Goal: Information Seeking & Learning: Learn about a topic

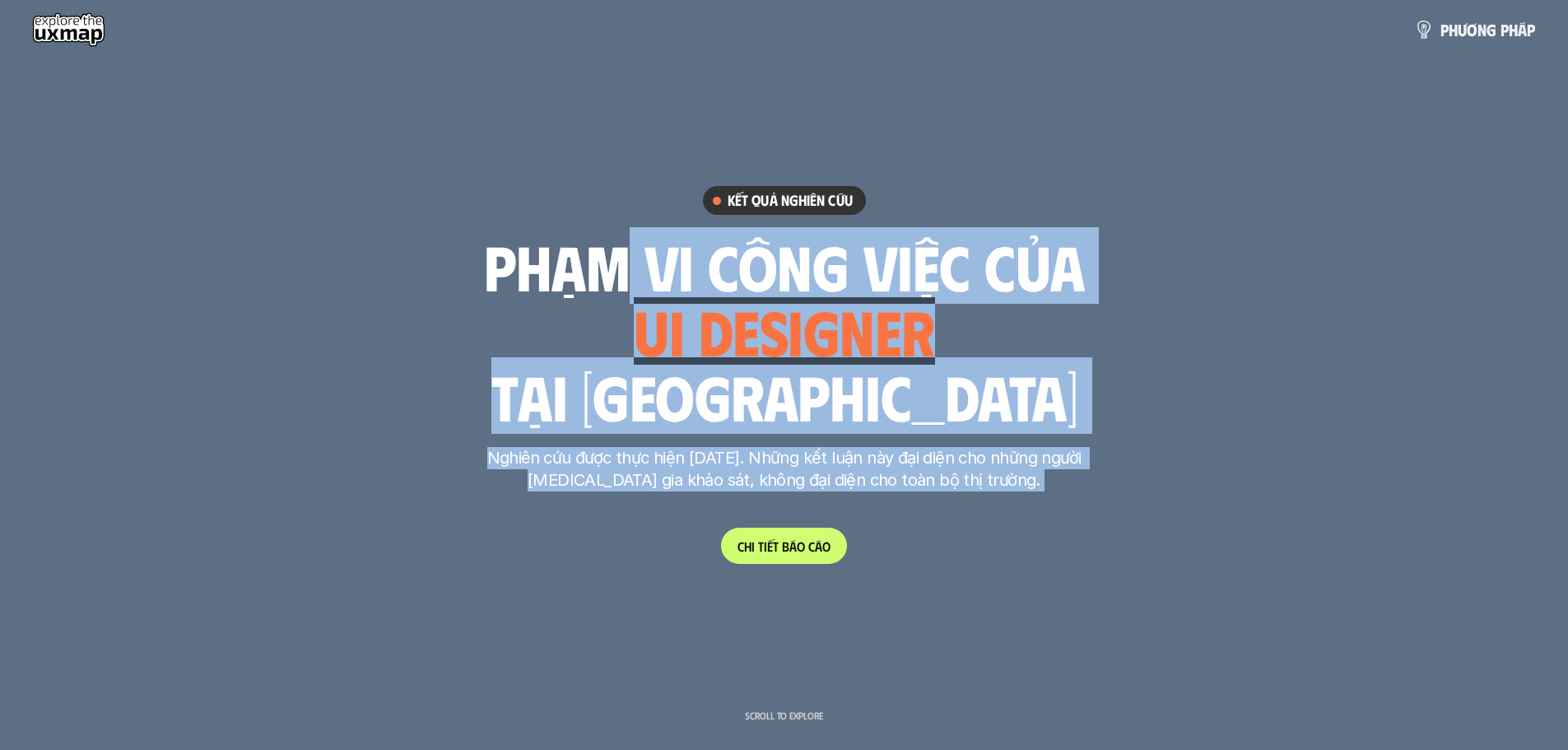
click at [882, 376] on h1 "tại việt nam" at bounding box center [784, 396] width 587 height 69
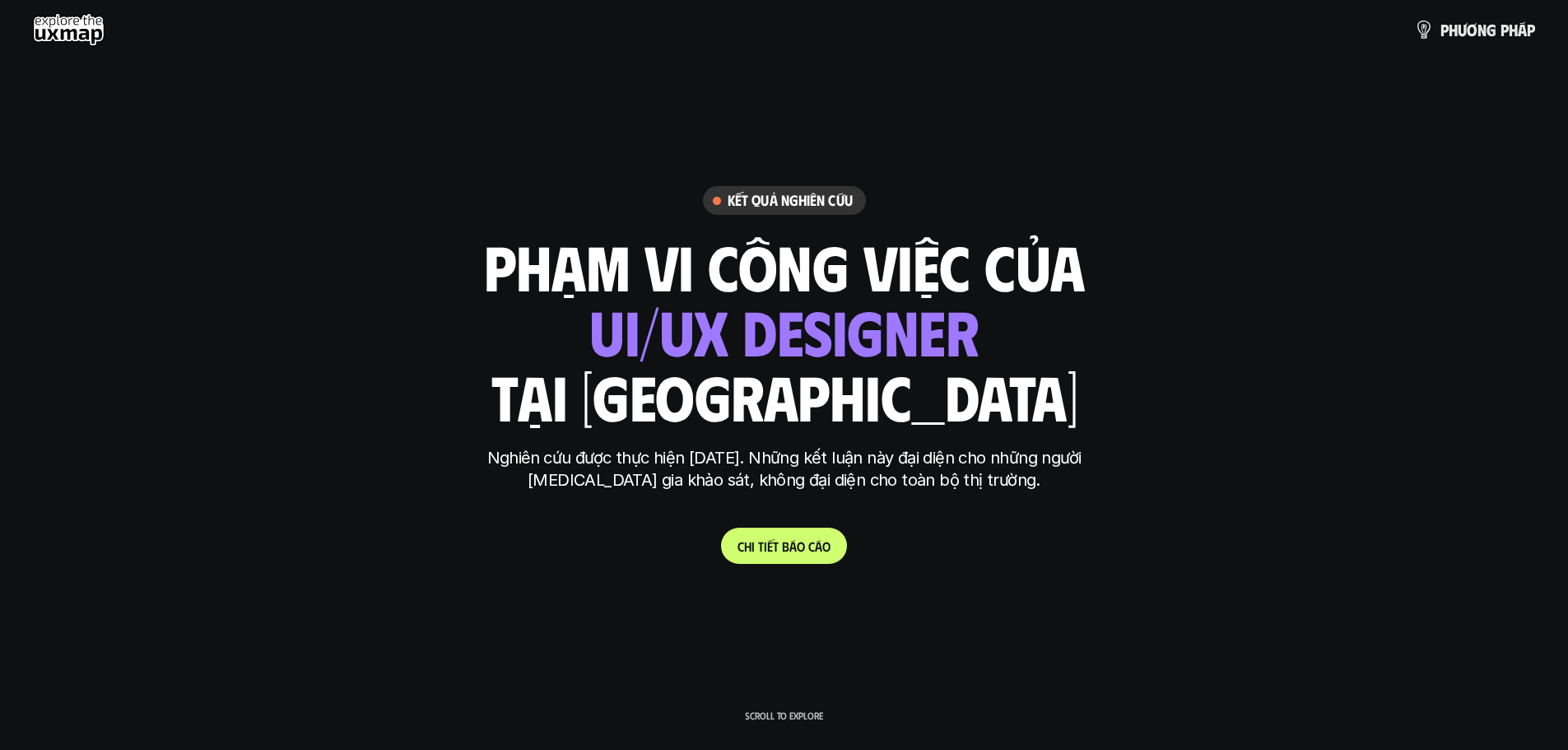
click at [634, 342] on div "ui designer ui/ux designer product designer UX designer ui designer" at bounding box center [784, 331] width 389 height 68
click at [484, 376] on div "phạm vi công việc của ui designer ui/ux designer product designer UX designer u…" at bounding box center [784, 331] width 601 height 192
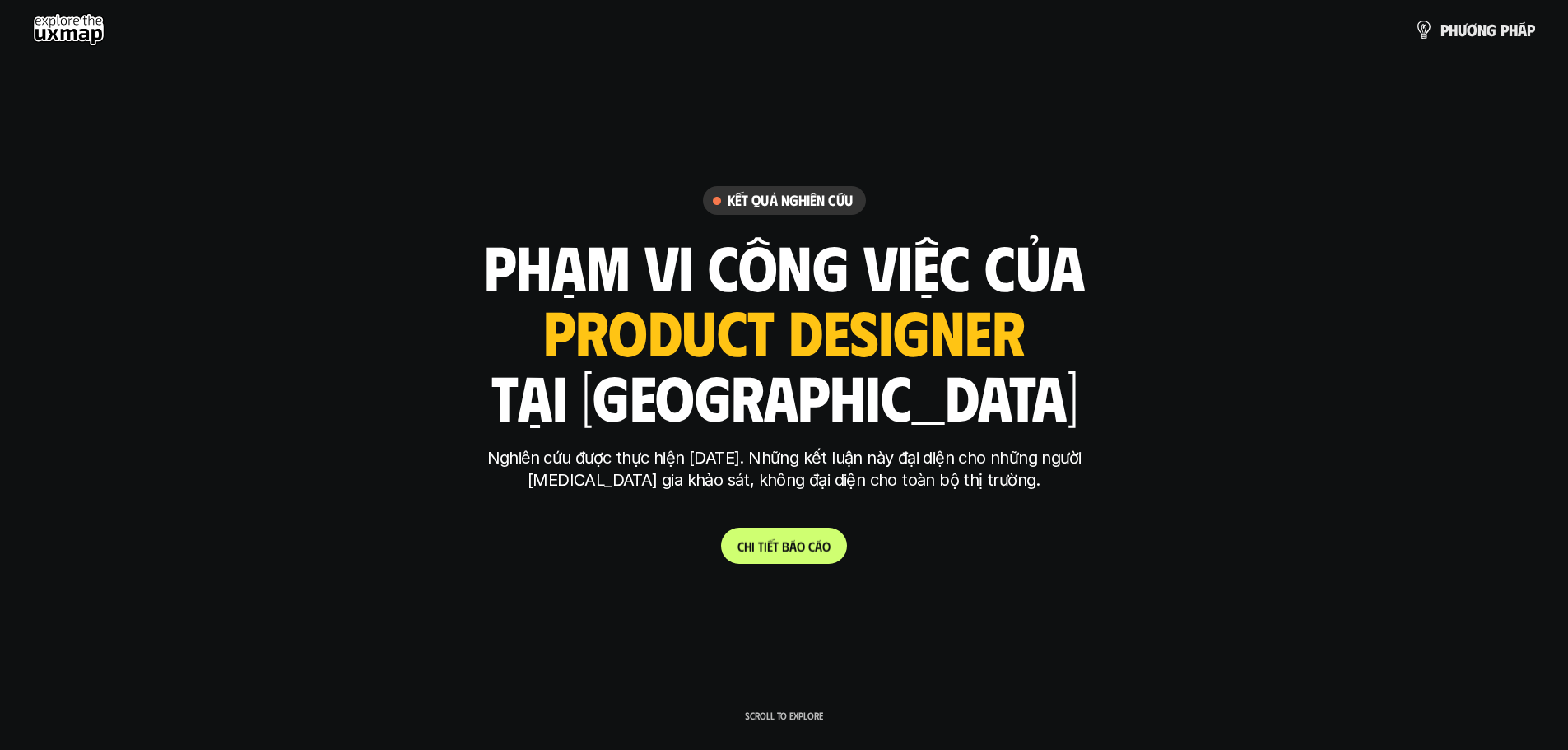
click at [792, 546] on p "C h i t i ế t b á o c á o" at bounding box center [784, 546] width 93 height 16
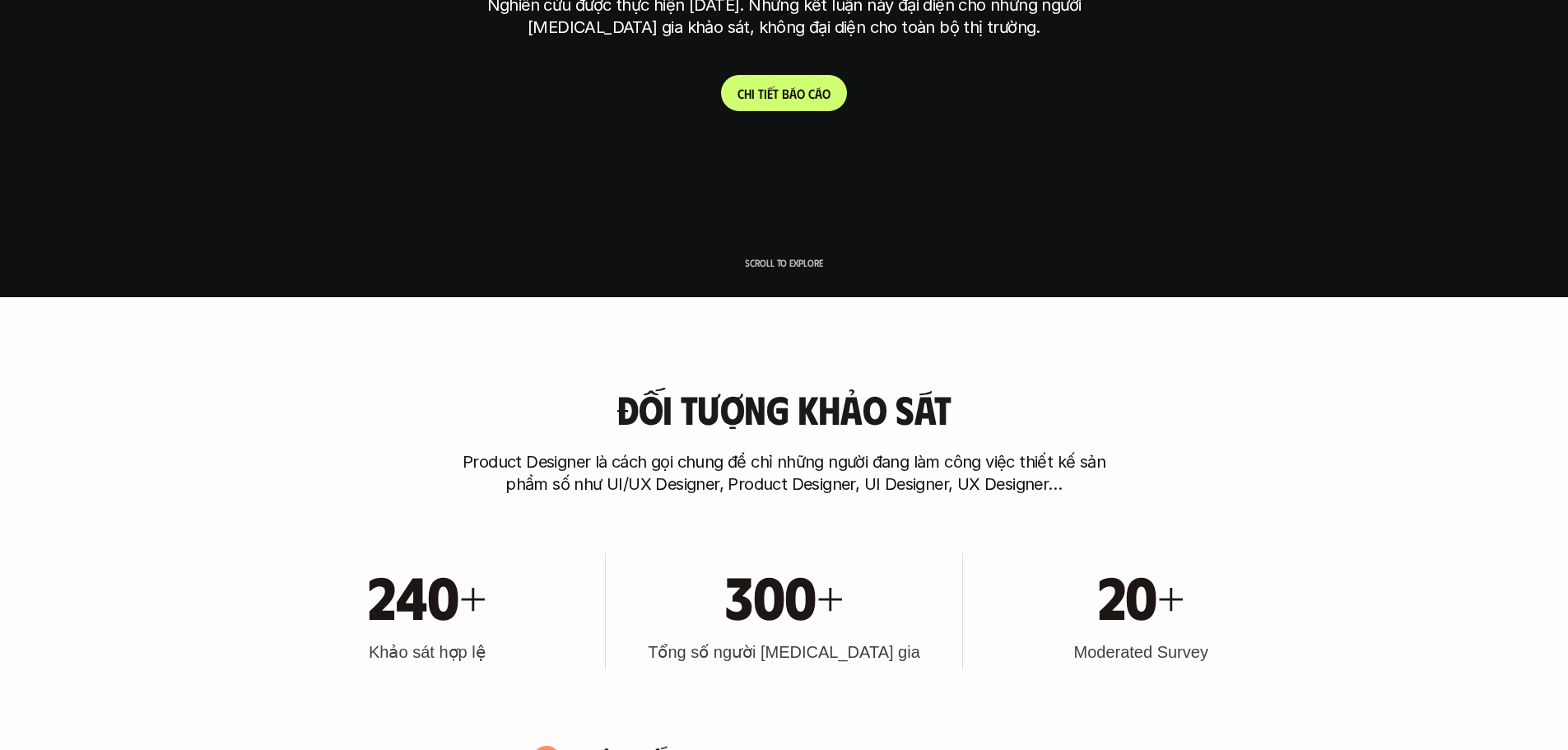
scroll to position [458, 0]
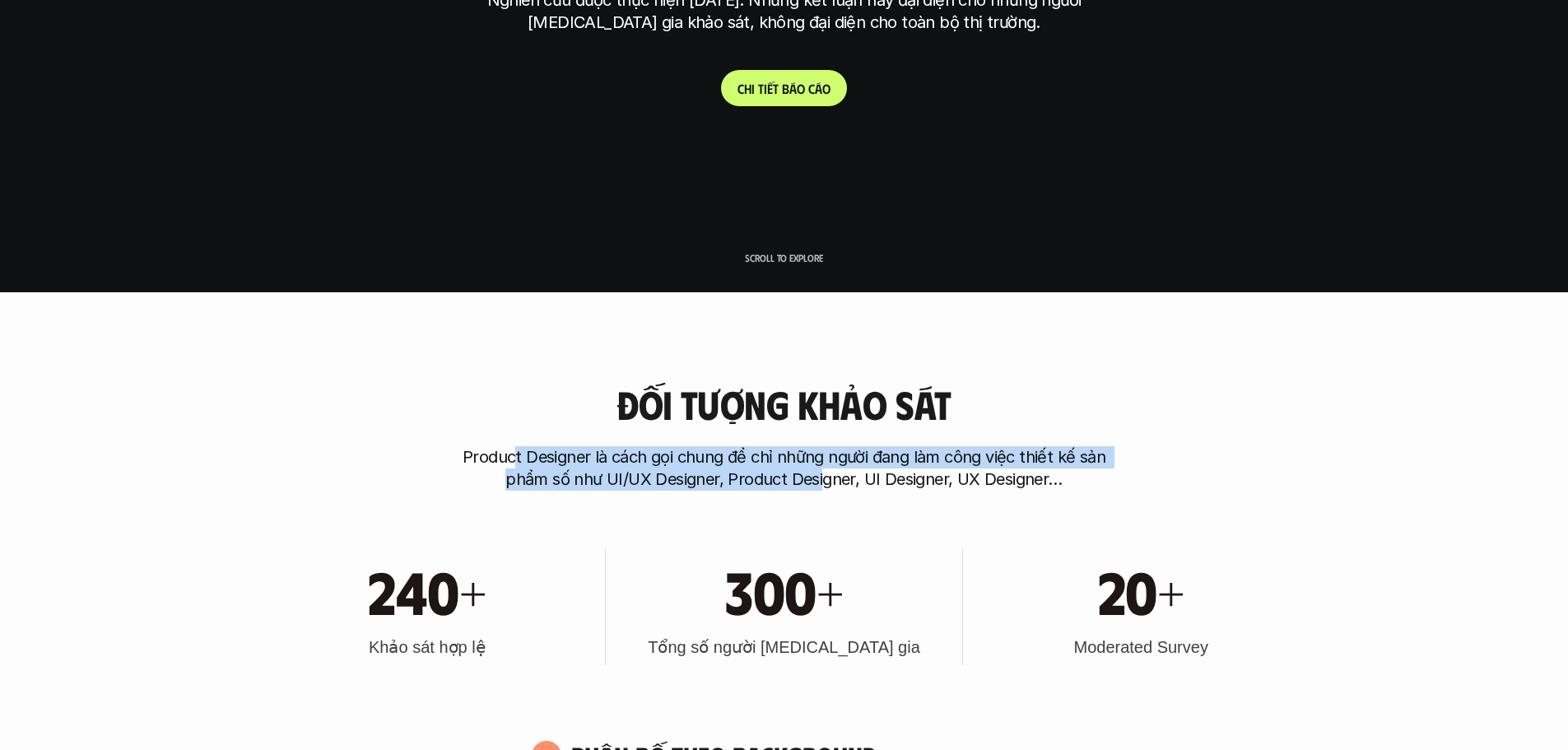
drag, startPoint x: 557, startPoint y: 461, endPoint x: 825, endPoint y: 500, distance: 270.8
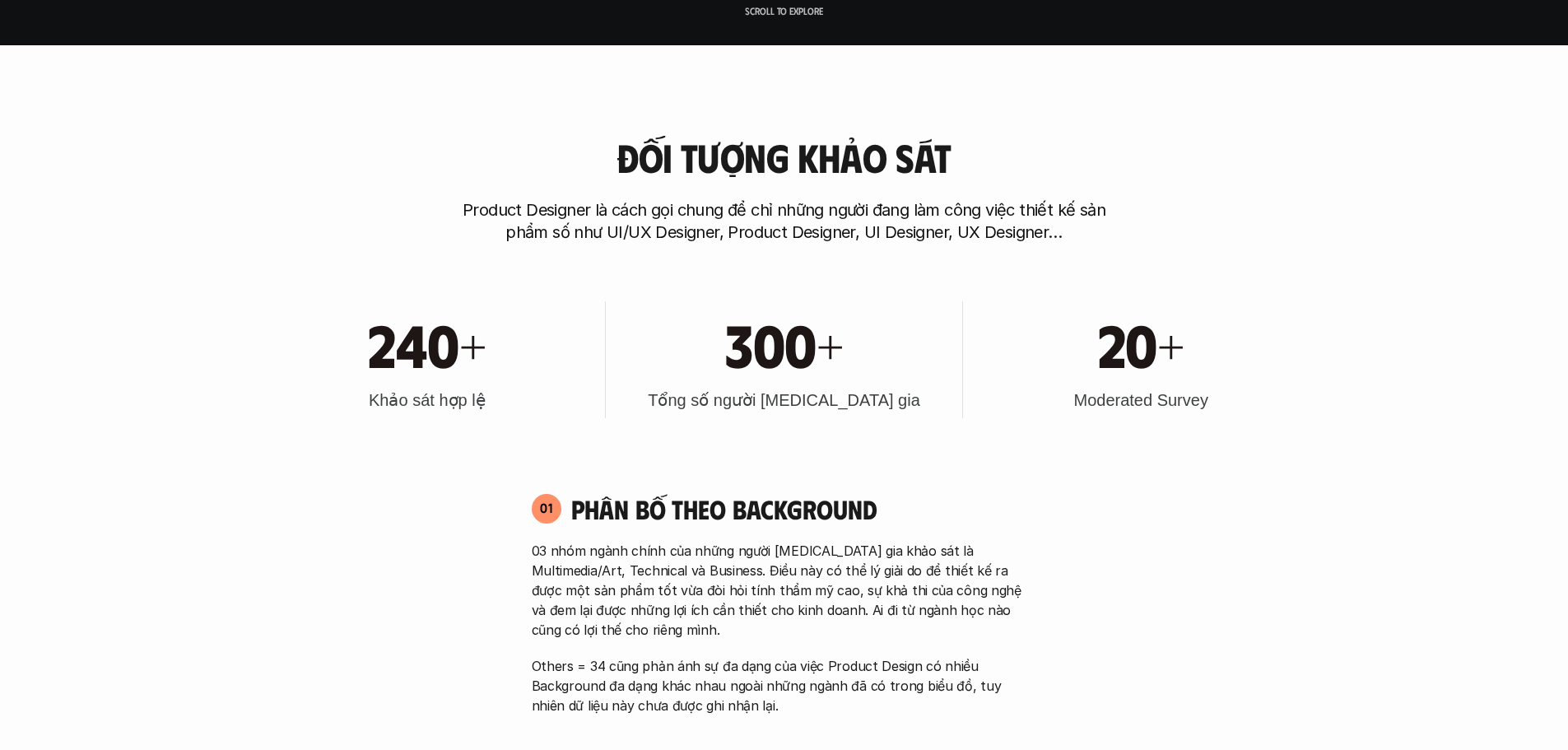
scroll to position [787, 0]
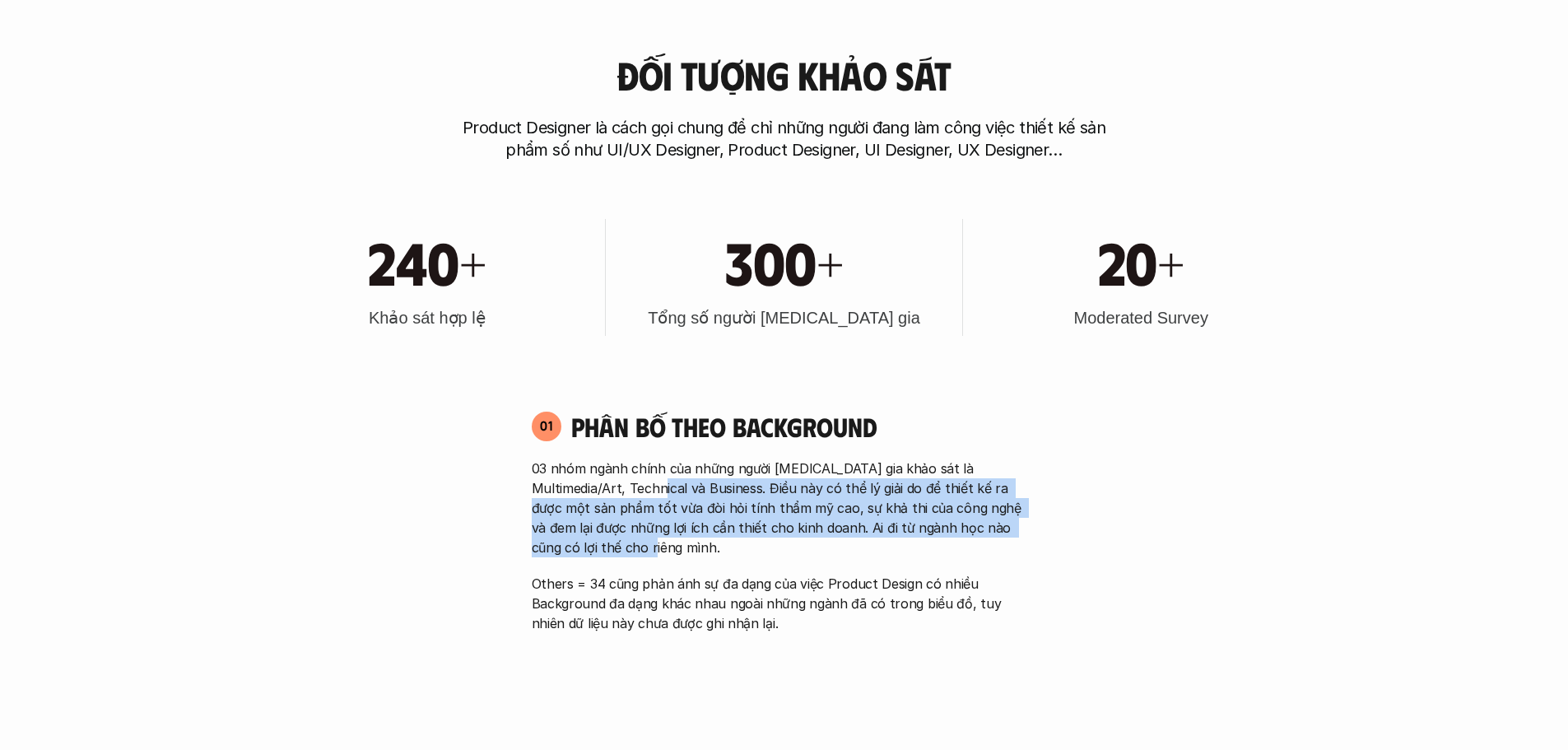
drag, startPoint x: 628, startPoint y: 484, endPoint x: 951, endPoint y: 599, distance: 342.9
click at [752, 547] on p "03 nhóm ngành chính của những người tham gia khảo sát là Multimedia/Art, Techni…" at bounding box center [785, 508] width 506 height 99
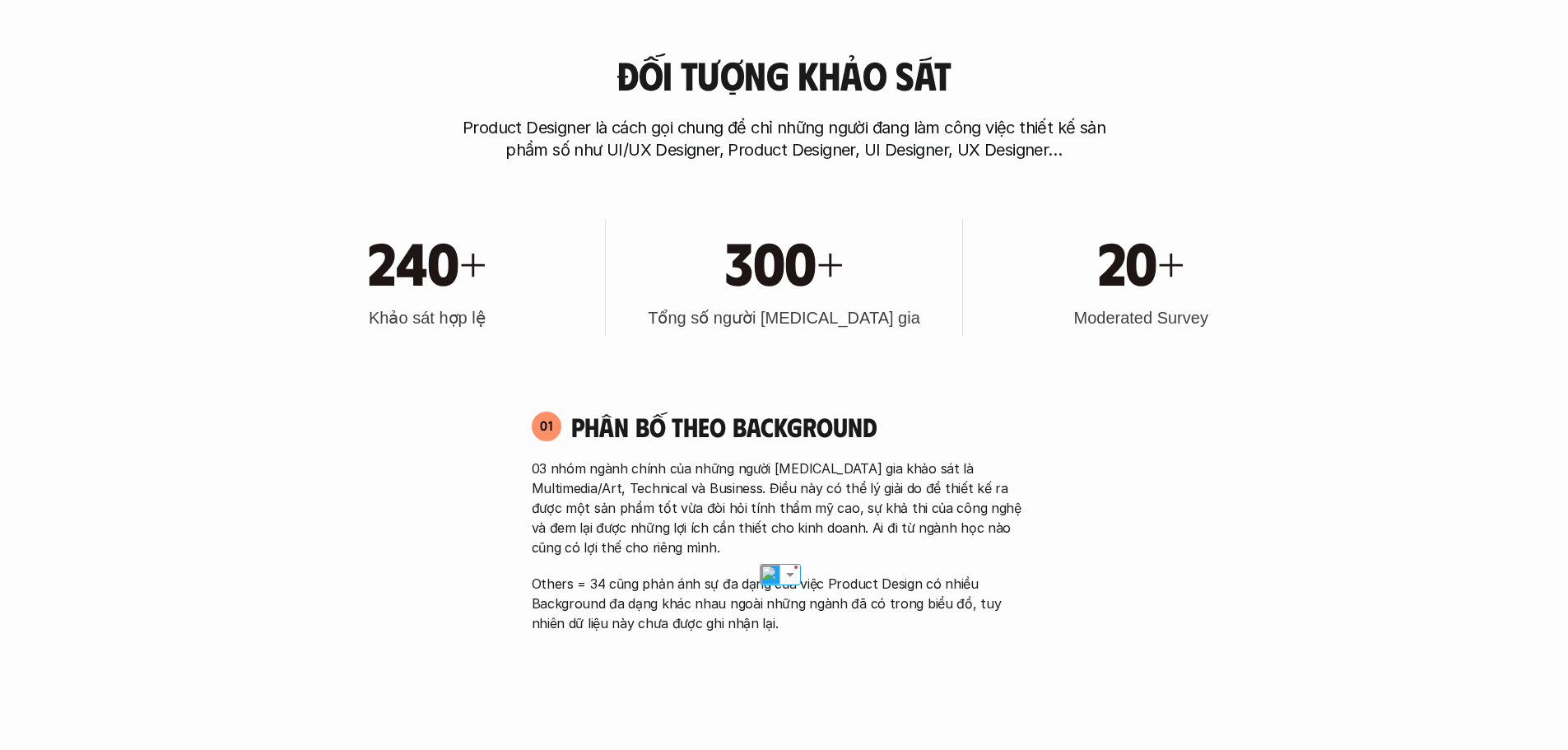
click at [997, 614] on p "Others = 34 cũng phản ánh sự đa dạng của việc Product Design có nhiều Backgroun…" at bounding box center [785, 603] width 506 height 60
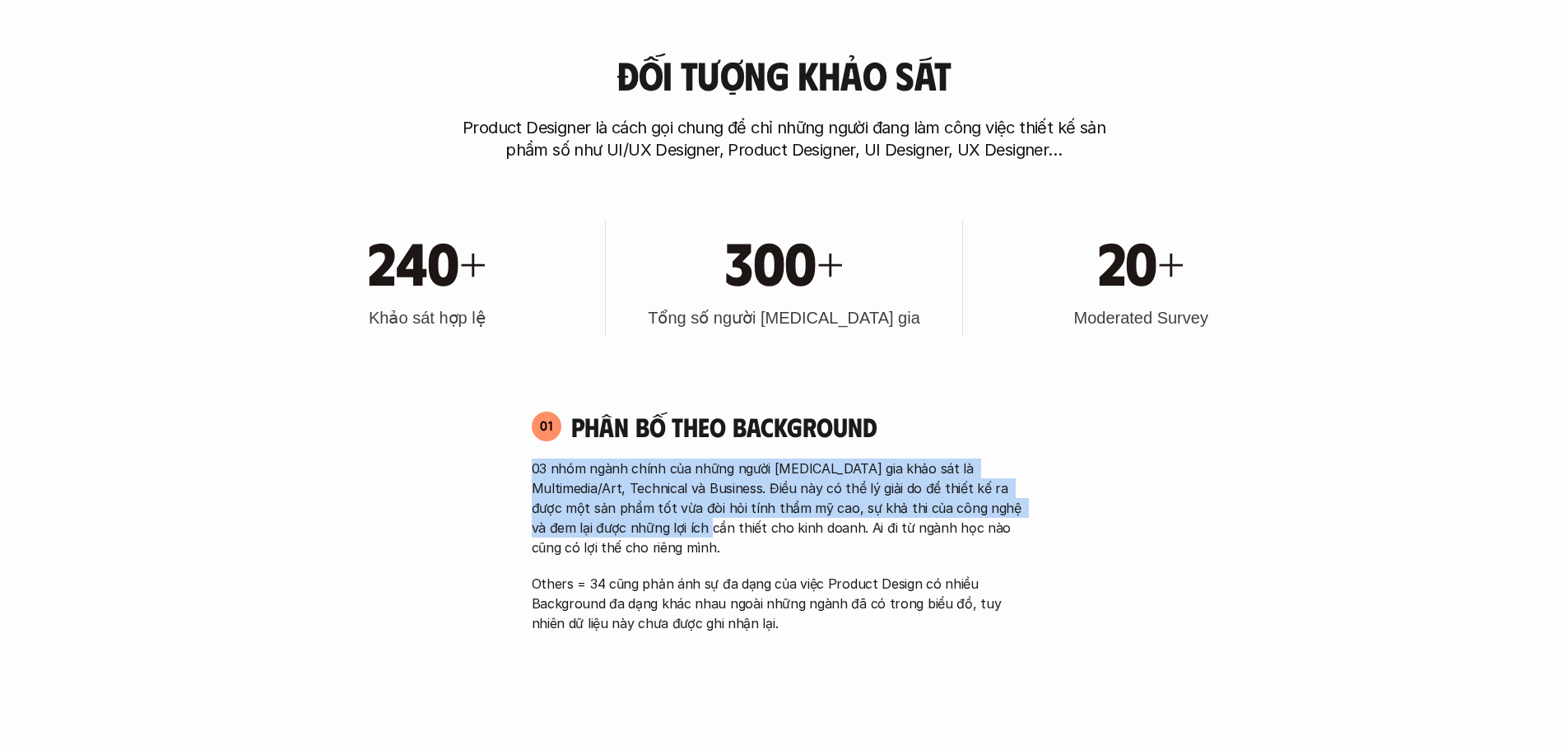
drag, startPoint x: 560, startPoint y: 493, endPoint x: 650, endPoint y: 540, distance: 101.5
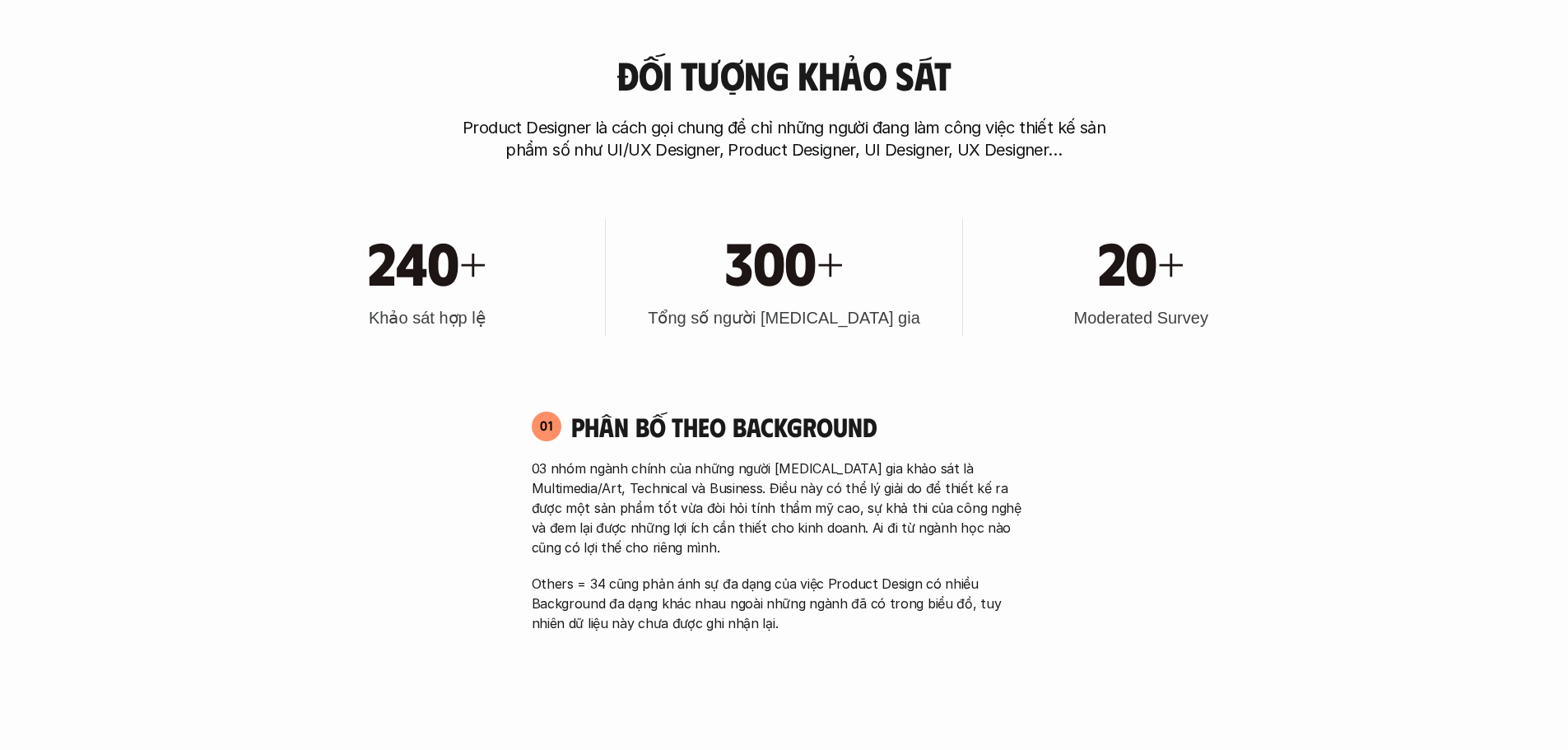
click at [671, 549] on p "03 nhóm ngành chính của những người tham gia khảo sát là Multimedia/Art, Techni…" at bounding box center [785, 508] width 506 height 99
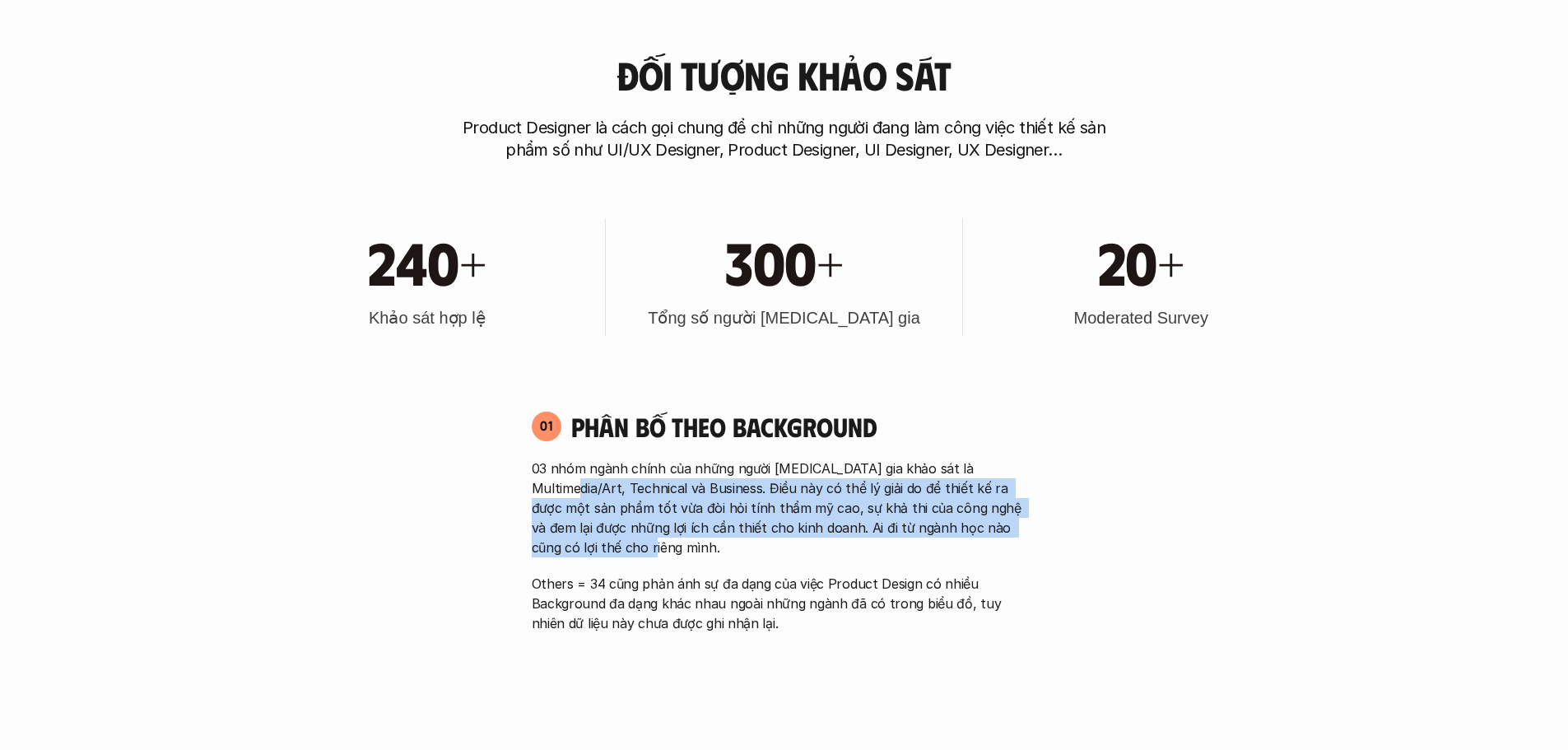
drag, startPoint x: 658, startPoint y: 542, endPoint x: 537, endPoint y: 487, distance: 132.9
click at [537, 487] on p "03 nhóm ngành chính của những người tham gia khảo sát là Multimedia/Art, Techni…" at bounding box center [785, 508] width 506 height 99
click at [627, 513] on p "03 nhóm ngành chính của những người tham gia khảo sát là Multimedia/Art, Techni…" at bounding box center [785, 508] width 506 height 99
drag, startPoint x: 631, startPoint y: 489, endPoint x: 718, endPoint y: 544, distance: 102.9
click at [718, 544] on p "03 nhóm ngành chính của những người tham gia khảo sát là Multimedia/Art, Techni…" at bounding box center [785, 508] width 506 height 99
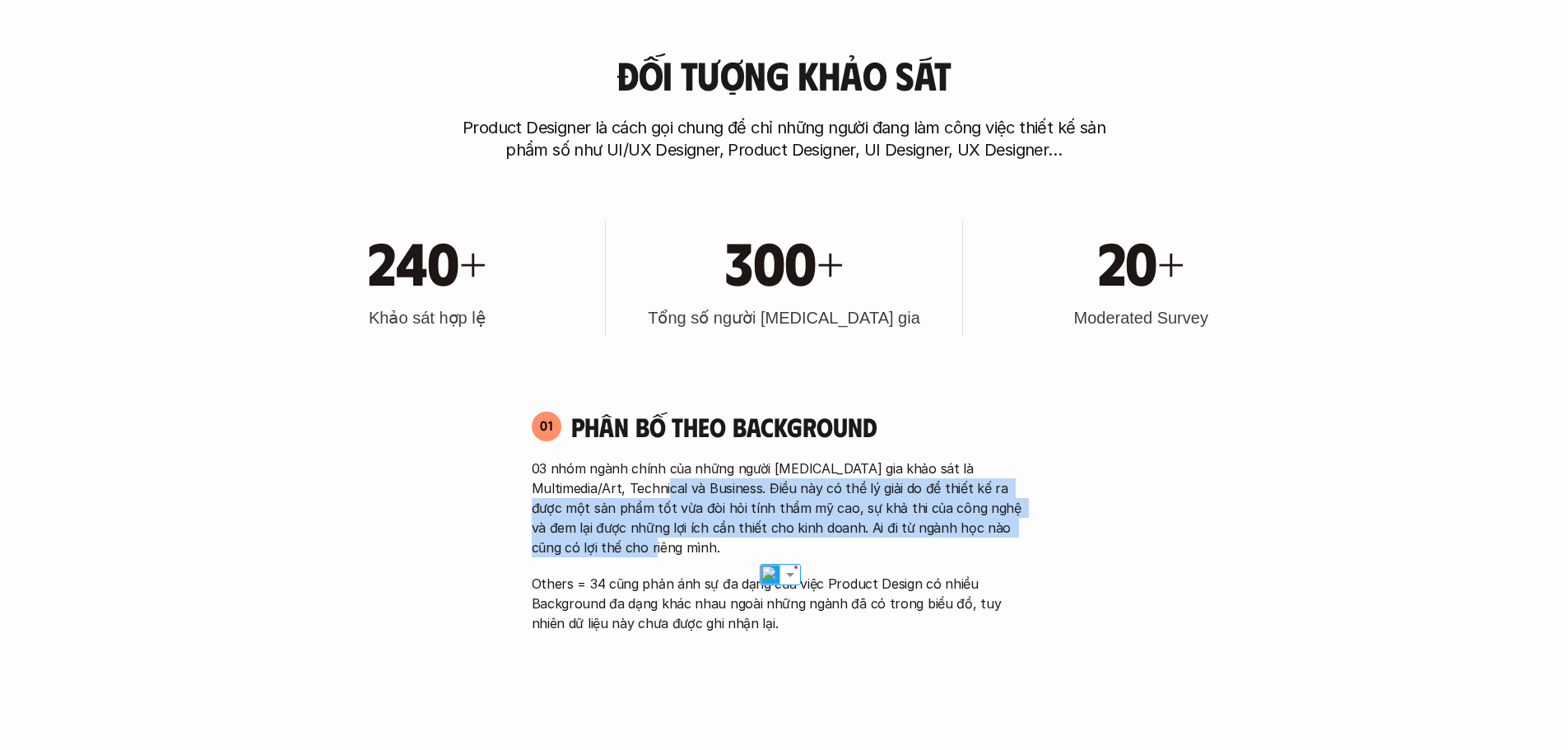
click at [793, 557] on p "03 nhóm ngành chính của những người tham gia khảo sát là Multimedia/Art, Techni…" at bounding box center [785, 508] width 506 height 99
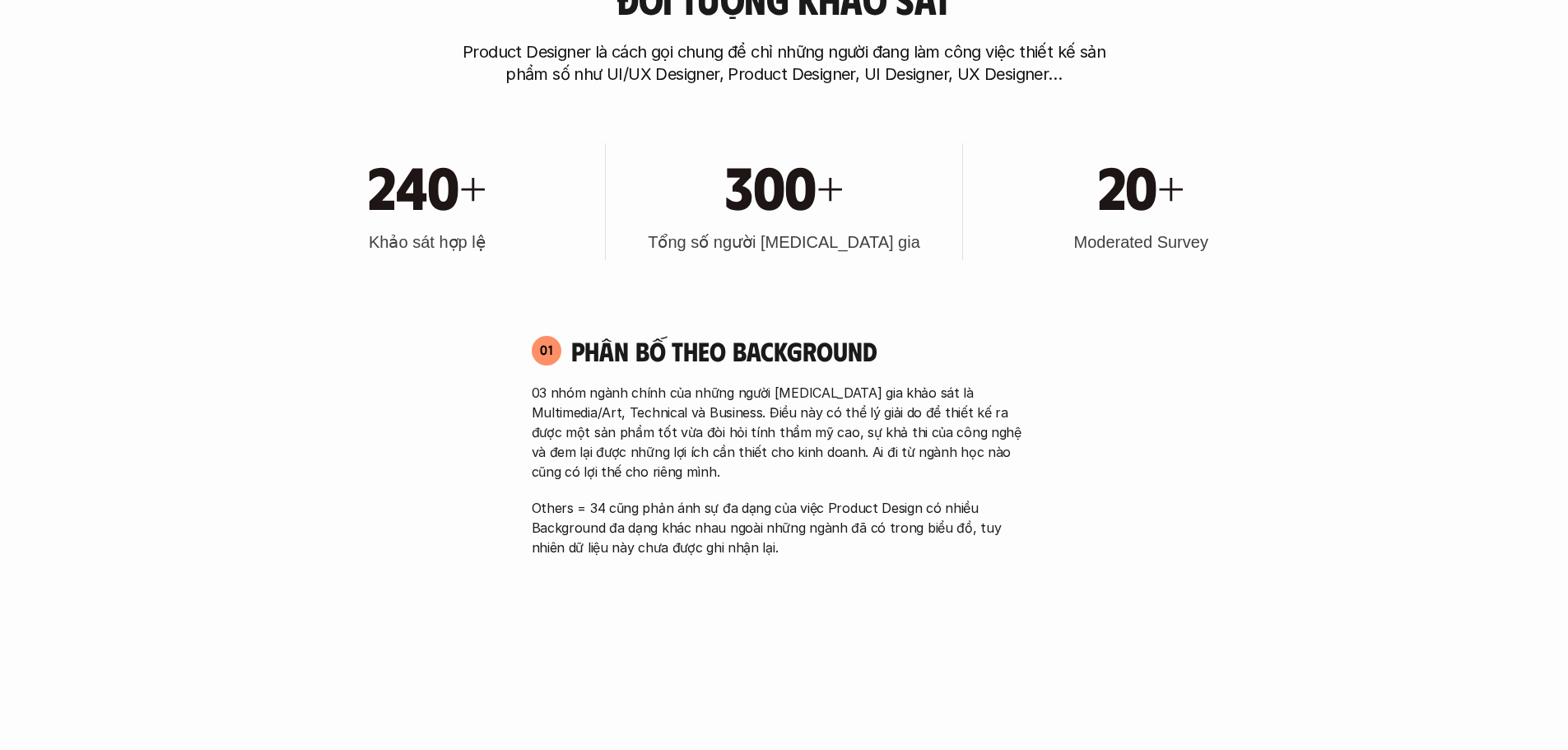
scroll to position [951, 0]
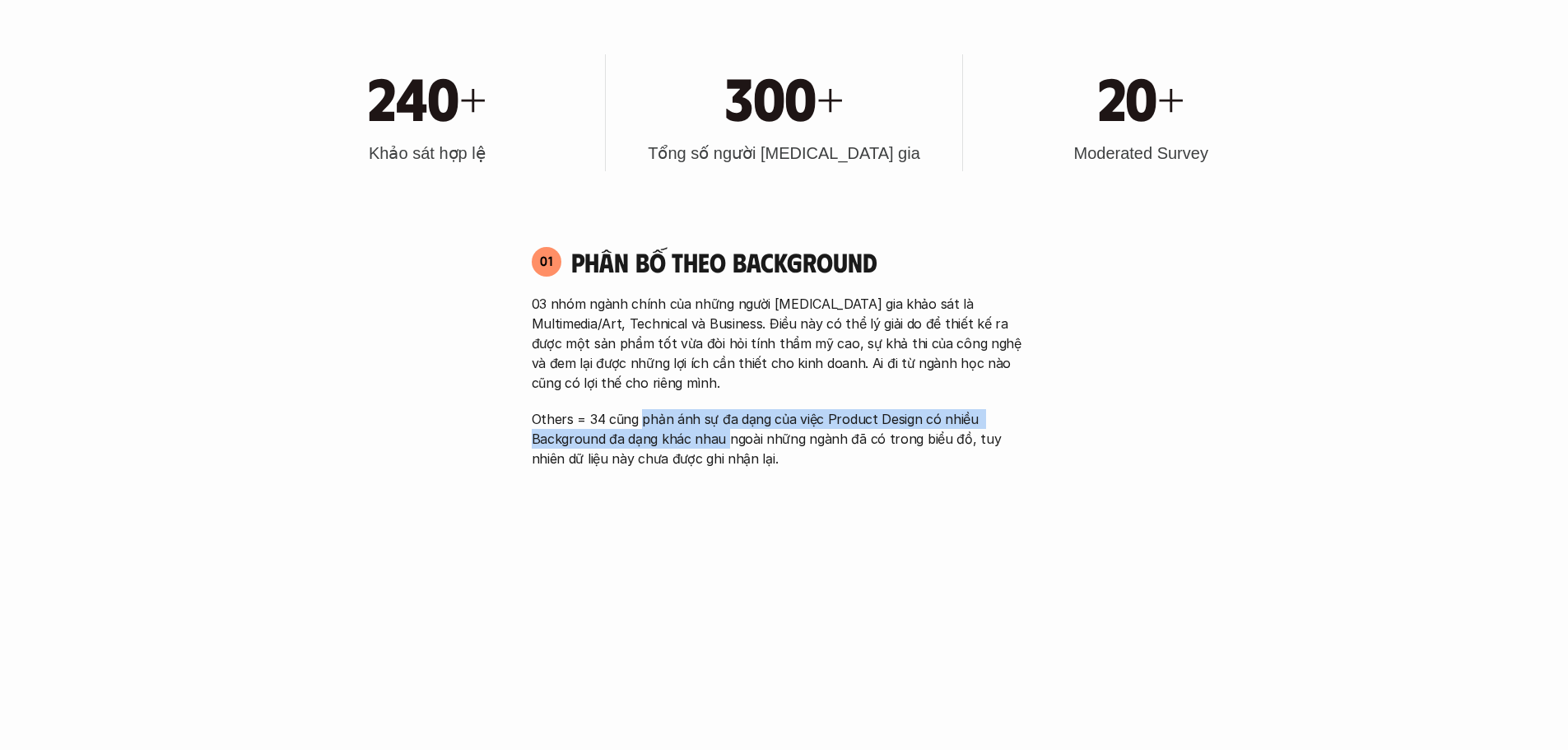
drag, startPoint x: 641, startPoint y: 418, endPoint x: 728, endPoint y: 443, distance: 90.5
click at [728, 443] on p "Others = 34 cũng phản ánh sự đa dạng của việc Product Design có nhiều Backgroun…" at bounding box center [785, 439] width 506 height 60
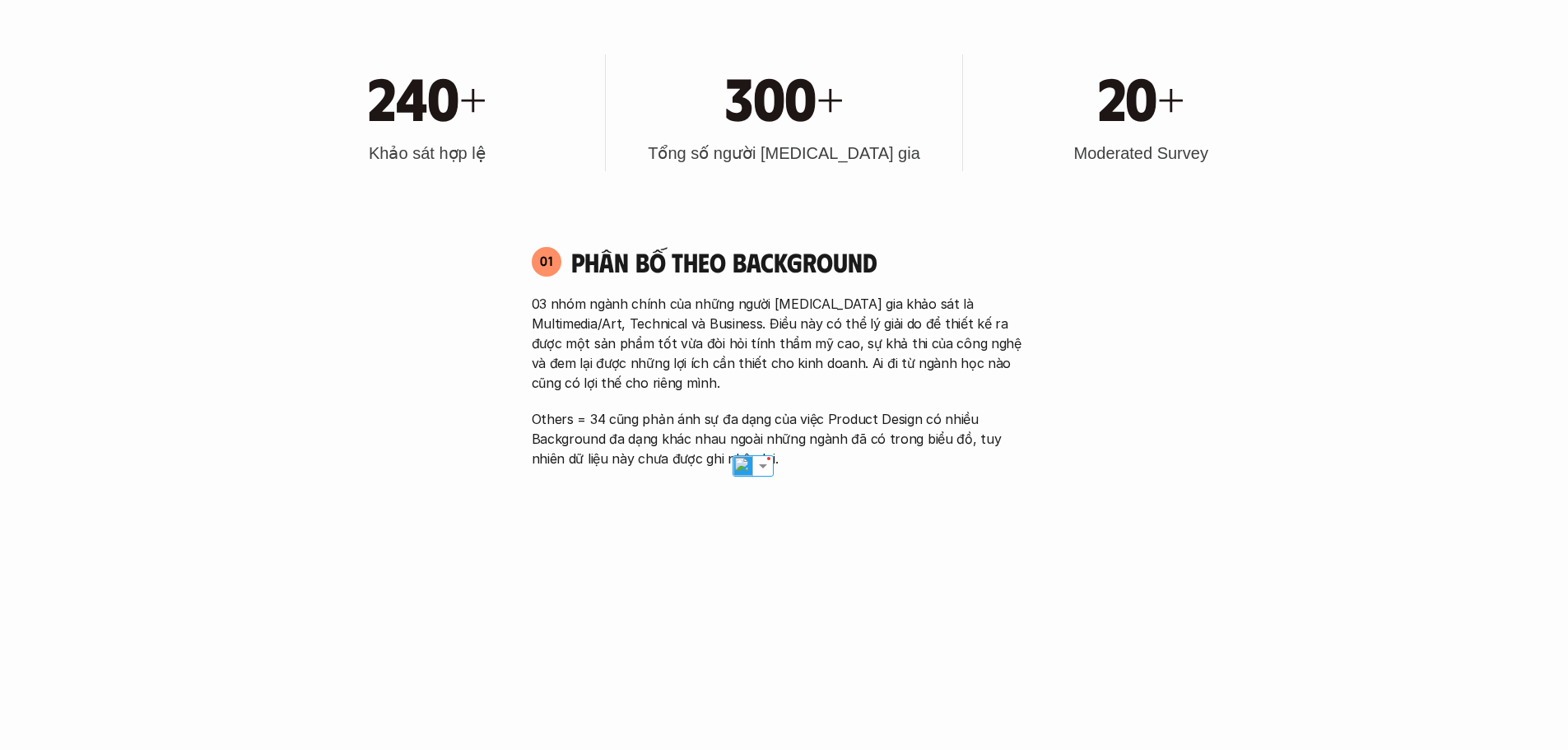
click at [861, 468] on p "Others = 34 cũng phản ánh sự đa dạng của việc Product Design có nhiều Backgroun…" at bounding box center [785, 439] width 506 height 60
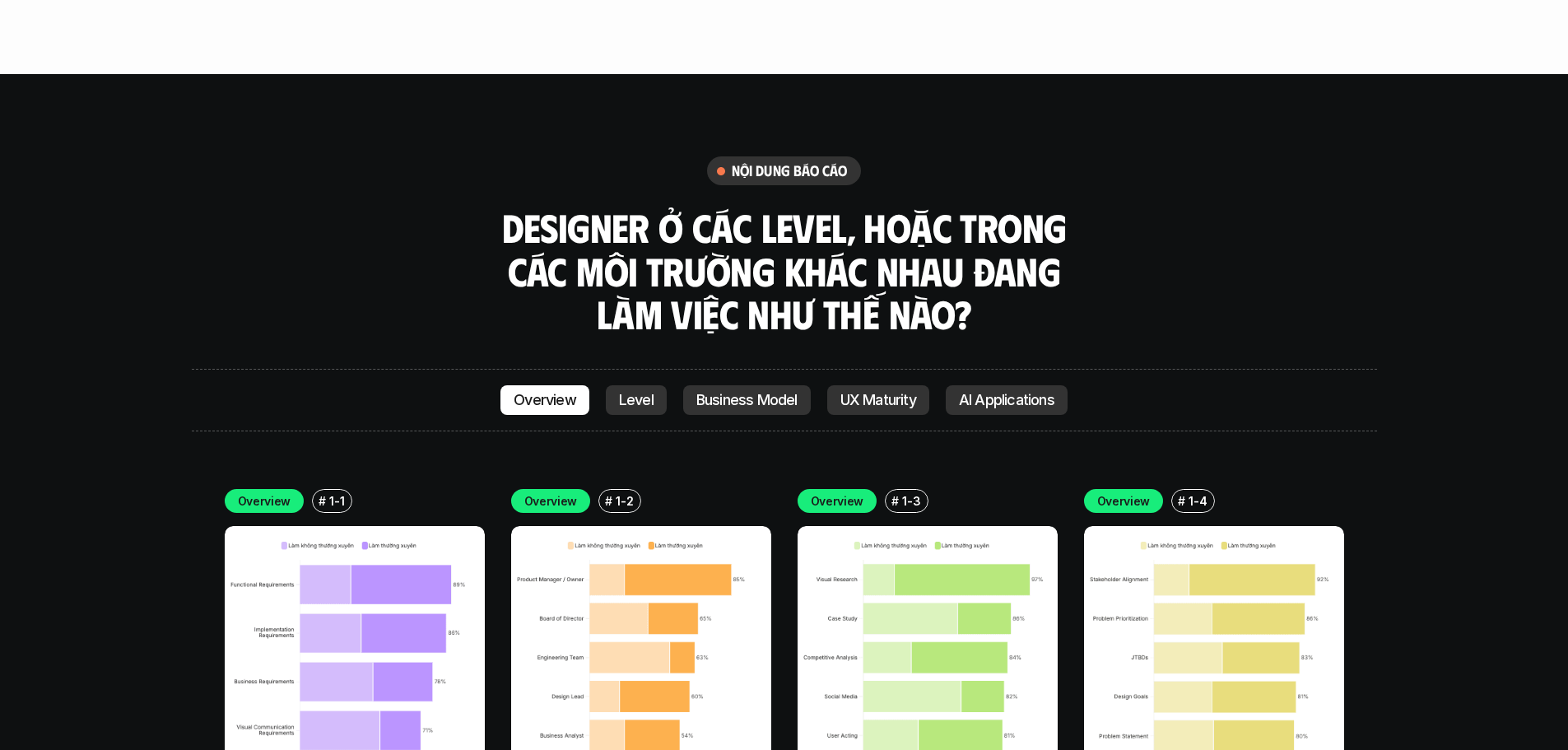
scroll to position [4573, 0]
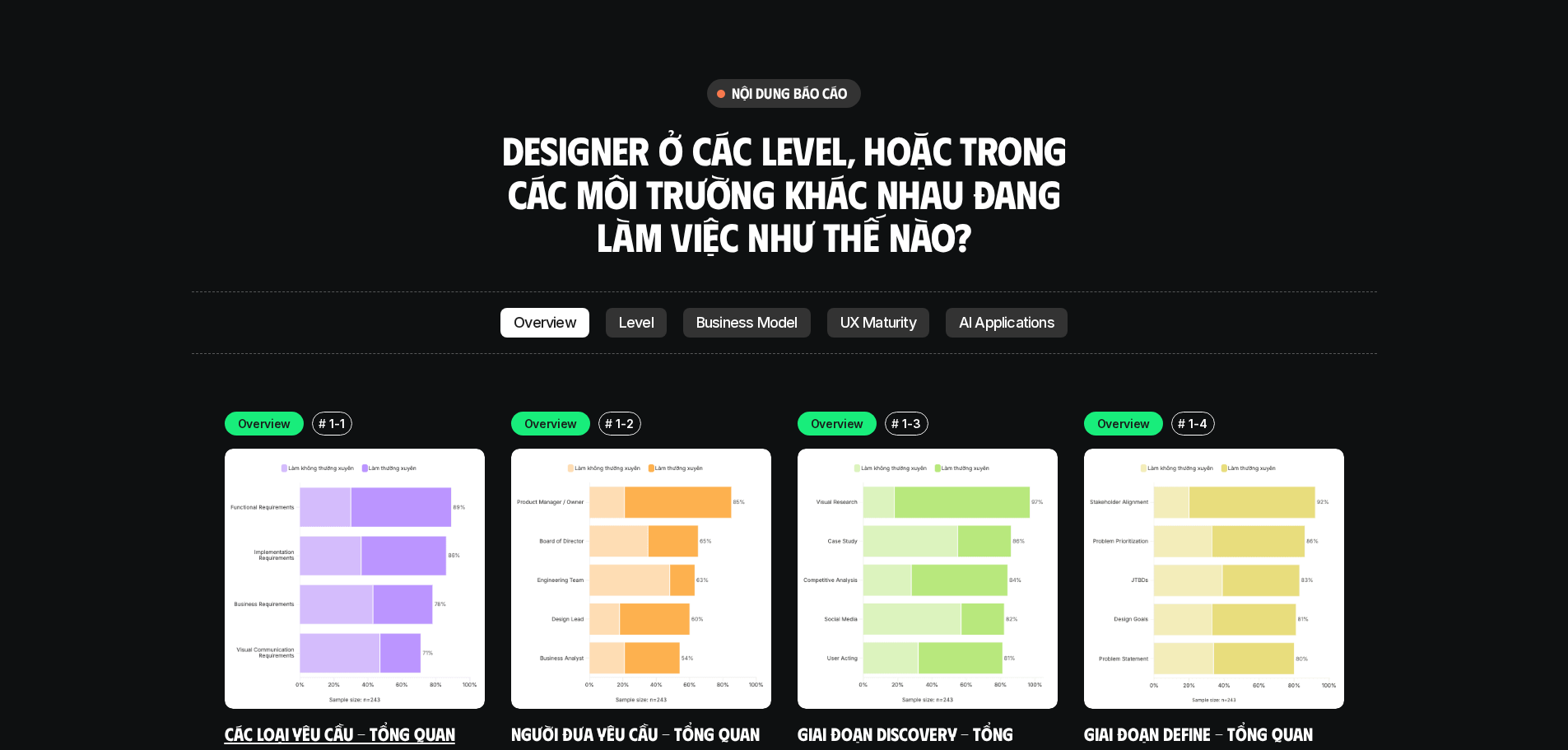
click at [413, 517] on img at bounding box center [354, 579] width 260 height 260
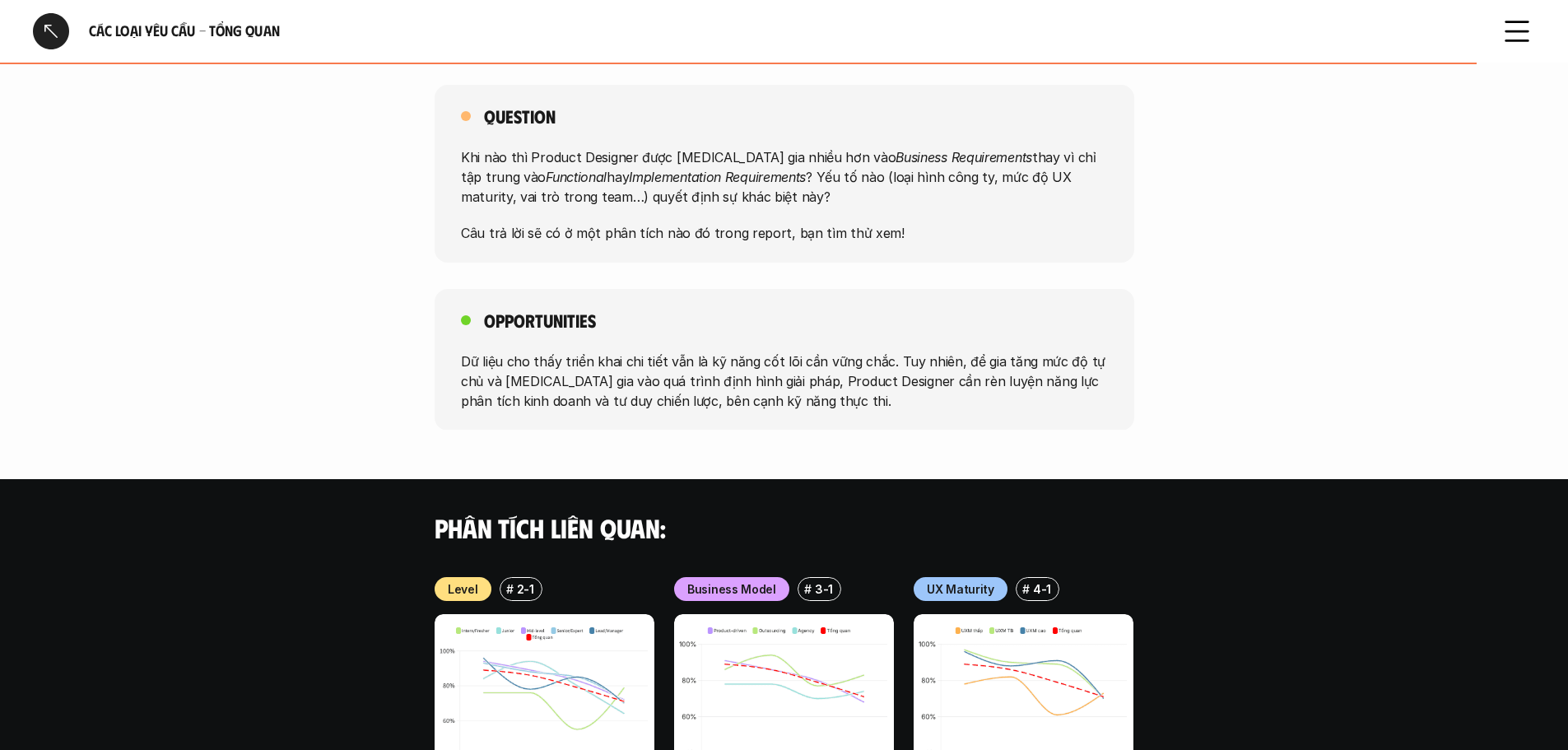
scroll to position [1152, 0]
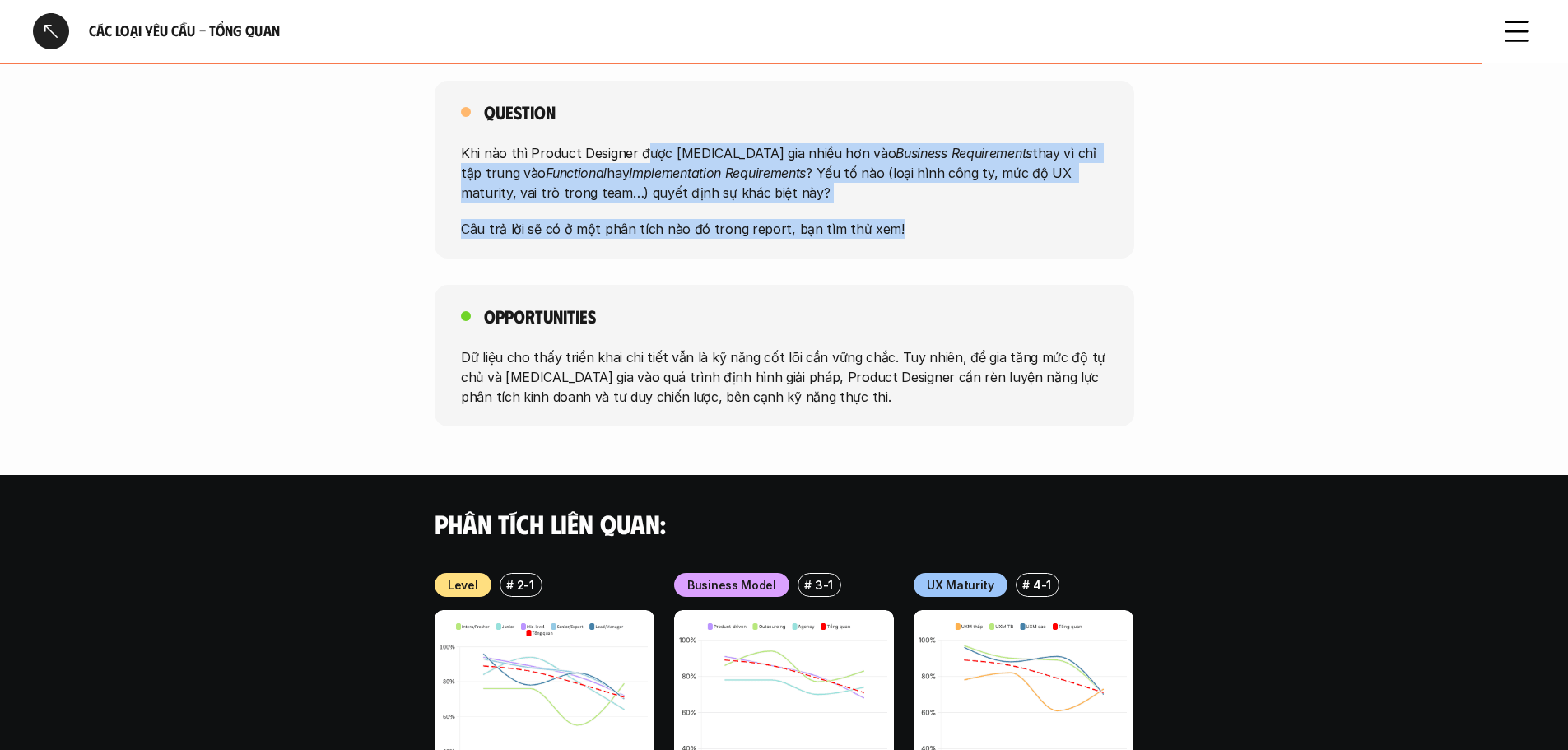
drag, startPoint x: 641, startPoint y: 134, endPoint x: 963, endPoint y: 215, distance: 332.0
click at [963, 215] on div "Khi nào thì Product Designer được tham gia nhiều hơn vào Business Requirements …" at bounding box center [784, 190] width 647 height 95
click at [973, 219] on p "Câu trả lời sẽ có ở một phân tích nào đó trong report, bạn tìm thử xem!" at bounding box center [784, 229] width 647 height 20
drag, startPoint x: 939, startPoint y: 201, endPoint x: 416, endPoint y: 126, distance: 528.4
click at [416, 126] on div "Question Khi nào thì Product Designer được tham gia nhiều hơn vào Business Requ…" at bounding box center [784, 169] width 1568 height 178
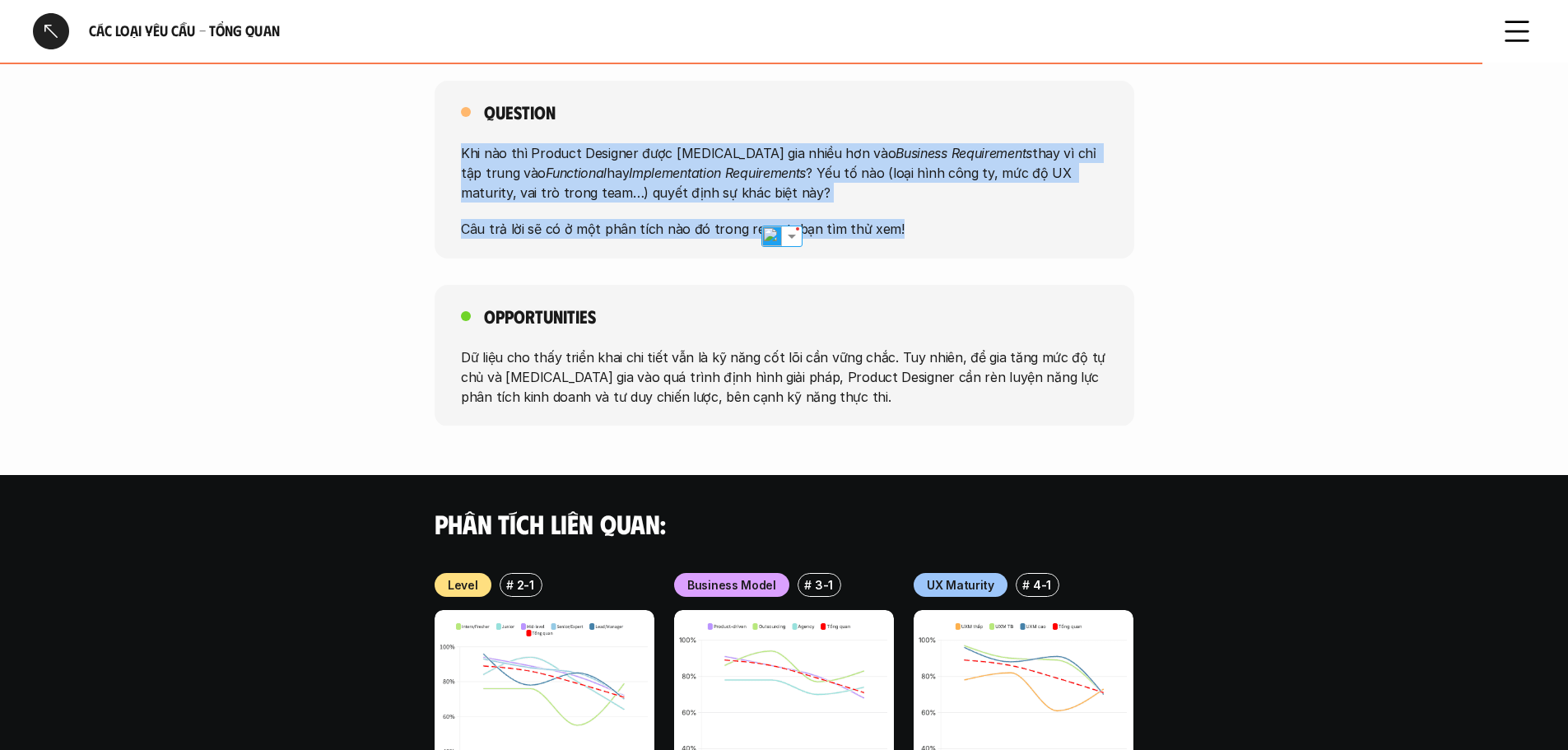
click at [817, 147] on p "Khi nào thì Product Designer được [MEDICAL_DATA] gia nhiều hơn vào Business Req…" at bounding box center [784, 172] width 647 height 60
click at [851, 219] on p "Câu trả lời sẽ có ở một phân tích nào đó trong report, bạn tìm thử xem!" at bounding box center [784, 229] width 647 height 20
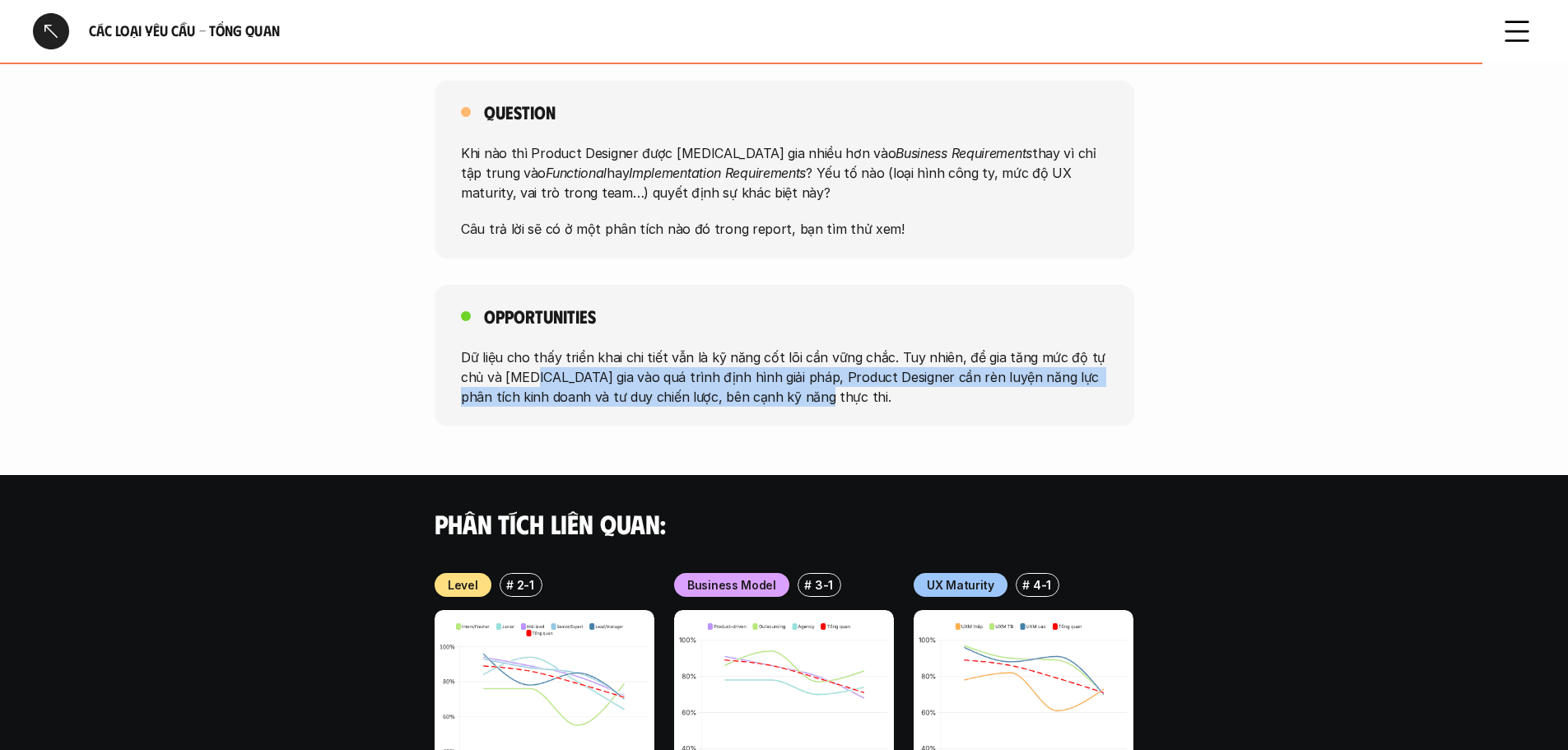
drag, startPoint x: 553, startPoint y: 355, endPoint x: 829, endPoint y: 408, distance: 281.0
click at [885, 384] on p "Dữ liệu cho thấy triển khai chi tiết vẫn là kỹ năng cốt lõi cần vững chắc. Tuy …" at bounding box center [784, 375] width 647 height 60
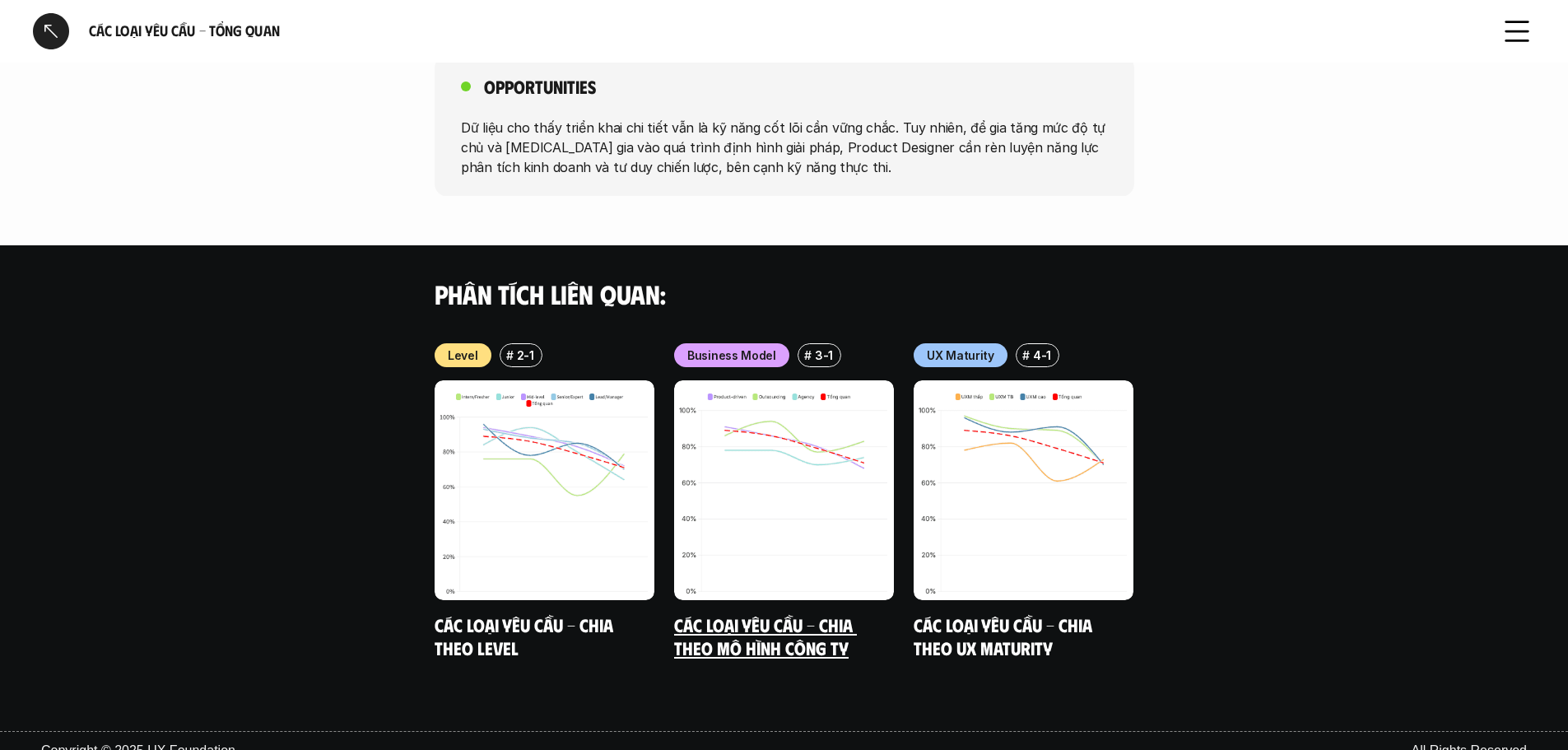
scroll to position [1383, 0]
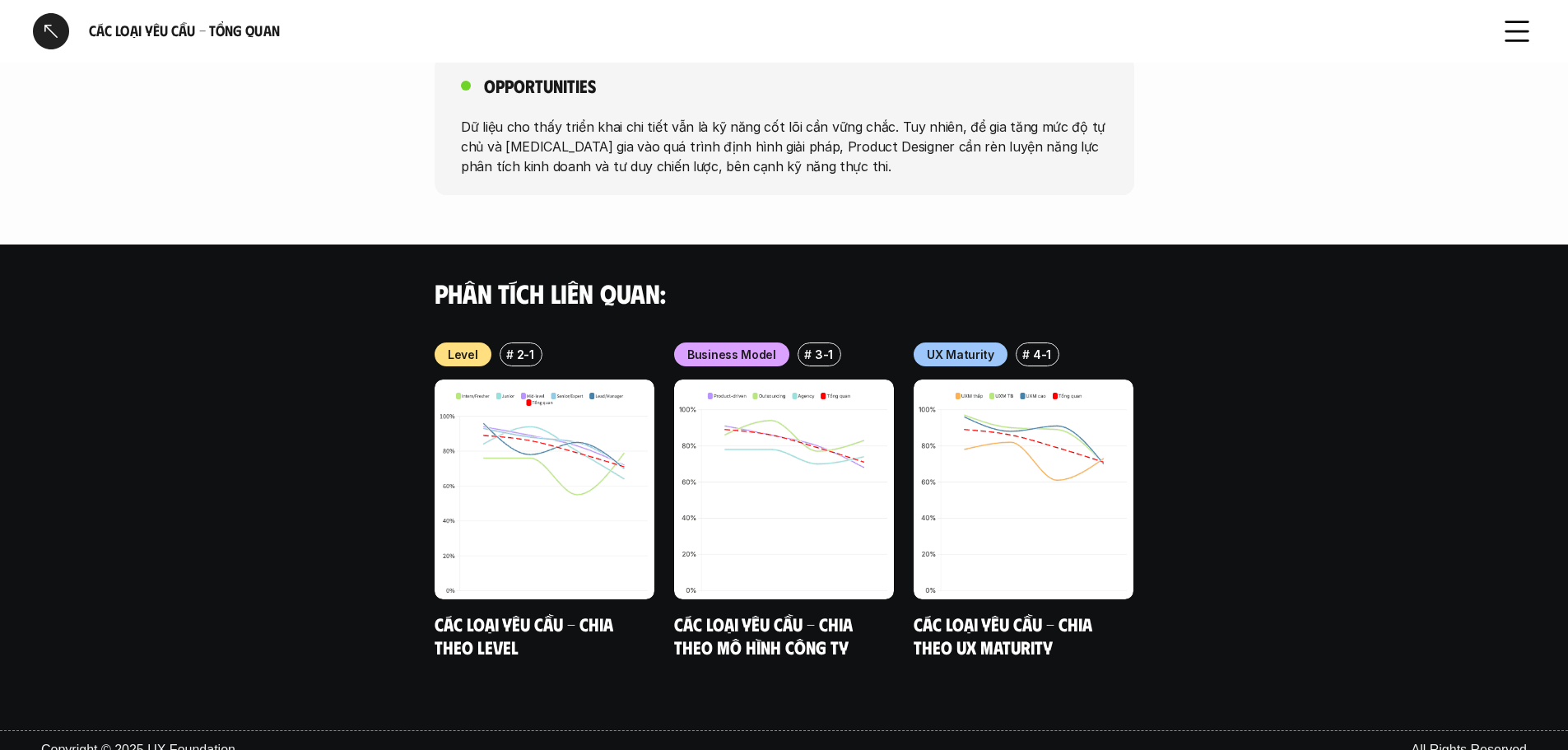
click at [63, 28] on div at bounding box center [51, 31] width 37 height 37
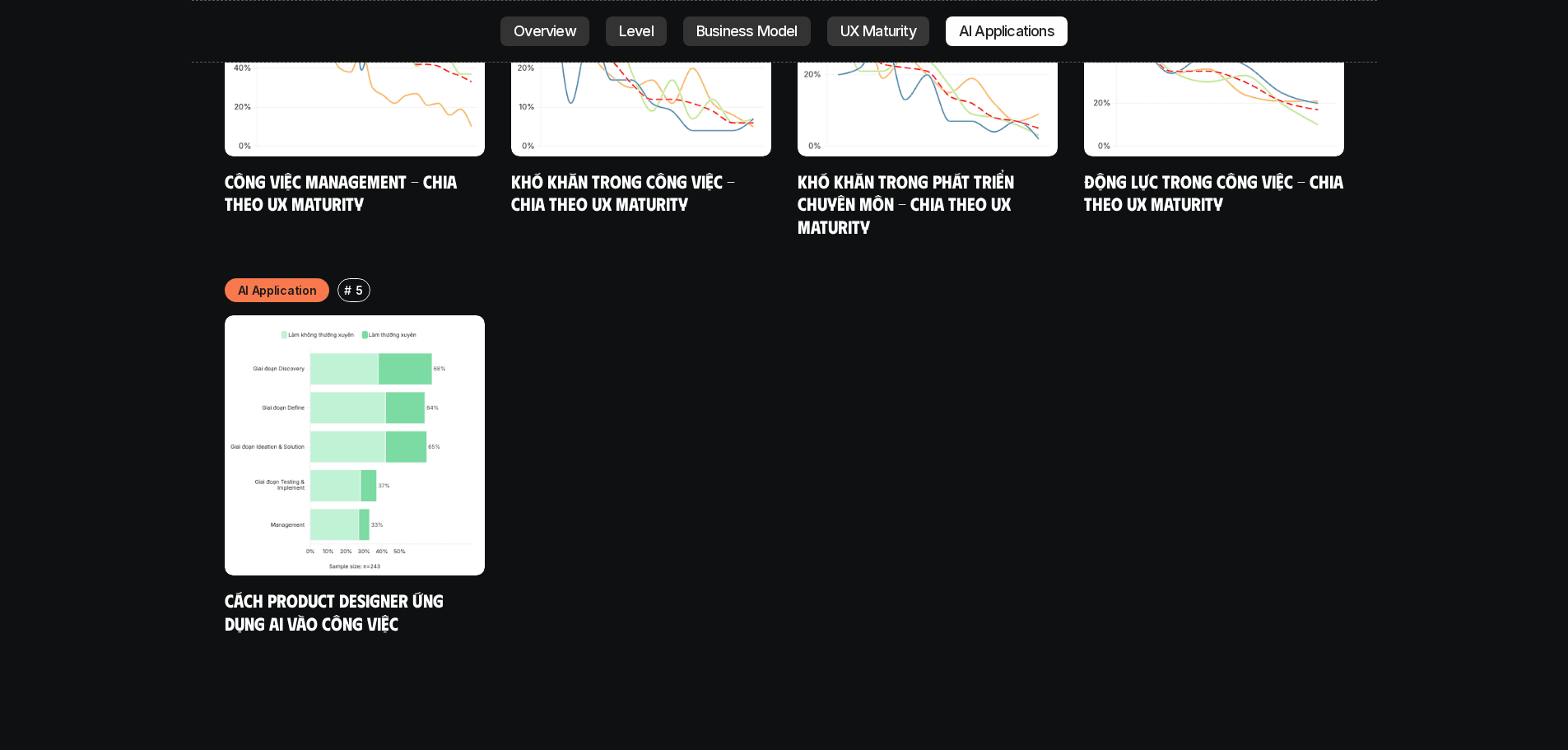
scroll to position [8766, 0]
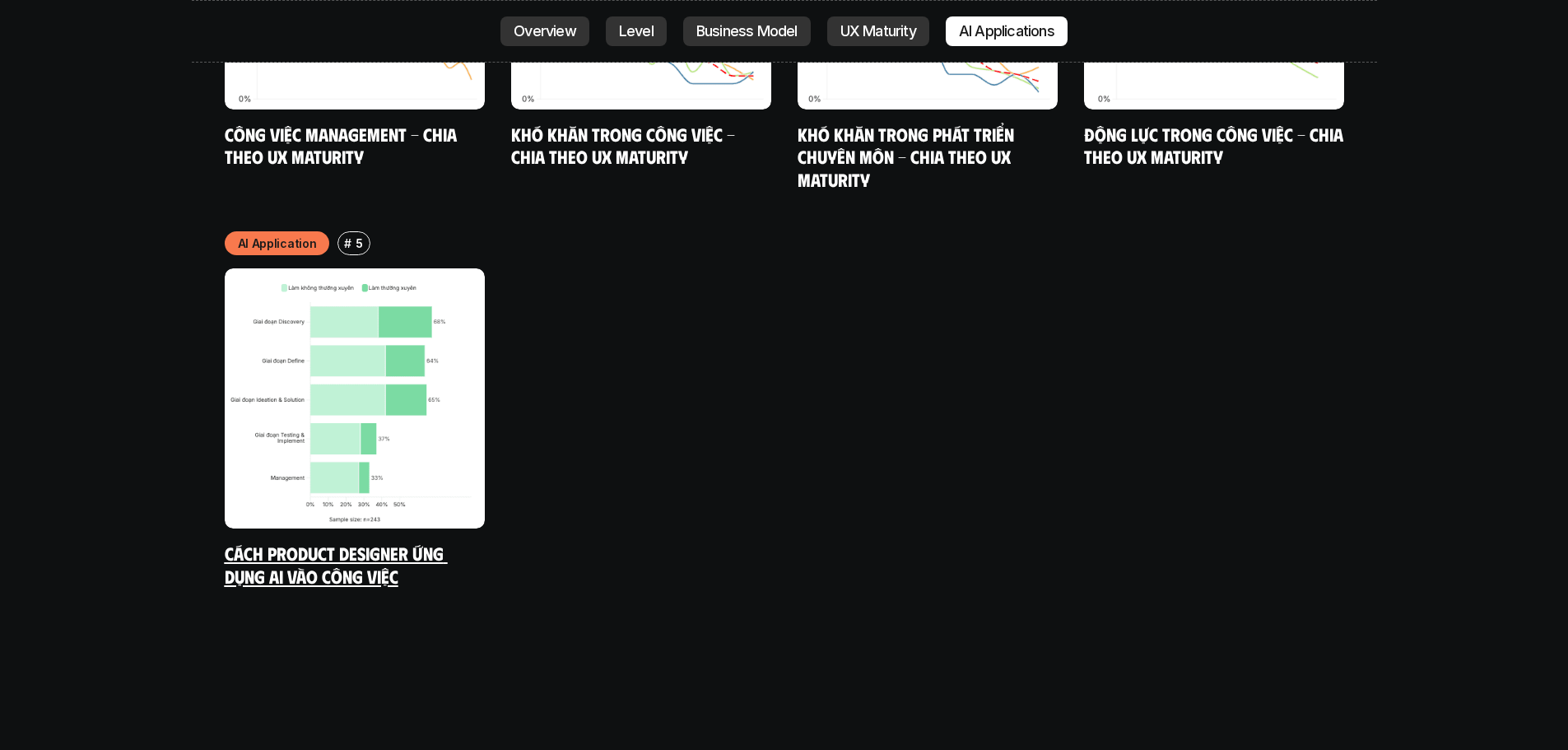
click at [367, 353] on img at bounding box center [354, 398] width 260 height 260
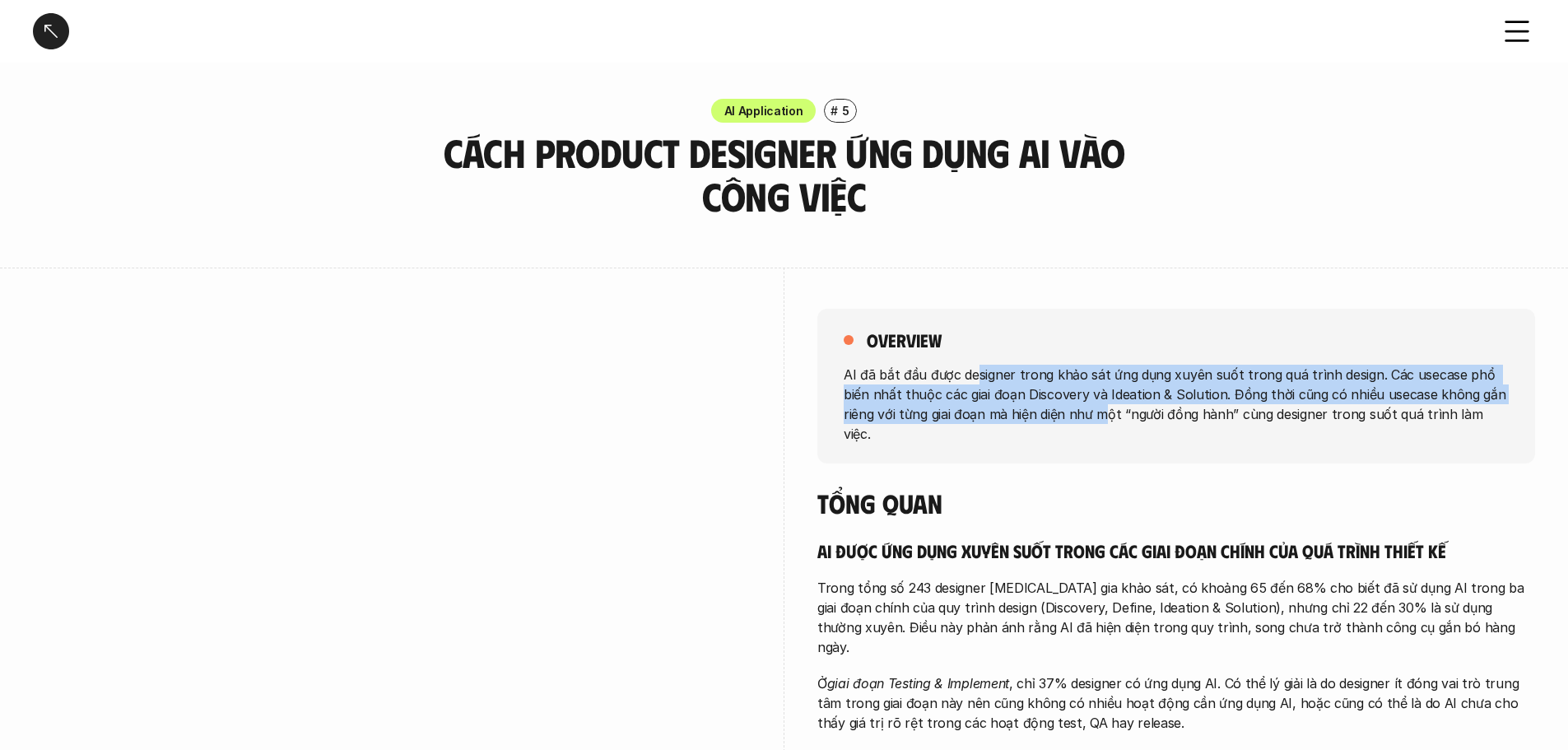
drag, startPoint x: 981, startPoint y: 377, endPoint x: 1075, endPoint y: 413, distance: 100.7
click at [1075, 413] on p "AI đã bắt đầu được designer trong khảo sát ứng dụng xuyên suốt trong quá trình …" at bounding box center [1176, 403] width 665 height 79
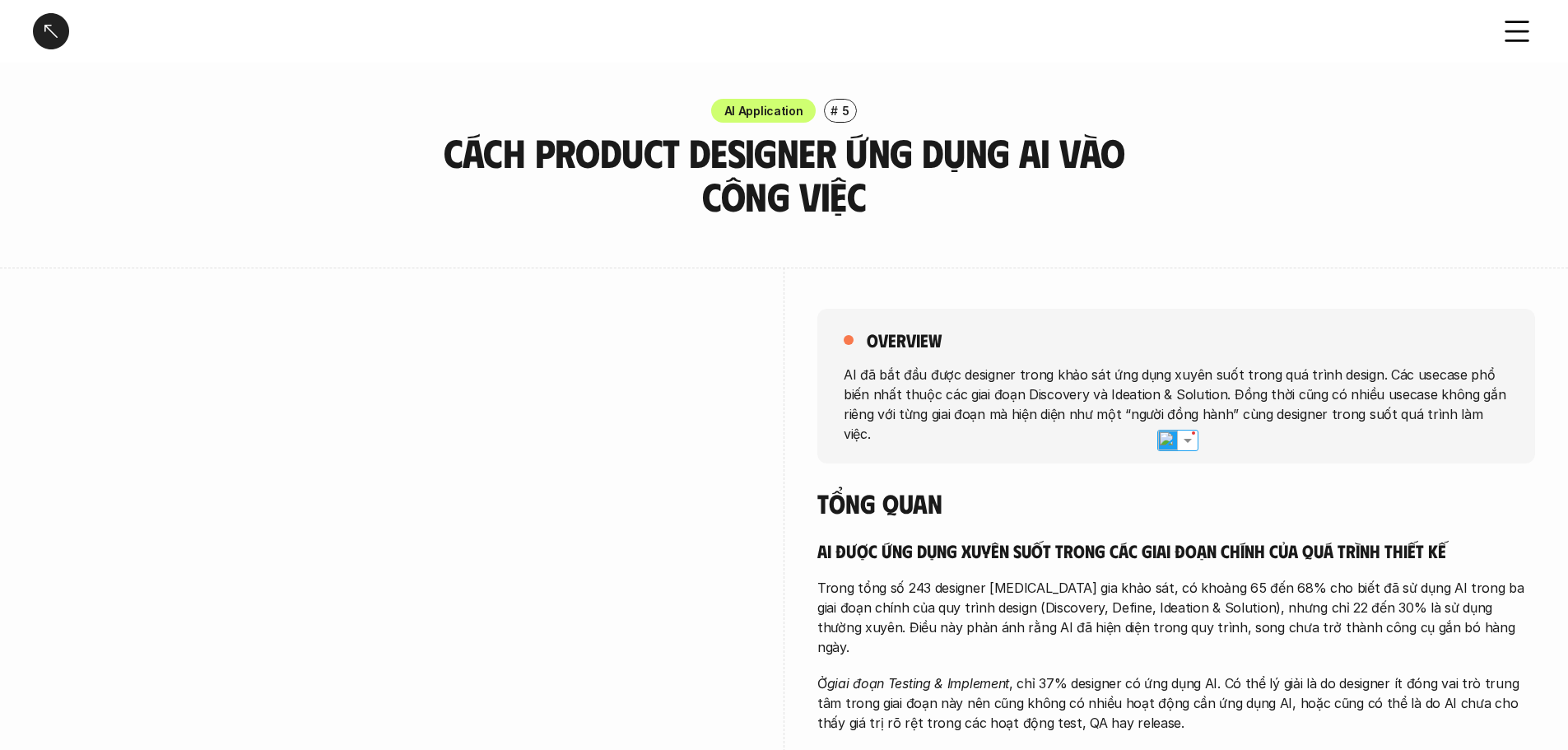
click at [1057, 539] on h5 "AI được ứng dụng xuyên suốt trong các giai đoạn chính của quá trình thiết kế" at bounding box center [1176, 550] width 718 height 23
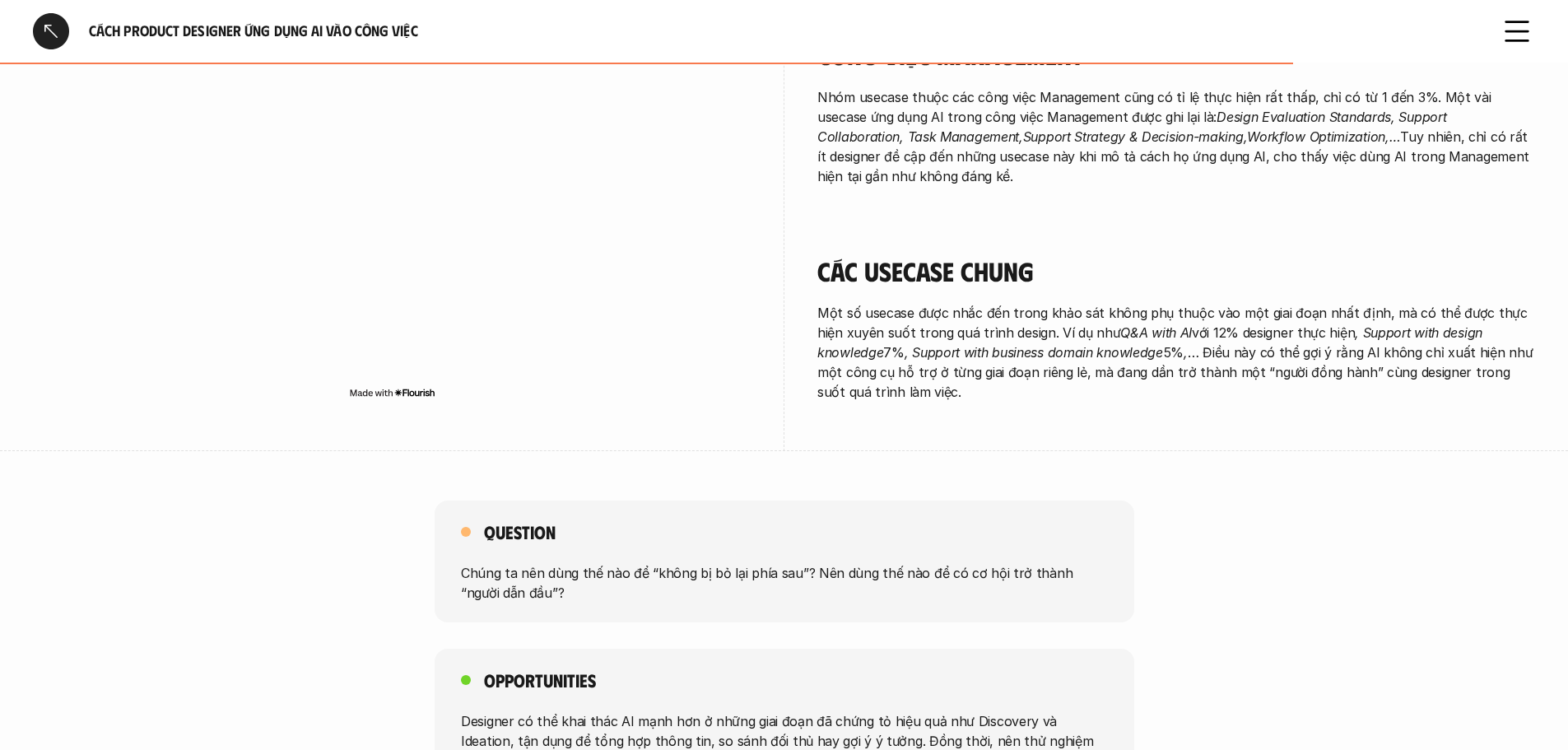
scroll to position [2861, 0]
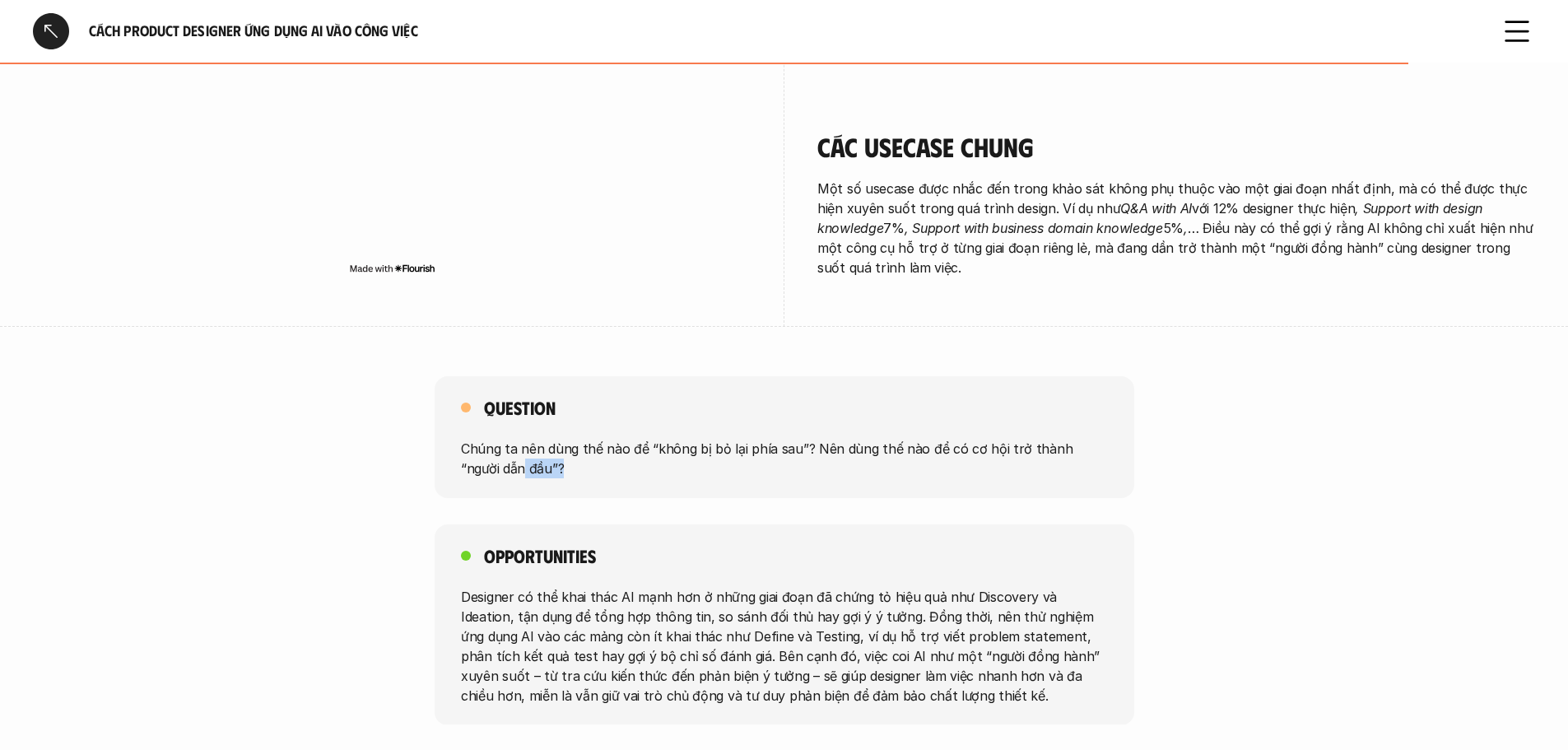
drag, startPoint x: 480, startPoint y: 399, endPoint x: 553, endPoint y: 411, distance: 74.0
click at [553, 439] on p "Chúng ta nên dùng thế nào để “không bị bỏ lại phía sau”? Nên dùng thế nào để có…" at bounding box center [784, 458] width 647 height 39
click at [633, 415] on div "Question Chúng ta nên dùng thế nào để “không bị bỏ lại phía sau”? Nên dùng thế …" at bounding box center [785, 437] width 700 height 122
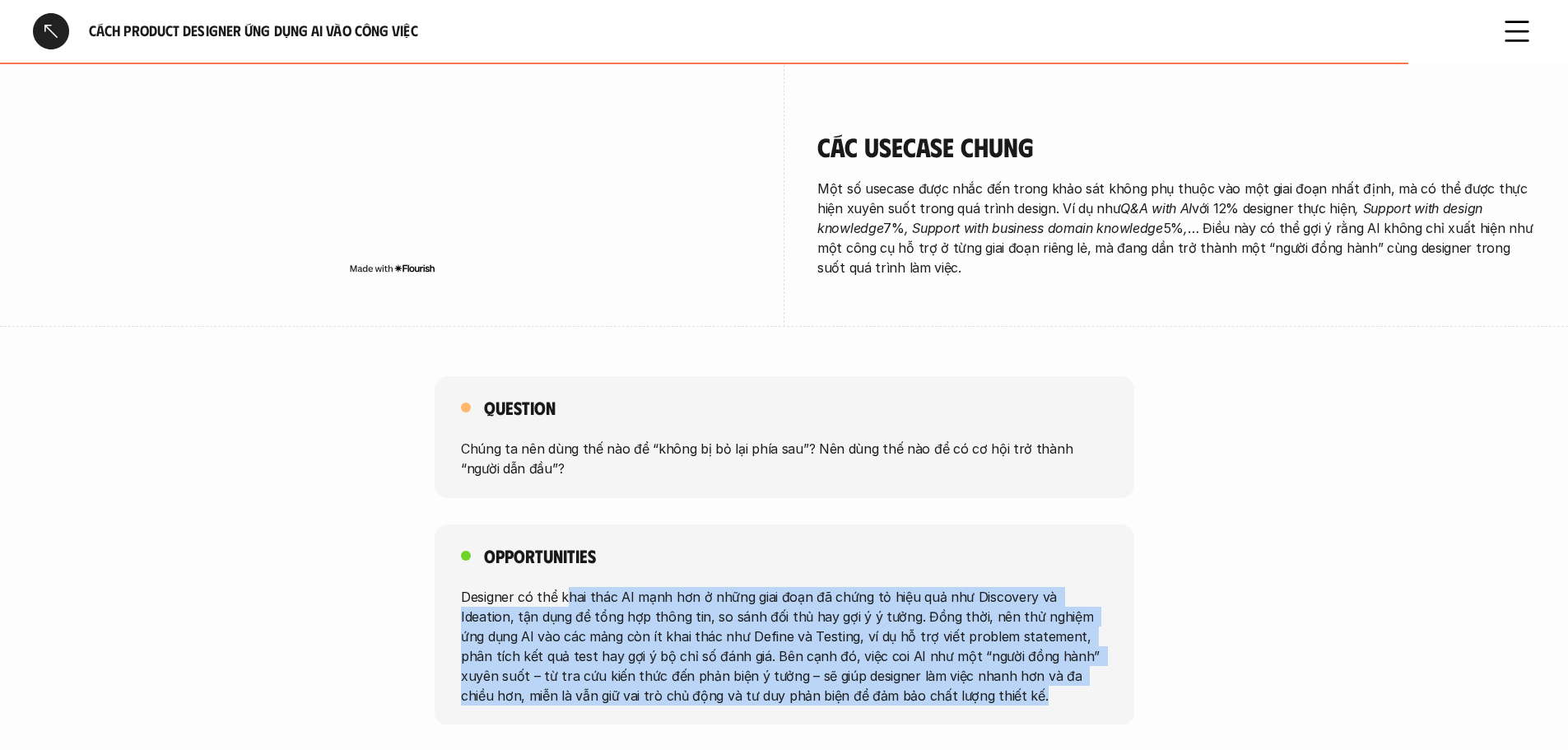
drag, startPoint x: 606, startPoint y: 538, endPoint x: 985, endPoint y: 632, distance: 390.5
click at [985, 632] on p "Designer có thể khai thác AI mạnh hơn ở những giai đoạn đã chứng tỏ hiệu quả nh…" at bounding box center [784, 645] width 647 height 118
click at [1013, 613] on p "Designer có thể khai thác AI mạnh hơn ở những giai đoạn đã chứng tỏ hiệu quả nh…" at bounding box center [784, 645] width 647 height 118
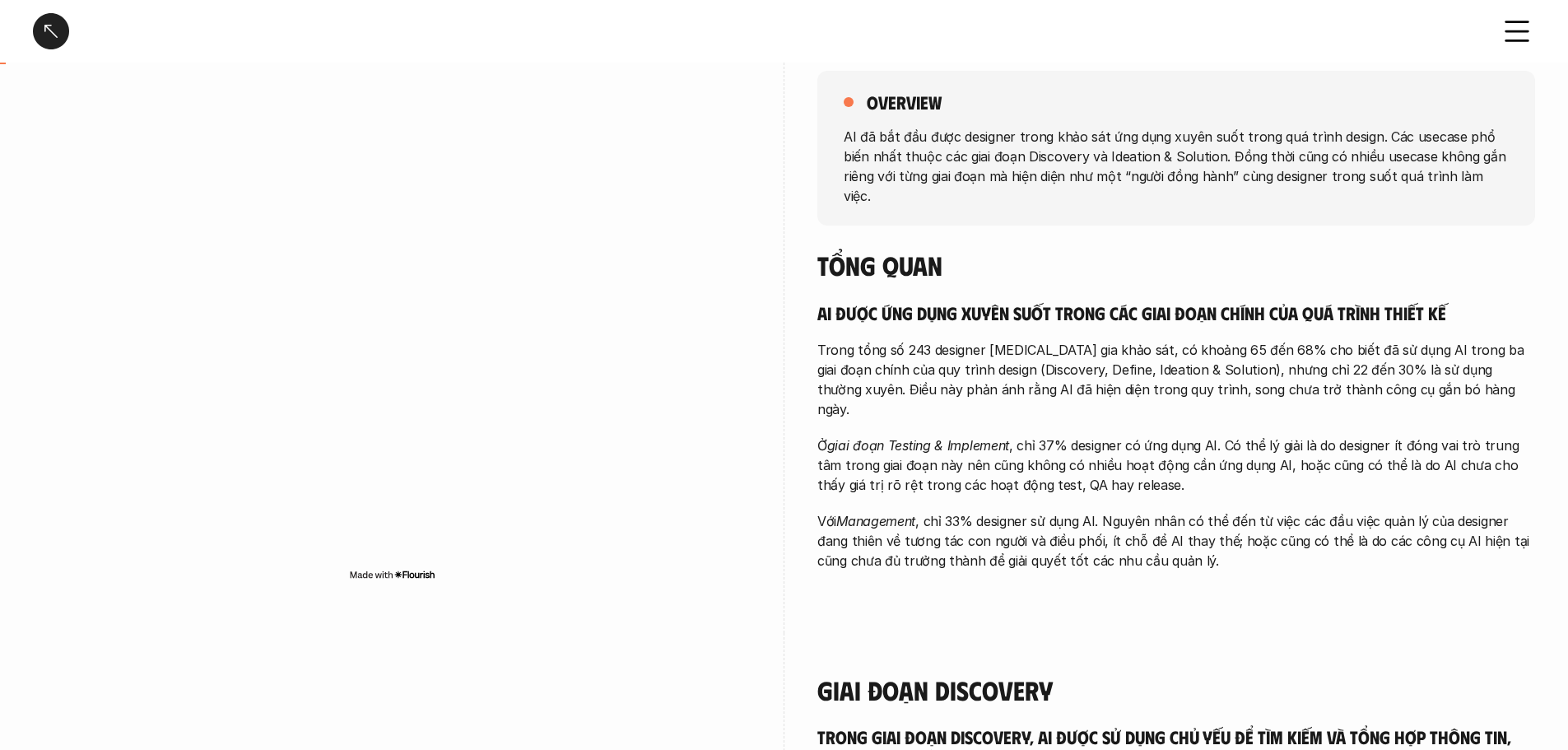
scroll to position [411, 0]
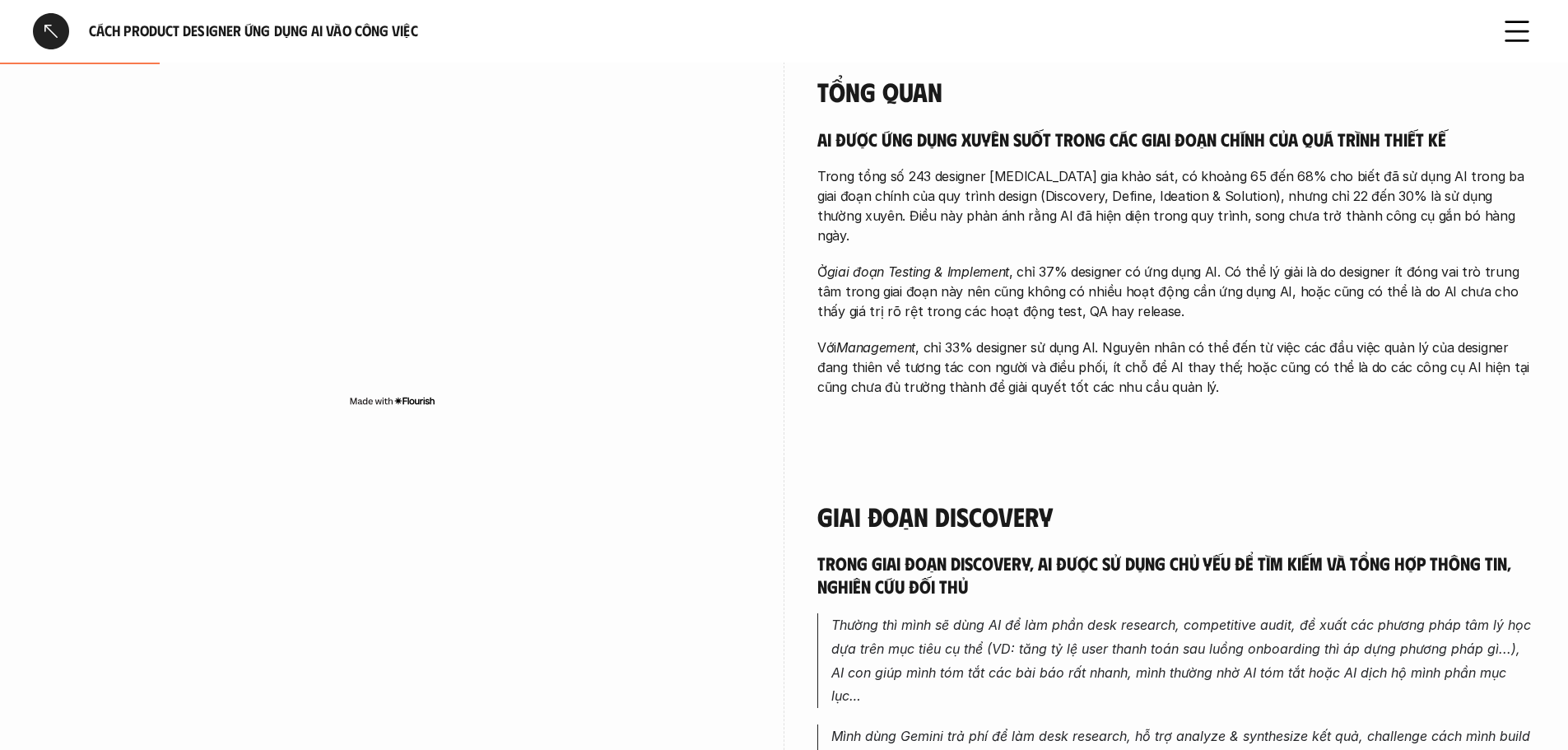
click at [1520, 28] on icon at bounding box center [1518, 31] width 37 height 37
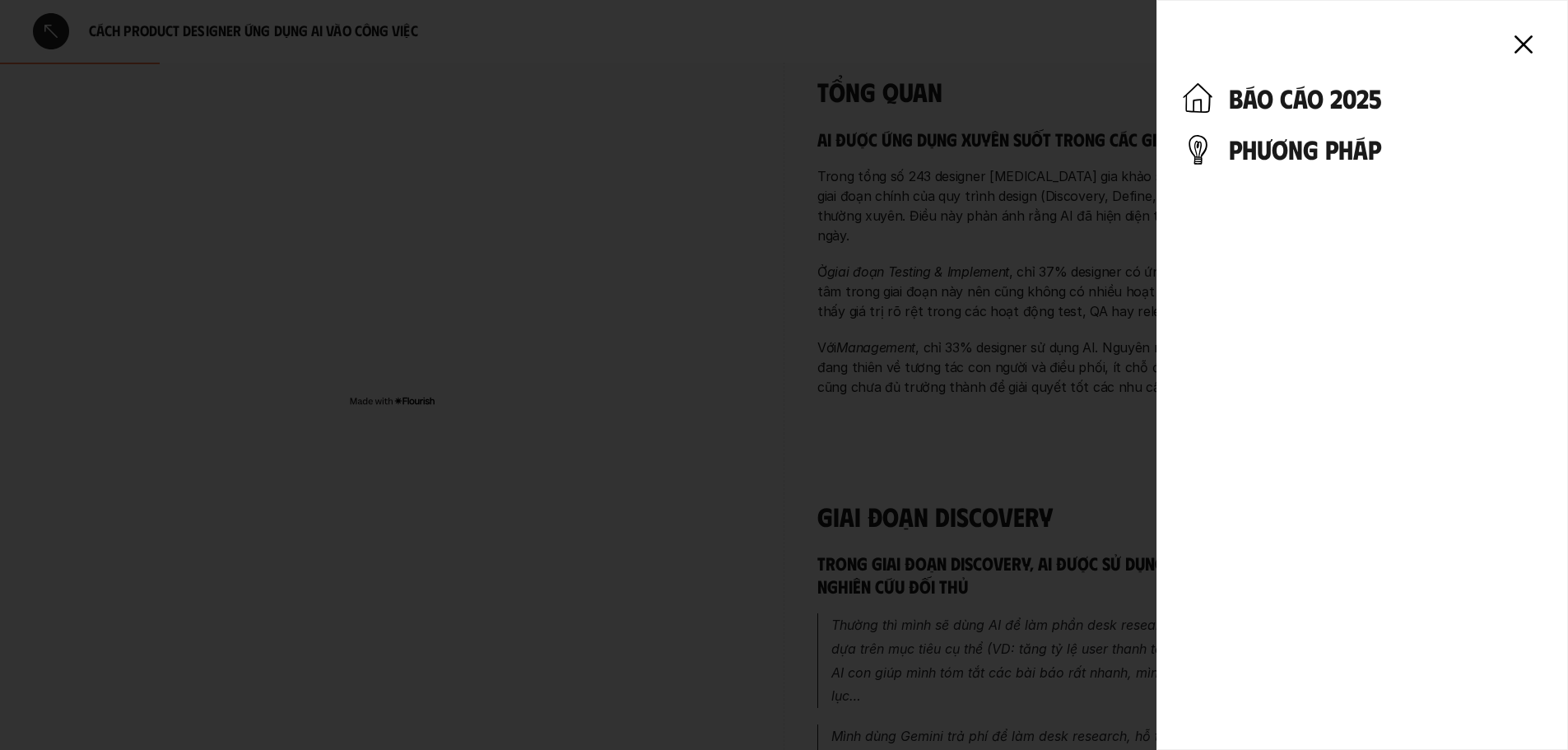
click at [1318, 93] on h4 "báo cáo 2025" at bounding box center [1386, 98] width 313 height 31
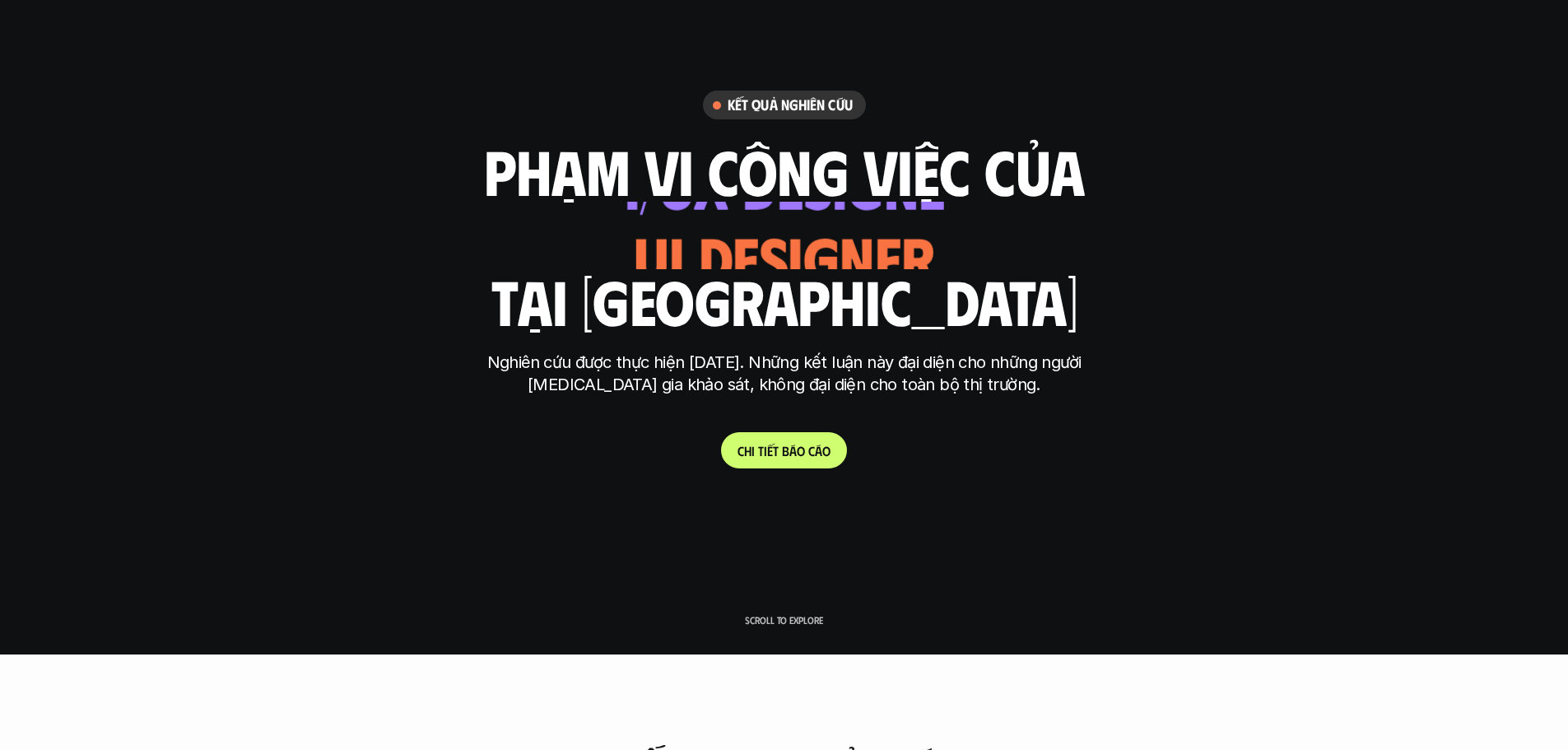
scroll to position [247, 0]
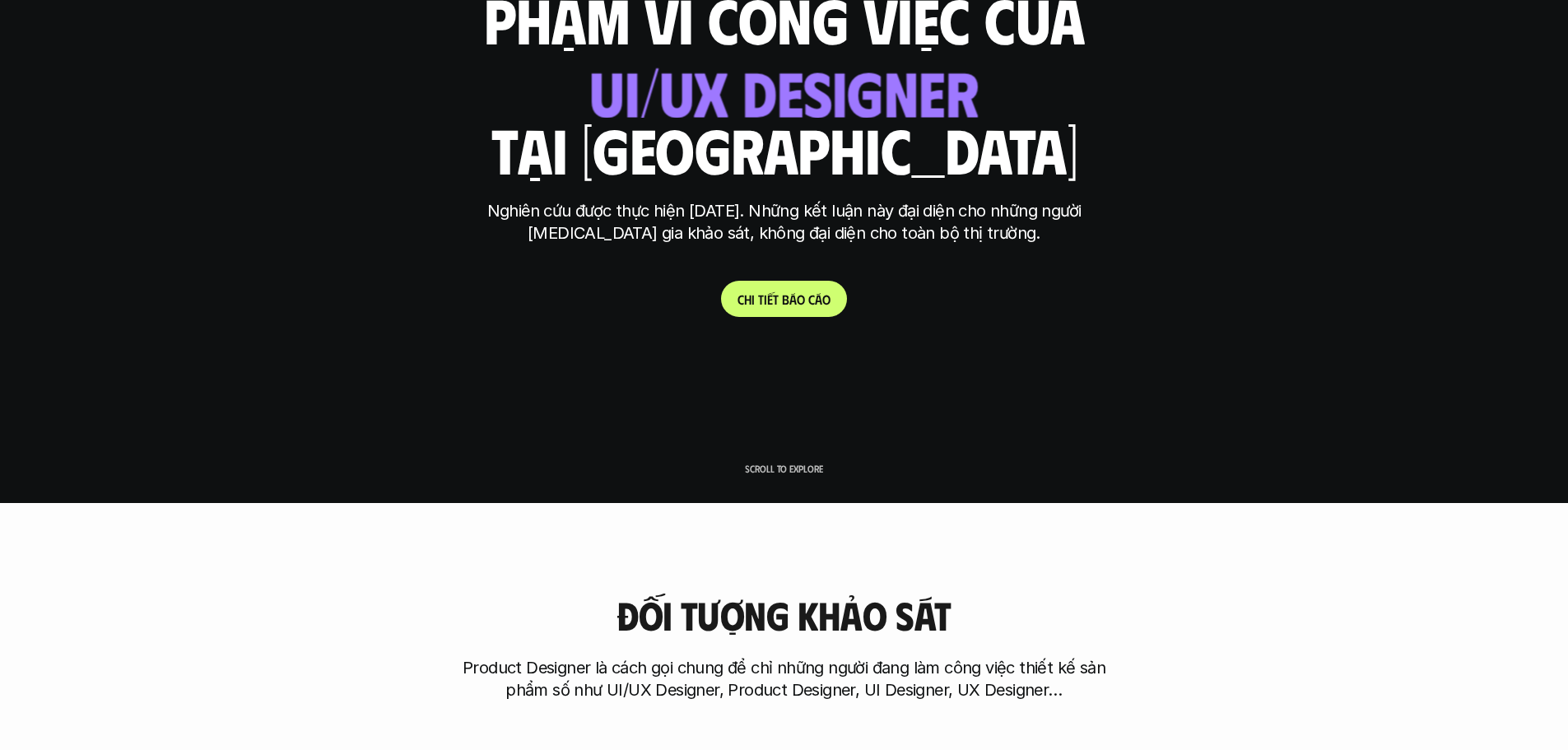
click at [794, 468] on p "Scroll to explore" at bounding box center [783, 468] width 78 height 12
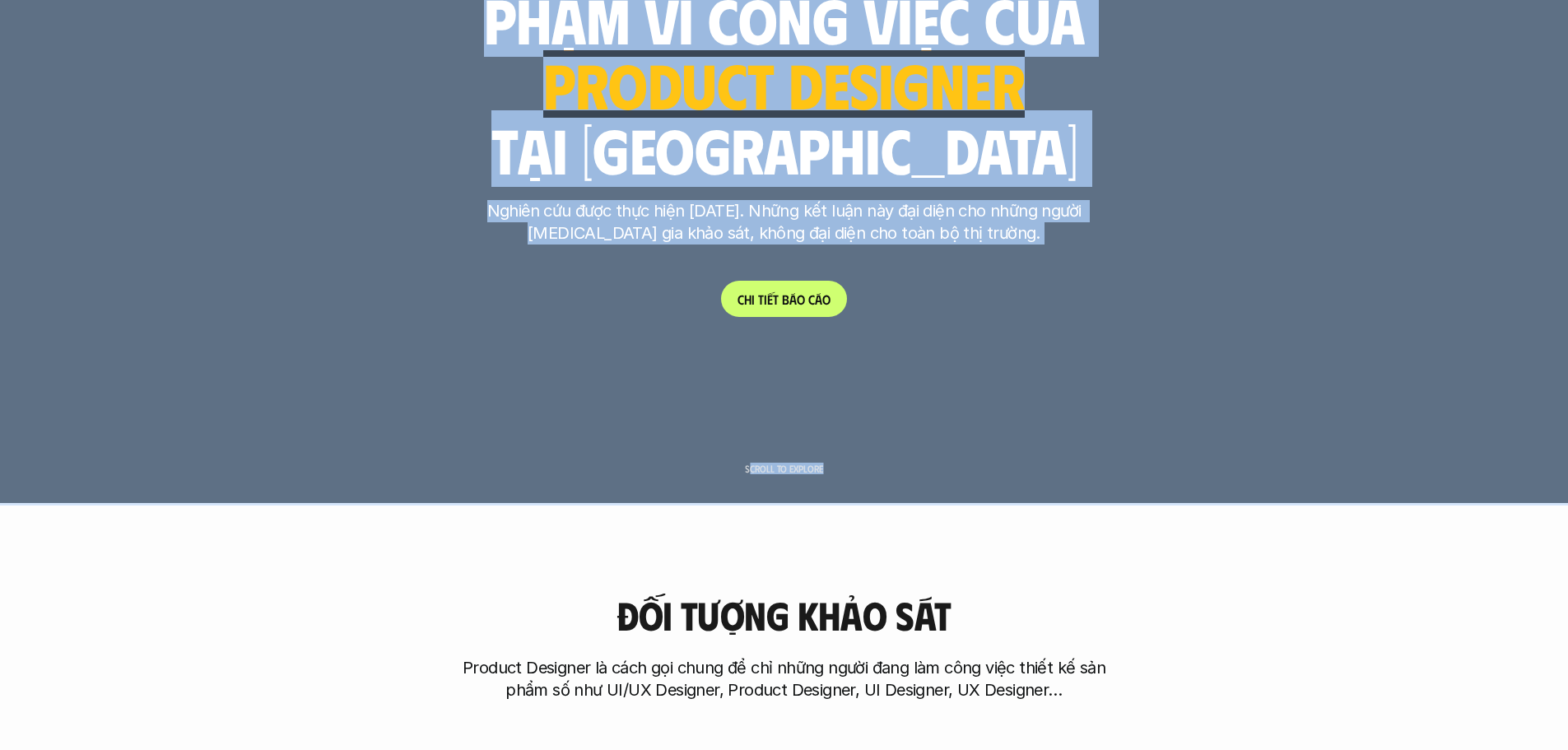
drag, startPoint x: 748, startPoint y: 470, endPoint x: 789, endPoint y: 475, distance: 41.3
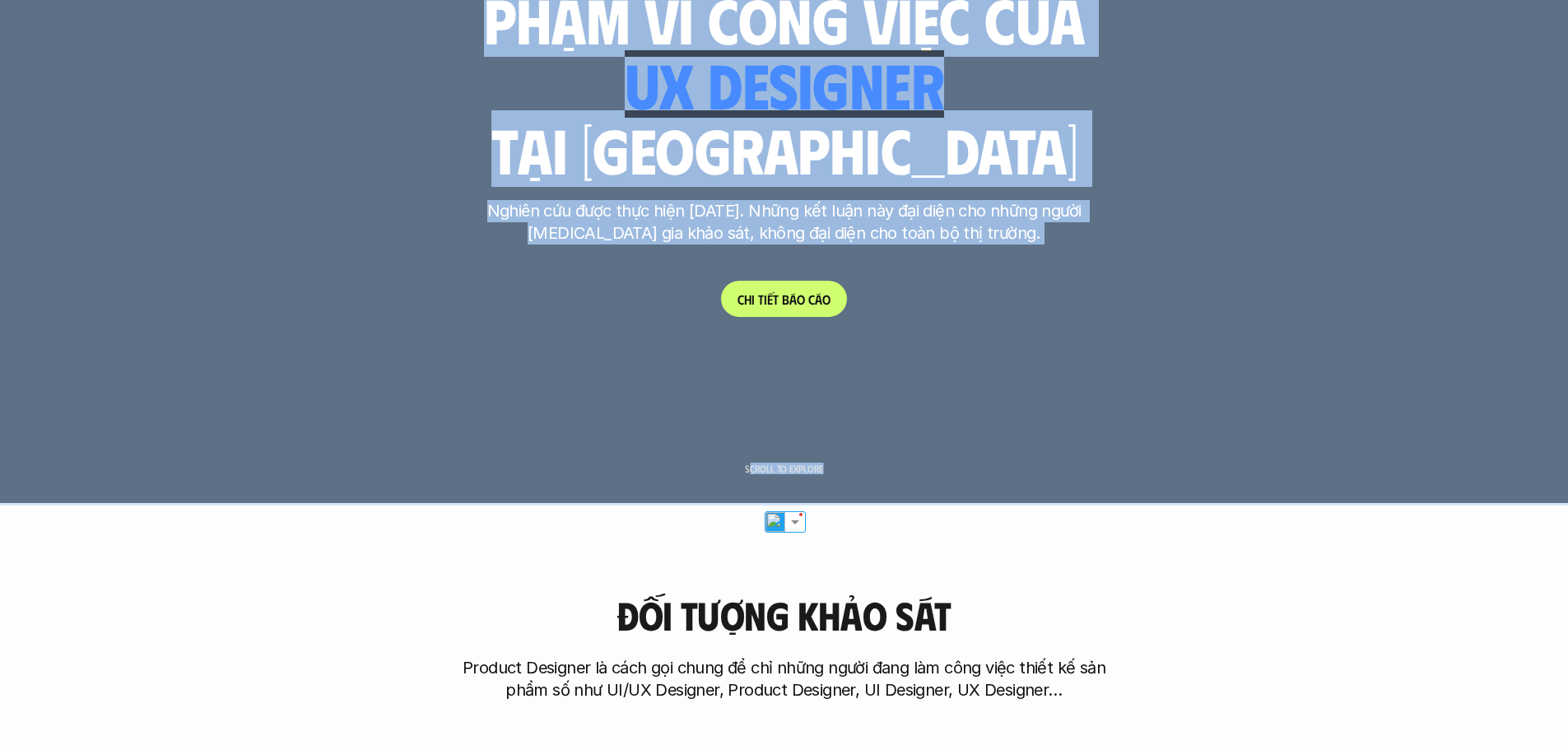
click at [934, 199] on div "Kết quả nghiên cứu phạm vi công việc của ui designer ui/ux designer product des…" at bounding box center [784, 127] width 617 height 378
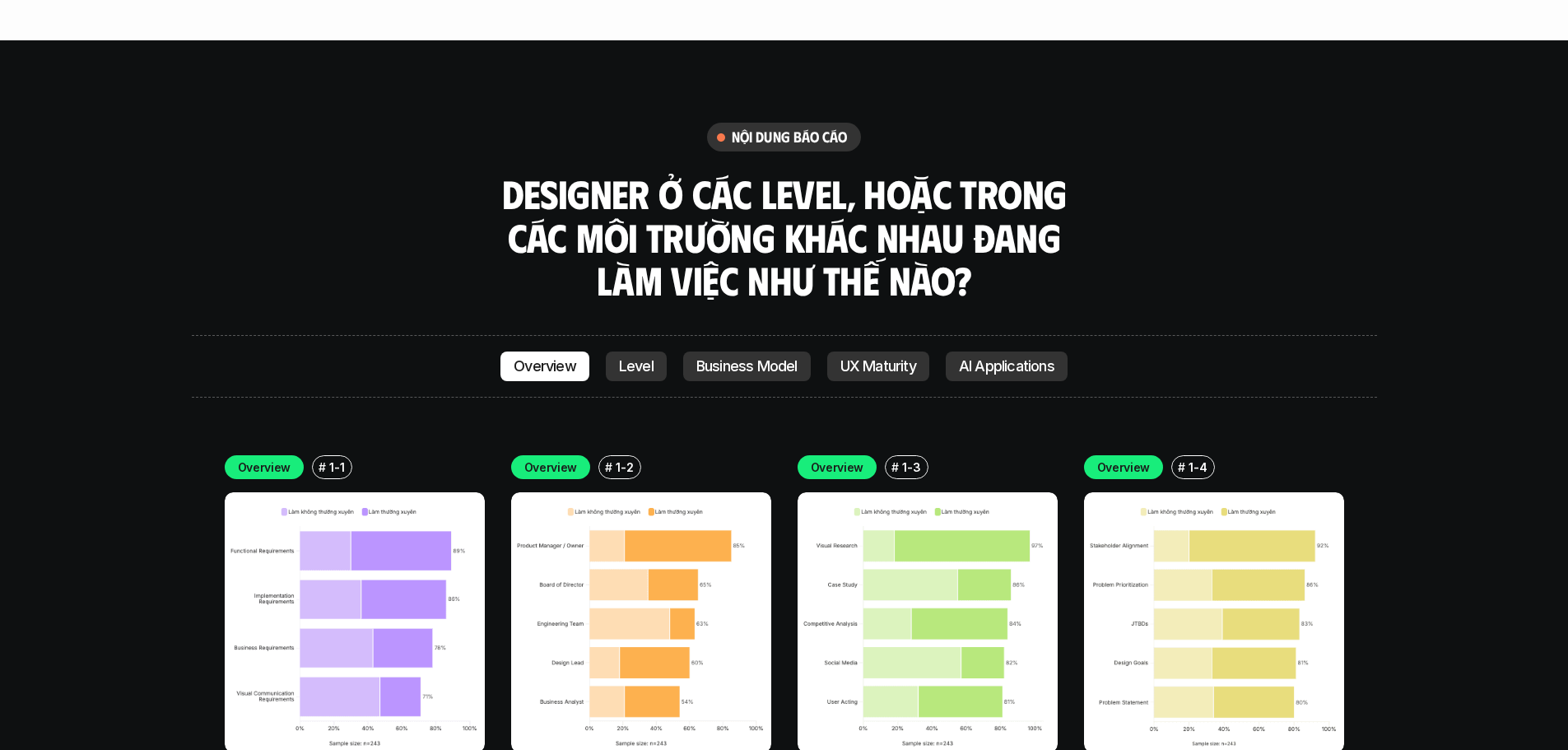
scroll to position [4691, 0]
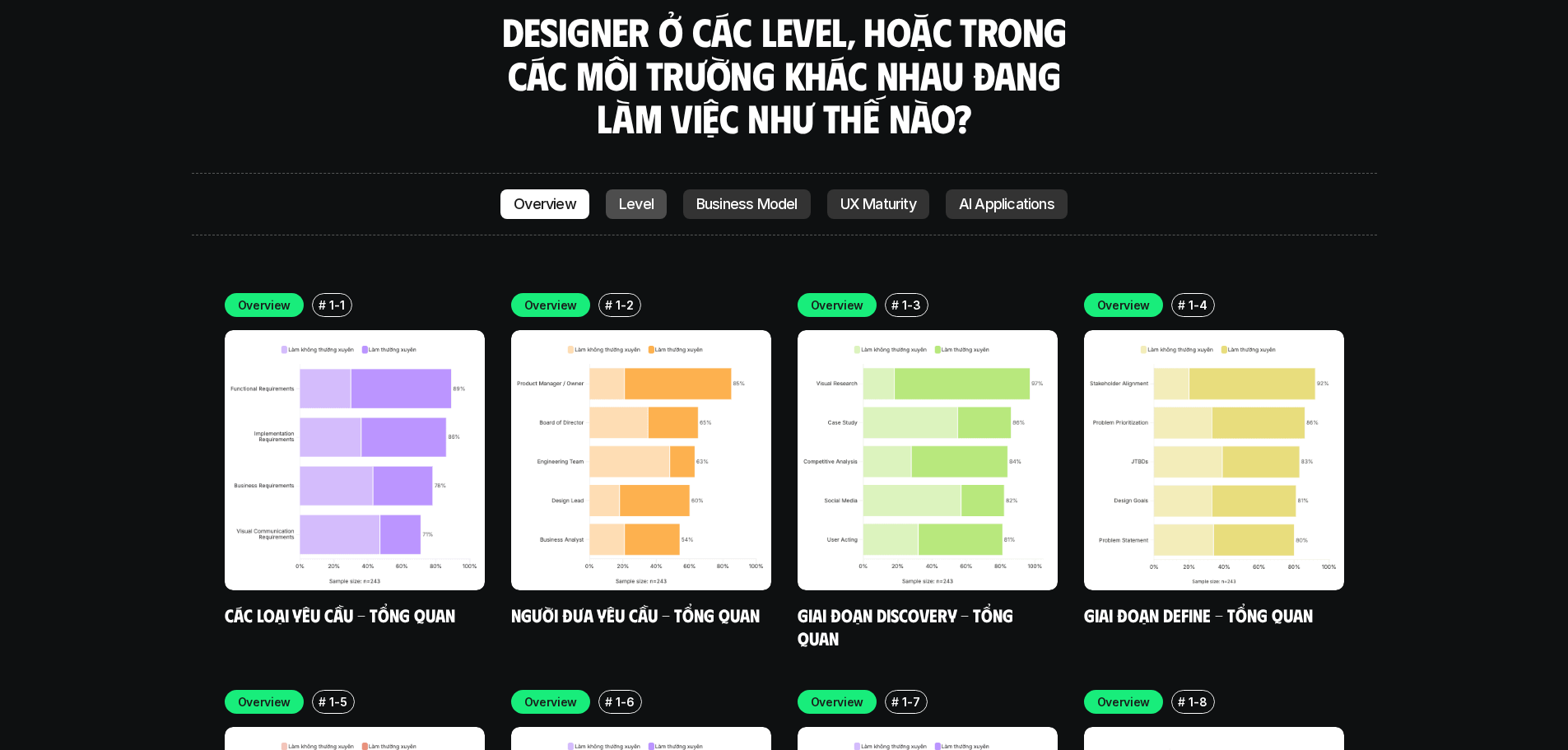
click at [630, 196] on p "Level" at bounding box center [637, 204] width 35 height 16
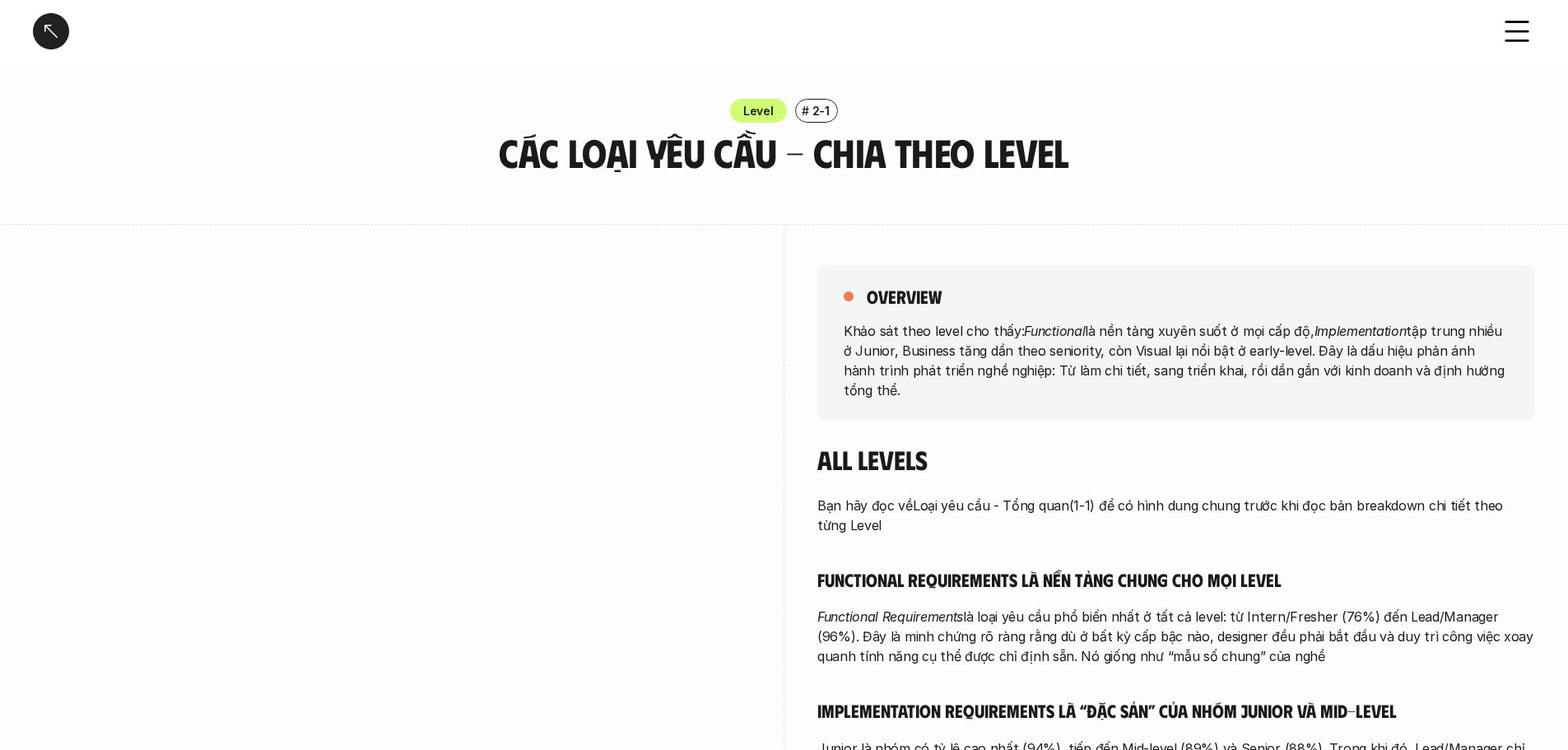
drag, startPoint x: 907, startPoint y: 330, endPoint x: 1511, endPoint y: 405, distance: 608.6
click at [1511, 405] on div "overview Khảo sát theo level cho thấy: Functional là nền tảng xuyên suốt ở mọi …" at bounding box center [1176, 705] width 718 height 964
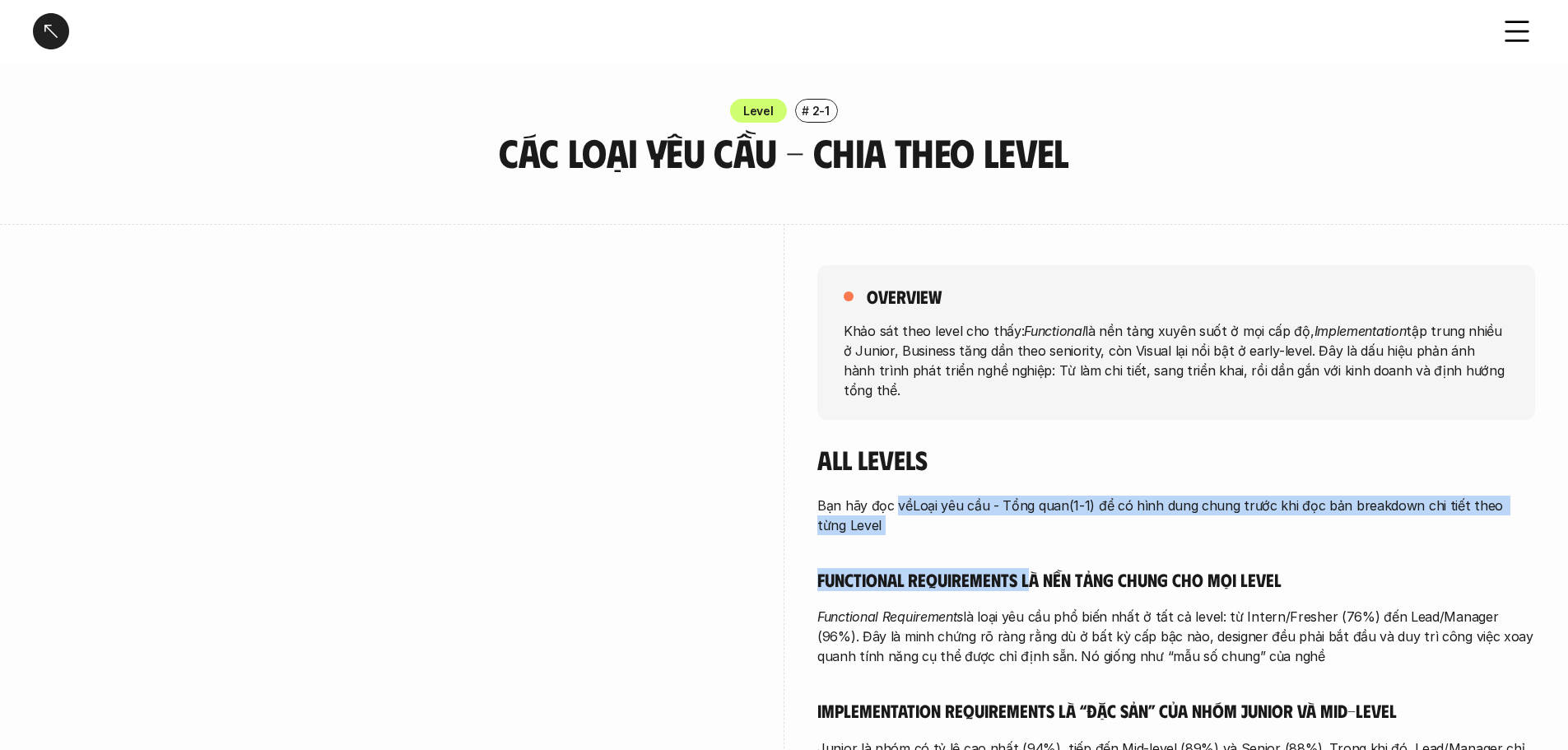
drag, startPoint x: 898, startPoint y: 492, endPoint x: 1034, endPoint y: 534, distance: 142.3
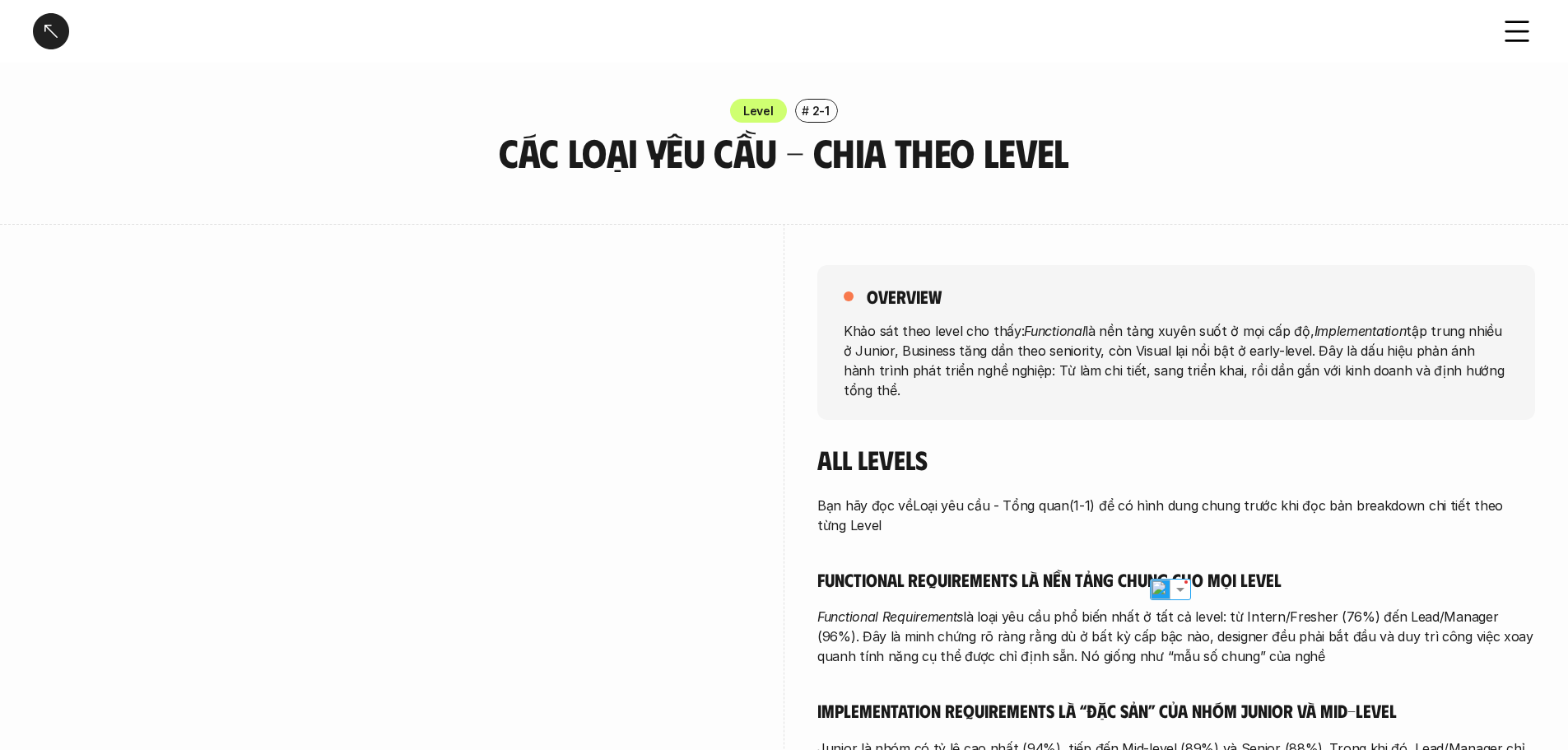
click at [1345, 568] on h5 "Functional Requirements là nền tảng chung cho mọi level" at bounding box center [1176, 579] width 718 height 23
drag, startPoint x: 1305, startPoint y: 332, endPoint x: 1402, endPoint y: 333, distance: 97.0
click at [1402, 333] on p "Khảo sát theo level cho thấy: Functional là nền tảng xuyên suốt ở mọi cấp độ, I…" at bounding box center [1176, 360] width 665 height 79
click at [1344, 353] on img at bounding box center [1344, 356] width 21 height 21
click at [1004, 351] on p "Khảo sát theo level cho thấy: Functional là nền tảng xuyên suốt ở mọi cấp độ, I…" at bounding box center [1176, 360] width 665 height 79
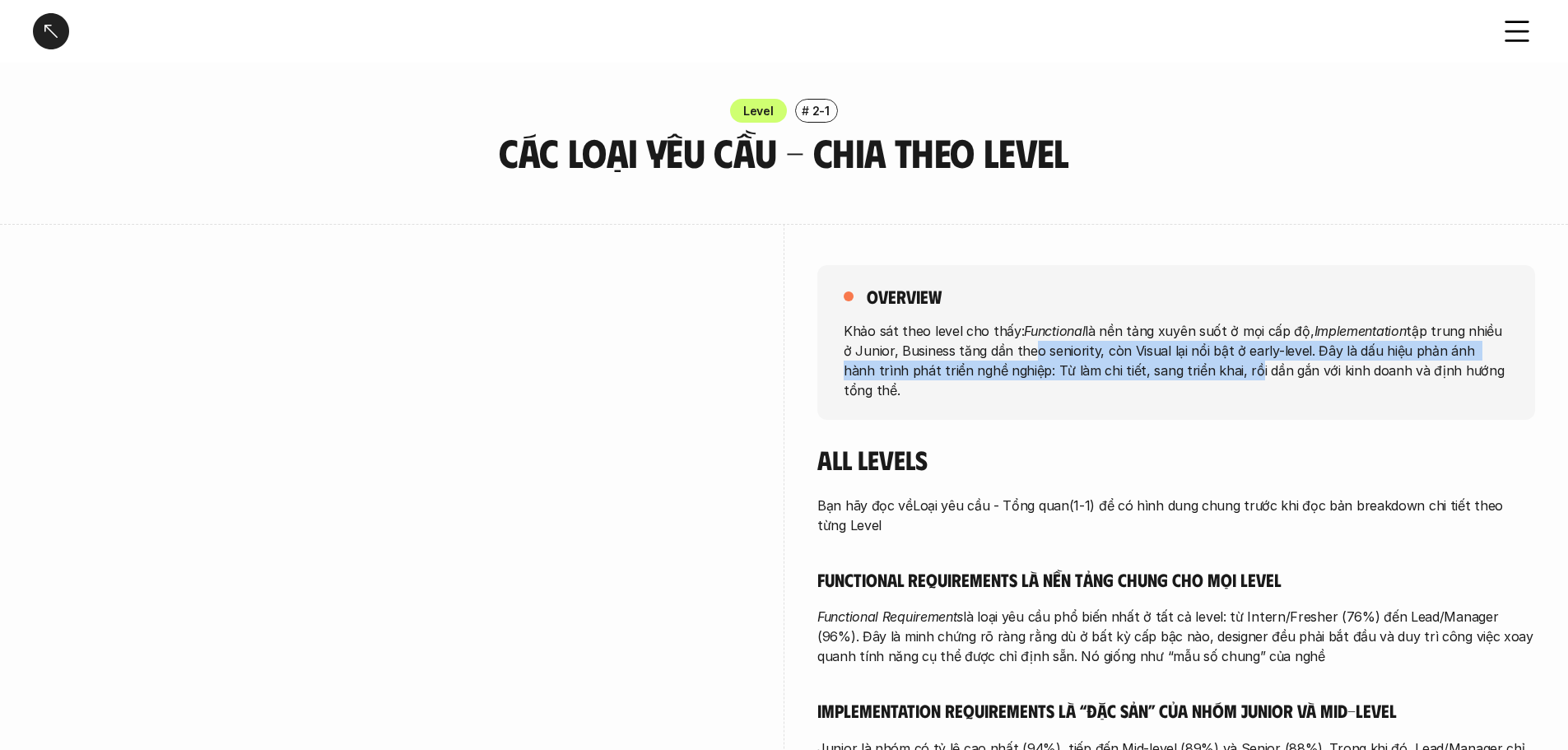
drag, startPoint x: 1040, startPoint y: 354, endPoint x: 1223, endPoint y: 376, distance: 184.3
click at [1210, 375] on p "Khảo sát theo level cho thấy: Functional là nền tảng xuyên suốt ở mọi cấp độ, I…" at bounding box center [1176, 360] width 665 height 79
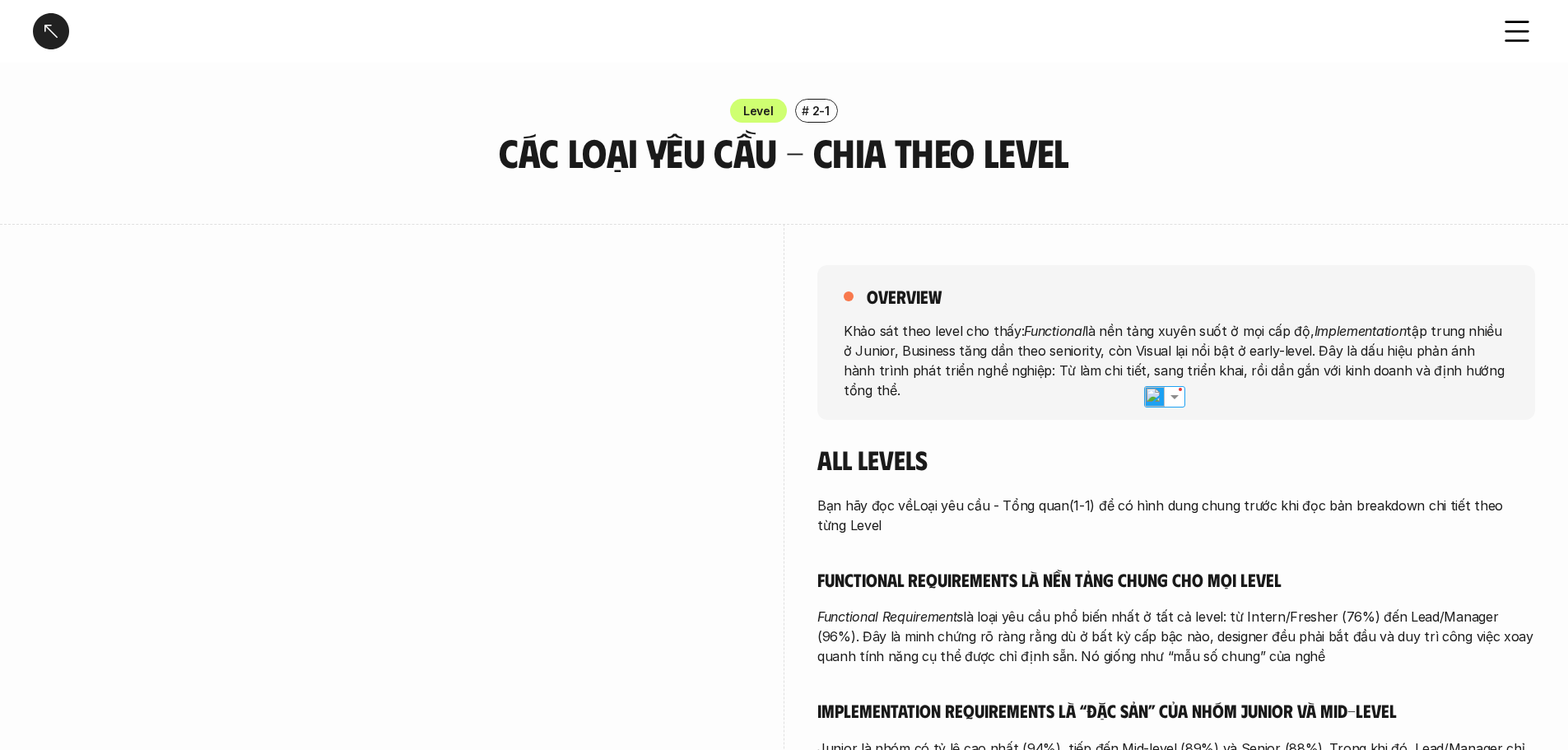
click at [1267, 376] on p "Khảo sát theo level cho thấy: Functional là nền tảng xuyên suốt ở mọi cấp độ, I…" at bounding box center [1176, 360] width 665 height 79
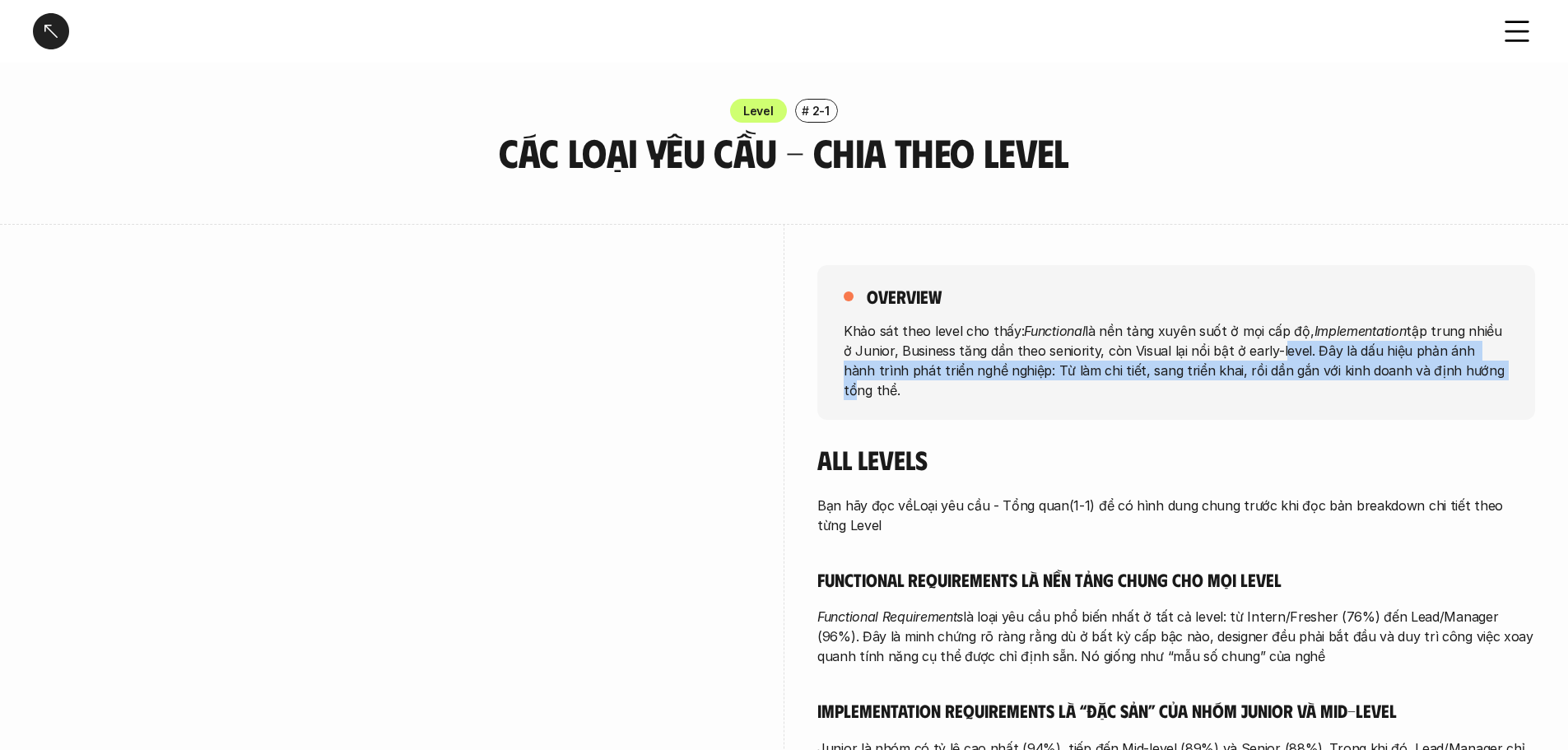
drag, startPoint x: 1327, startPoint y: 360, endPoint x: 1459, endPoint y: 377, distance: 133.1
click at [1459, 377] on p "Khảo sát theo level cho thấy: Functional là nền tảng xuyên suốt ở mọi cấp độ, I…" at bounding box center [1176, 360] width 665 height 79
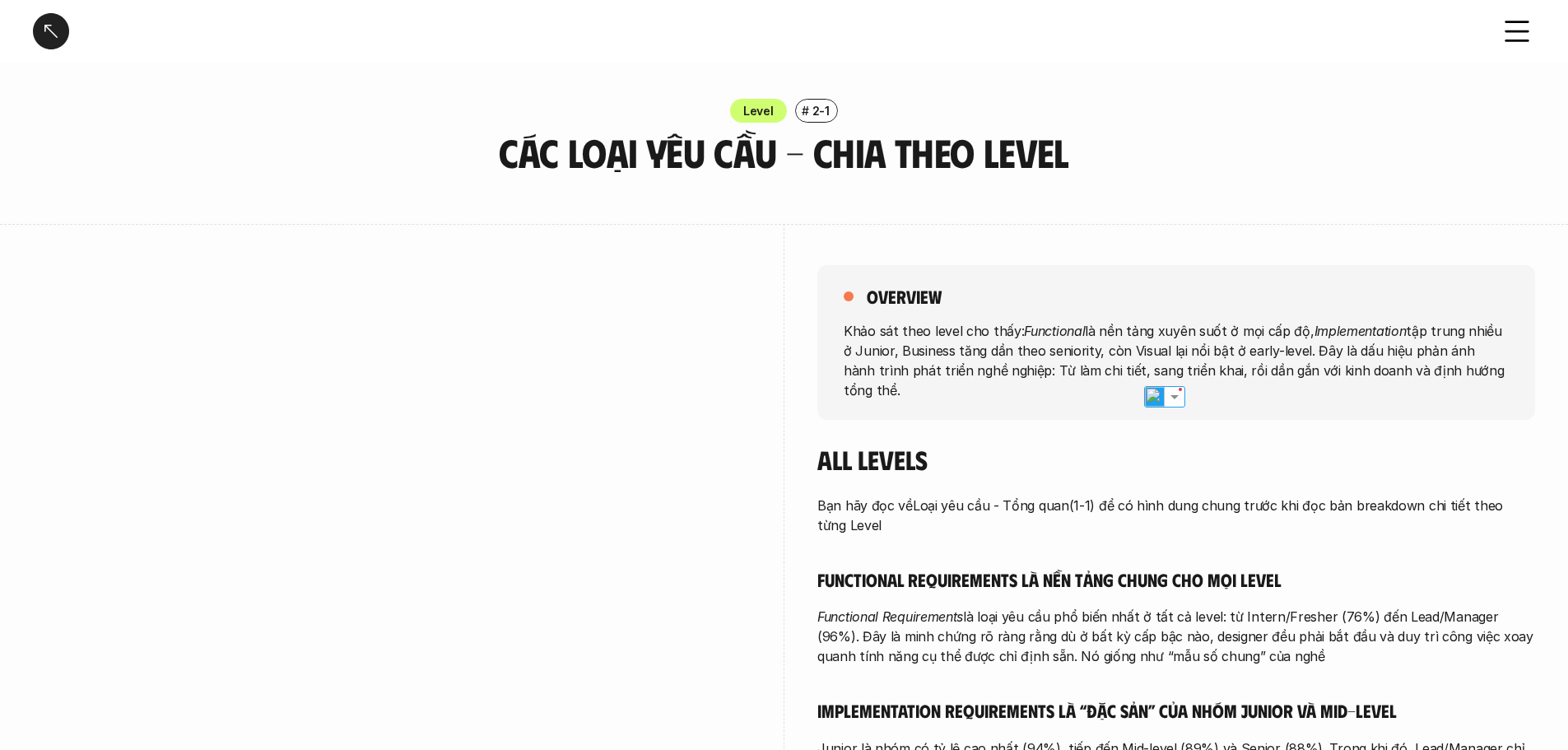
click at [1489, 373] on p "Khảo sát theo level cho thấy: Functional là nền tảng xuyên suốt ở mọi cấp độ, I…" at bounding box center [1176, 360] width 665 height 79
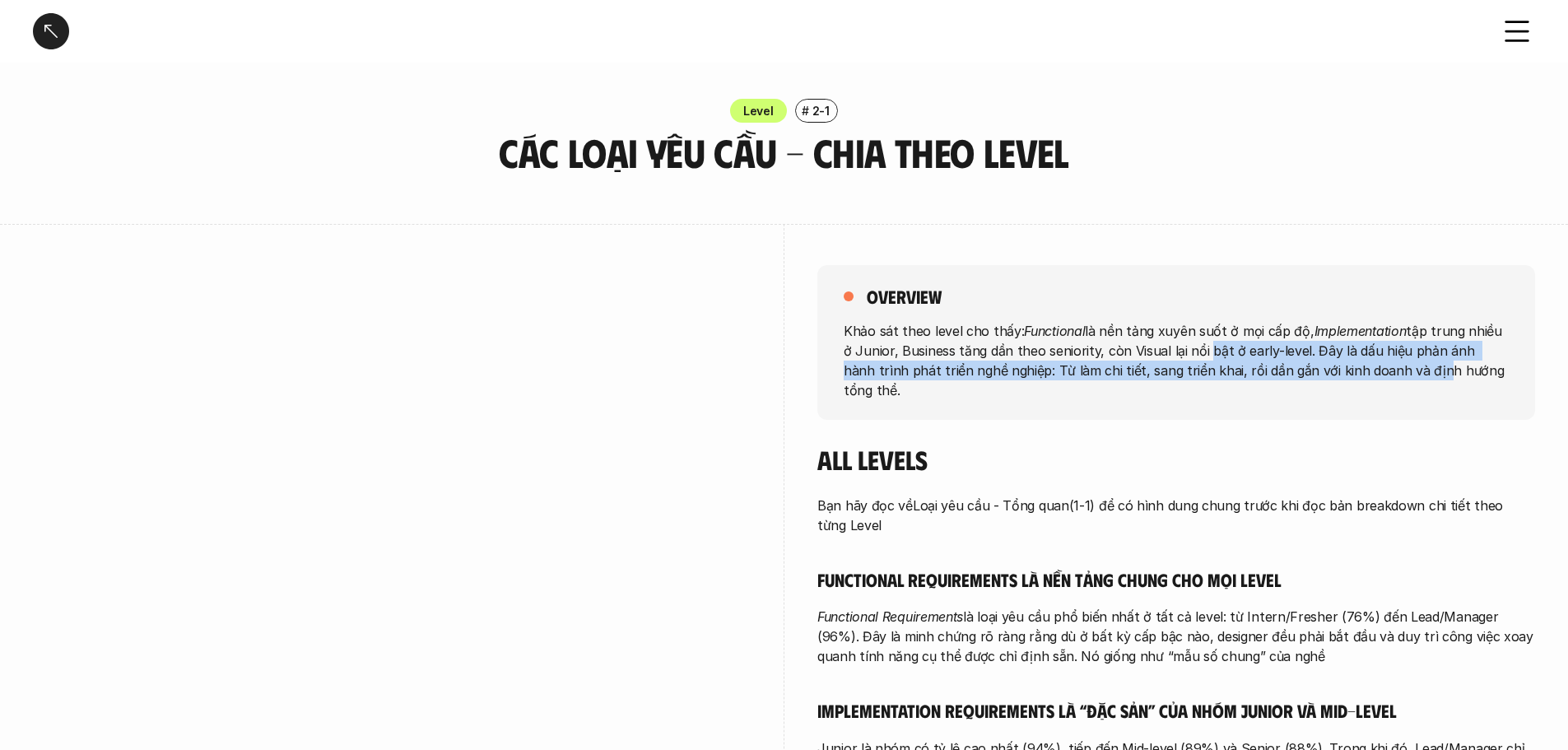
drag, startPoint x: 1190, startPoint y: 342, endPoint x: 1392, endPoint y: 370, distance: 203.9
click at [1392, 370] on p "Khảo sát theo level cho thấy: Functional là nền tảng xuyên suốt ở mọi cấp độ, I…" at bounding box center [1176, 360] width 665 height 79
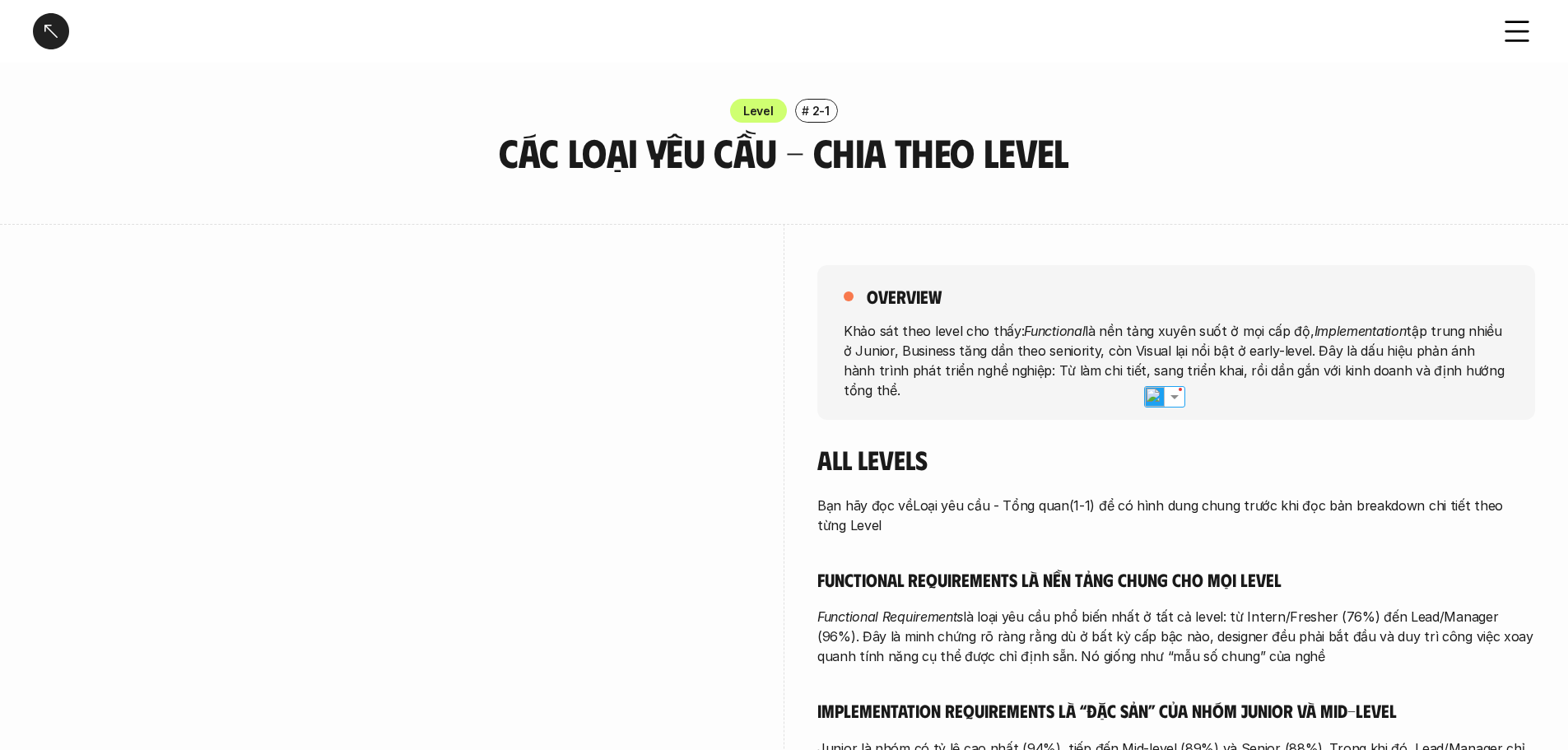
click at [1418, 365] on p "Khảo sát theo level cho thấy: Functional là nền tảng xuyên suốt ở mọi cấp độ, I…" at bounding box center [1176, 360] width 665 height 79
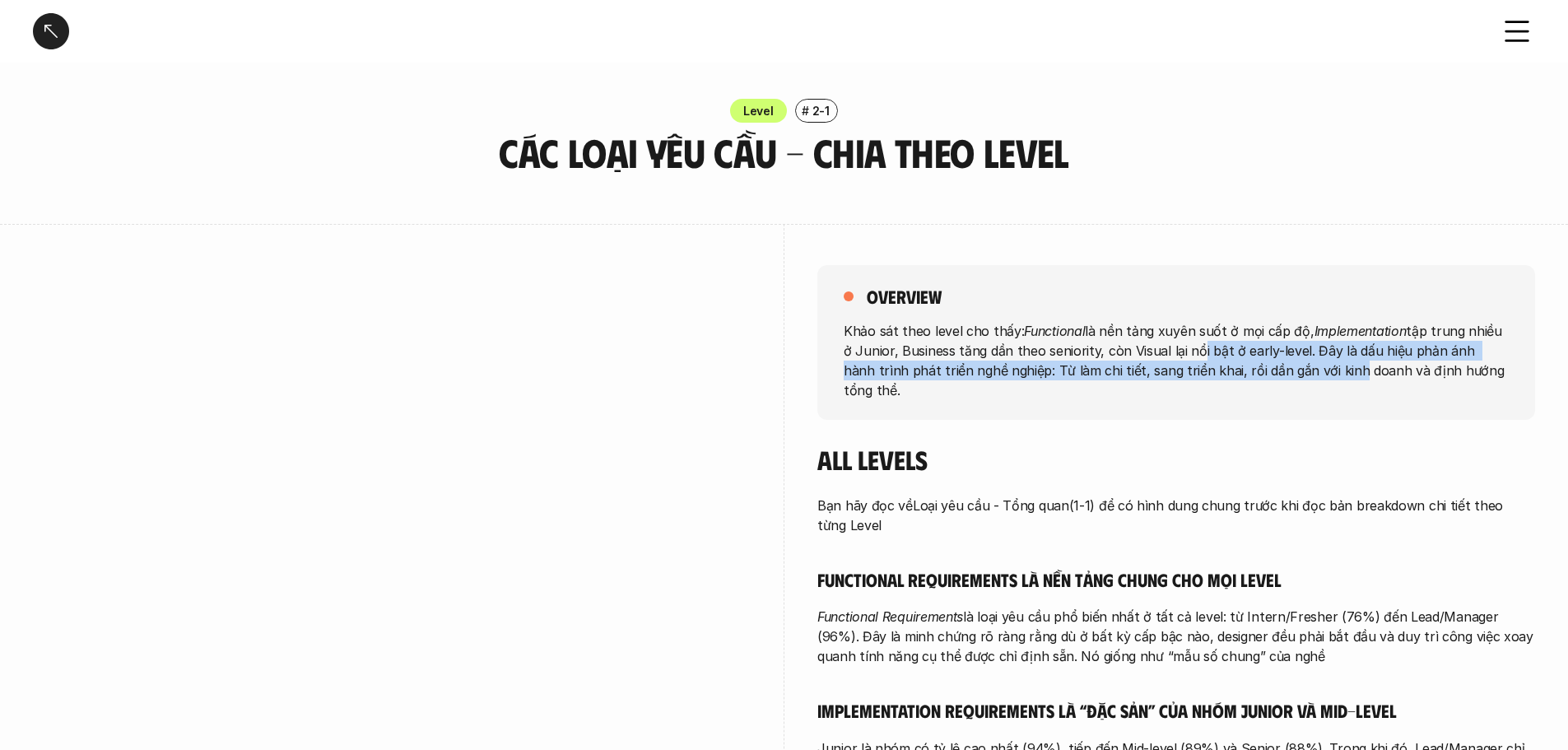
drag, startPoint x: 1176, startPoint y: 349, endPoint x: 1312, endPoint y: 372, distance: 137.9
click at [1312, 372] on p "Khảo sát theo level cho thấy: Functional là nền tảng xuyên suốt ở mọi cấp độ, I…" at bounding box center [1176, 360] width 665 height 79
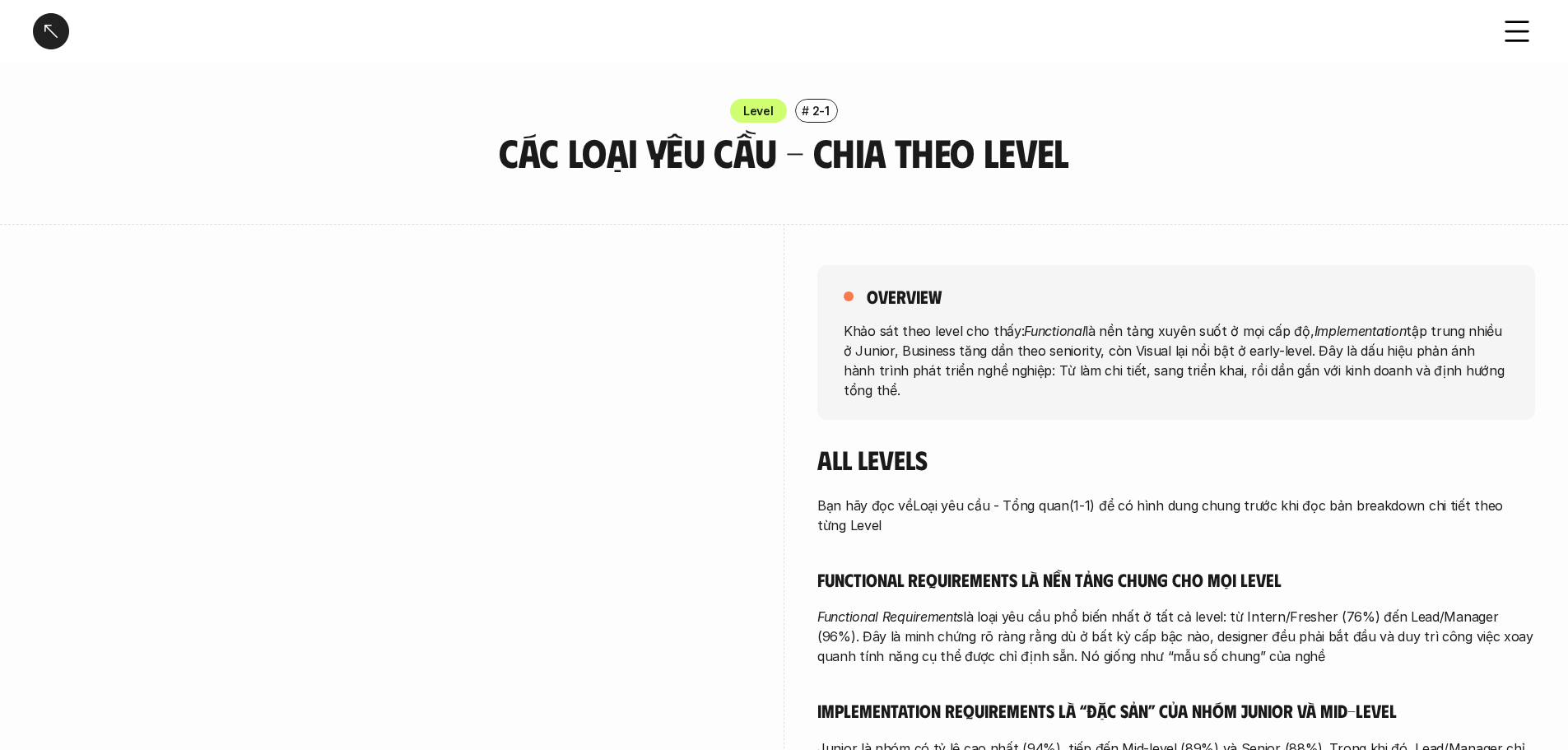
click at [1122, 358] on p "Khảo sát theo level cho thấy: Functional là nền tảng xuyên suốt ở mọi cấp độ, I…" at bounding box center [1176, 360] width 665 height 79
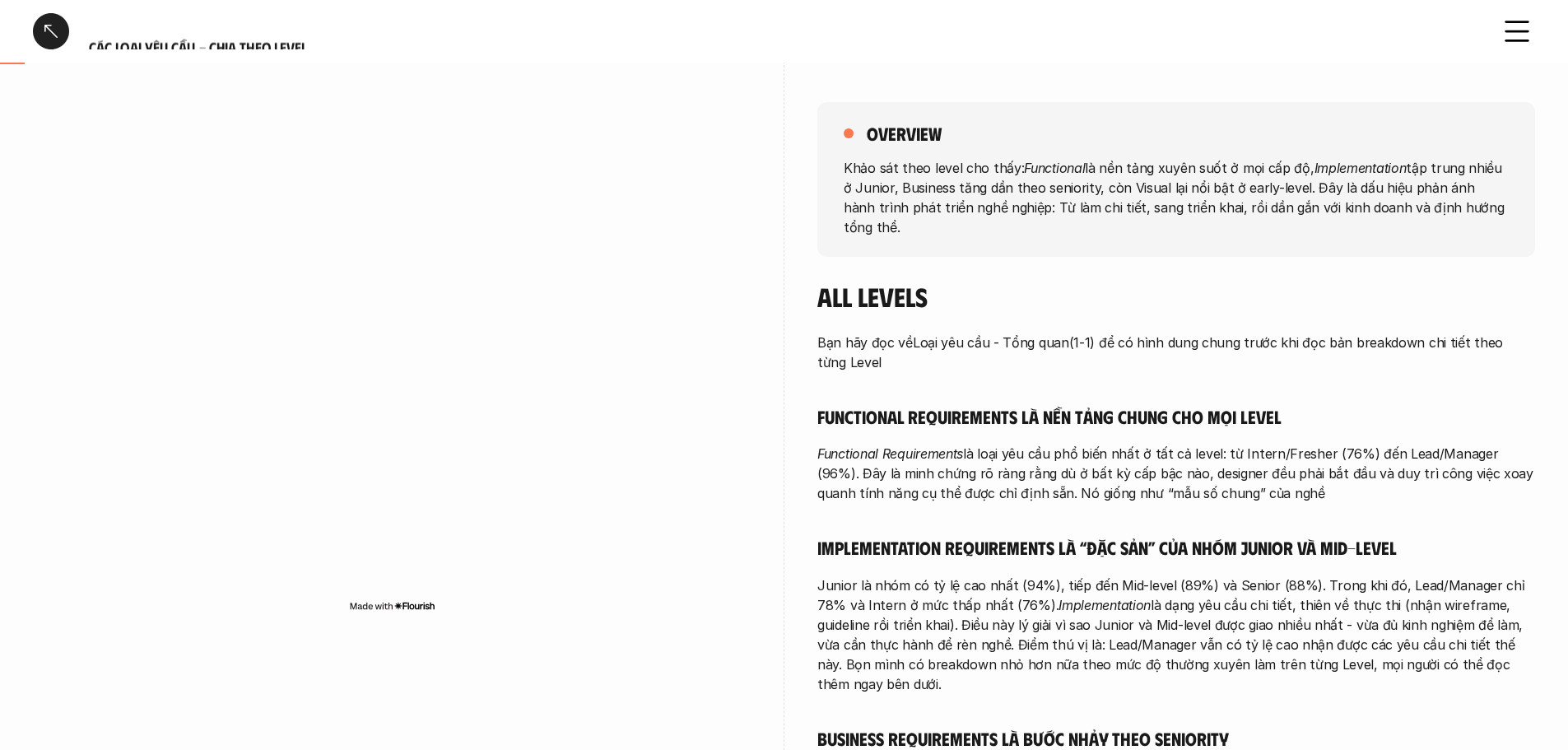
scroll to position [165, 0]
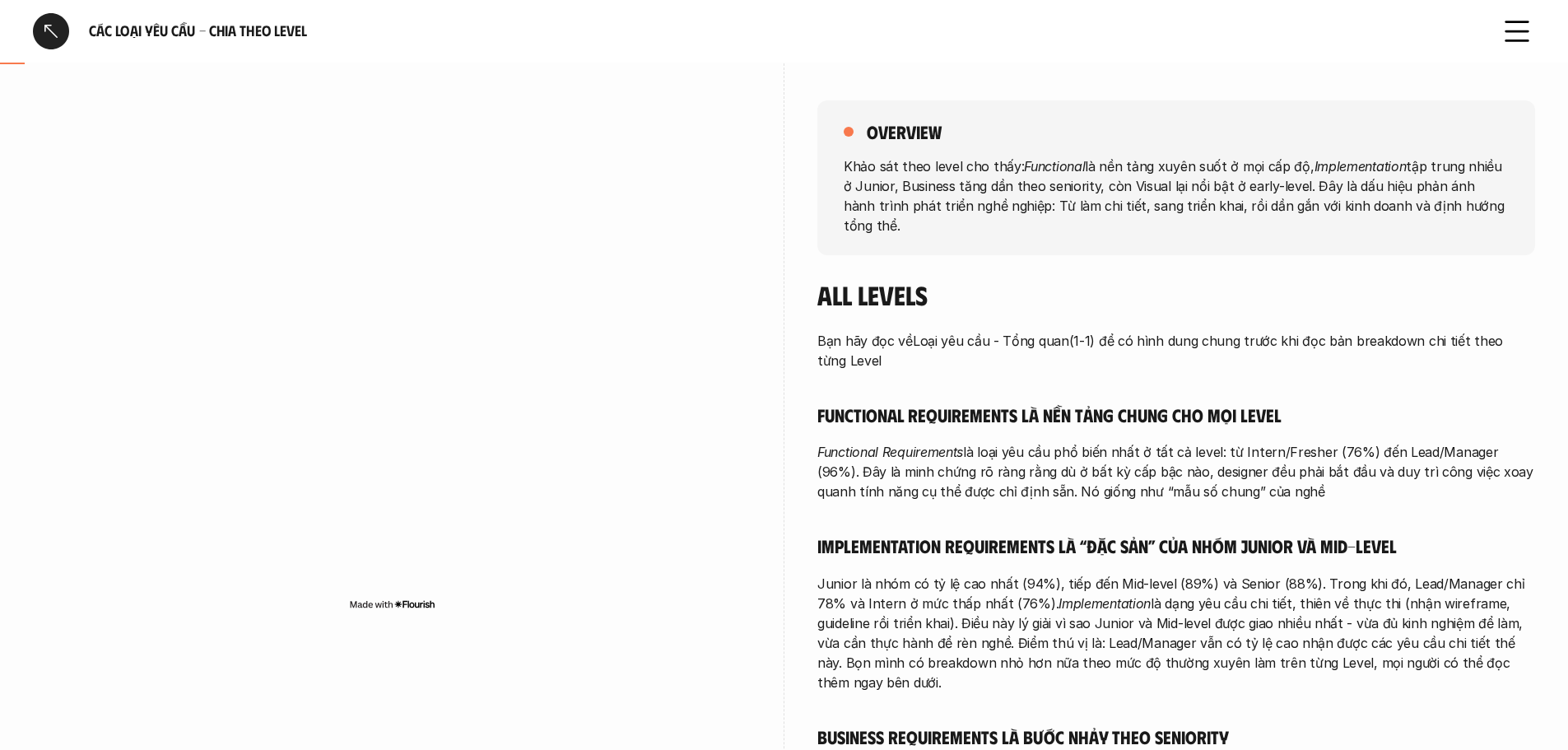
drag, startPoint x: 959, startPoint y: 338, endPoint x: 974, endPoint y: 349, distance: 18.6
click at [974, 349] on div "All levels Bạn hãy đọc về Loại yêu cầu - Tổng quan (1-1) để có hình dung chung …" at bounding box center [1176, 626] width 718 height 695
click at [1176, 379] on div "Bạn hãy đọc về Loại yêu cầu - Tổng quan (1-1) để có hình dung chung trước khi đ…" at bounding box center [1176, 652] width 718 height 644
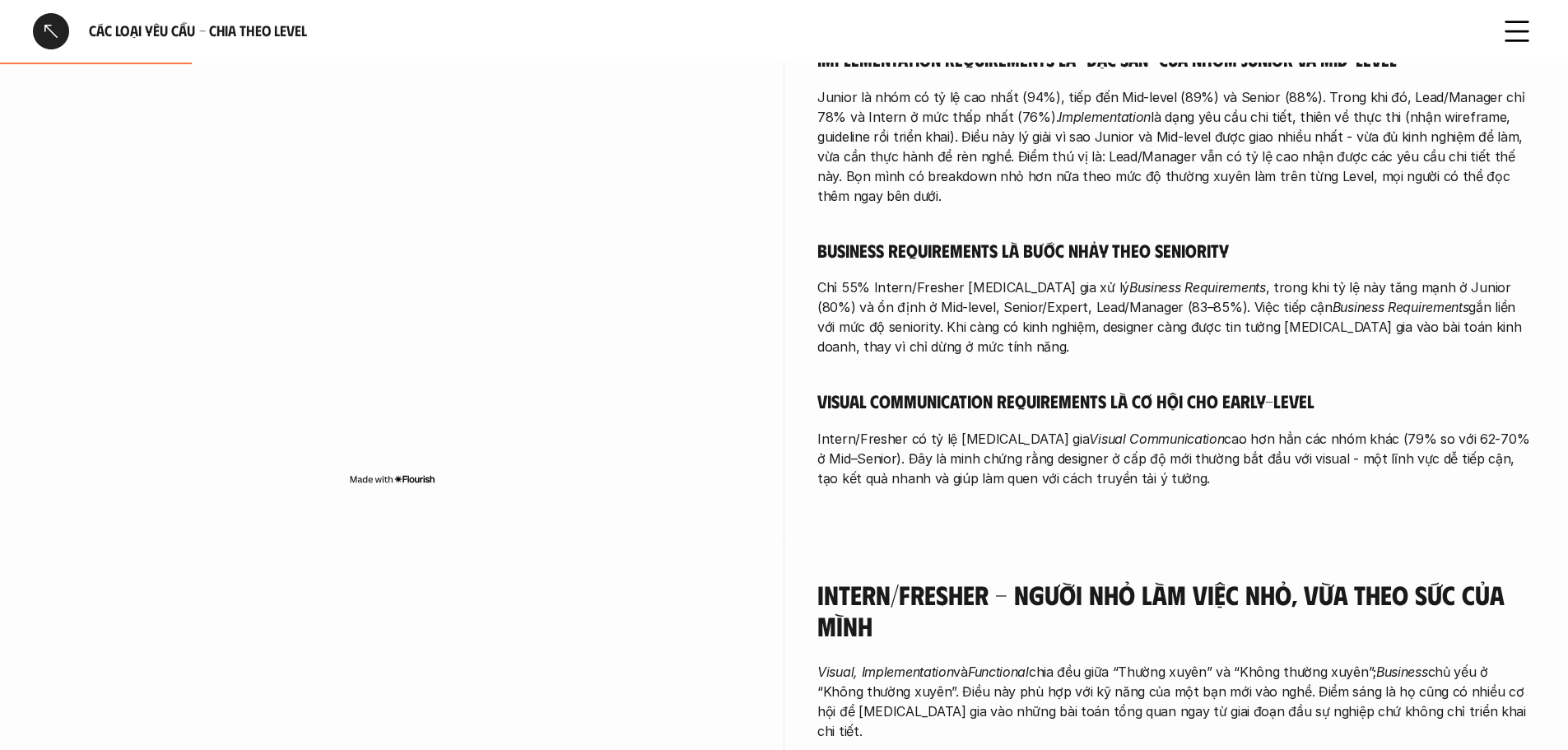
scroll to position [658, 0]
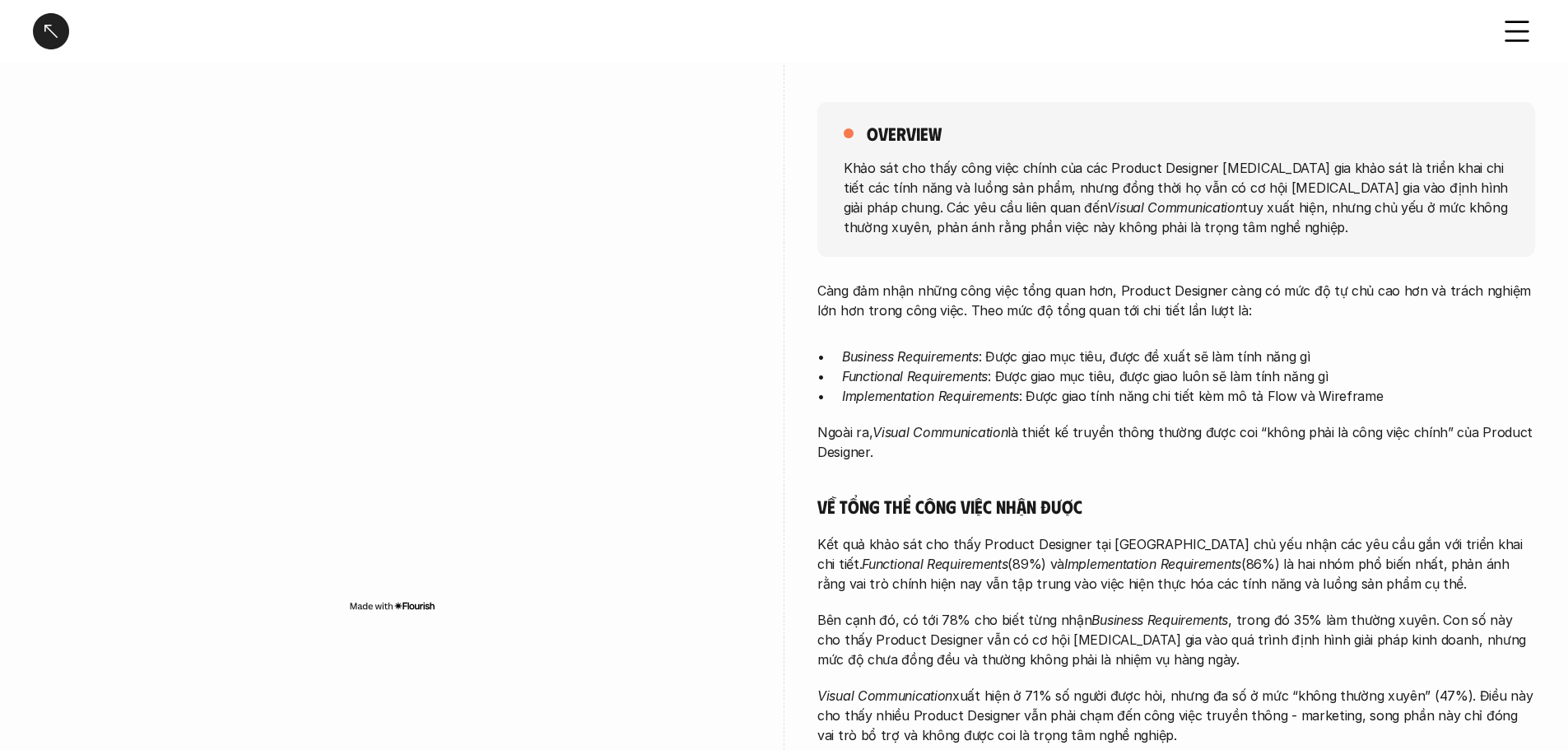
scroll to position [165, 0]
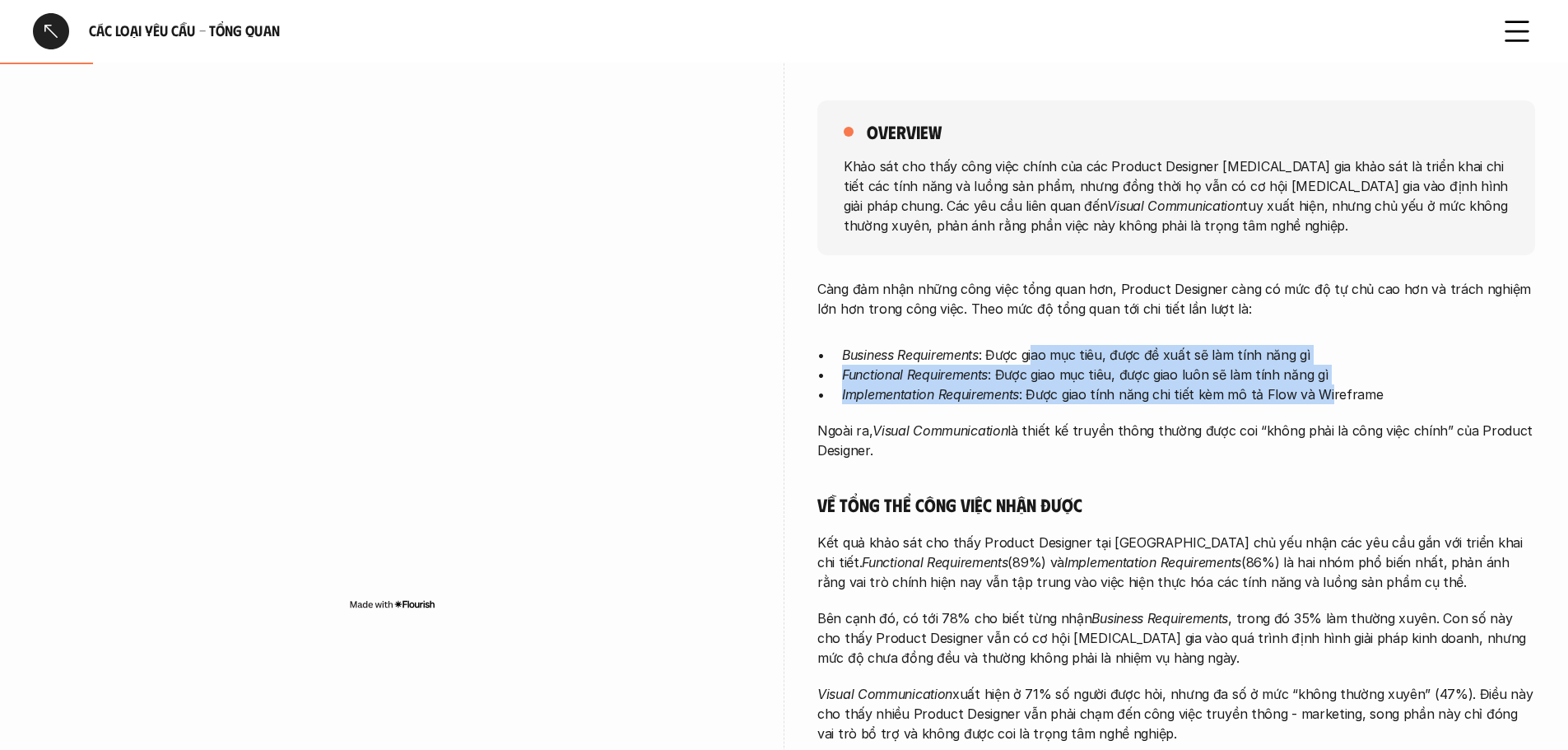
drag, startPoint x: 1034, startPoint y: 353, endPoint x: 1325, endPoint y: 411, distance: 296.7
click at [1325, 411] on div "Càng đảm nhận những công việc tổng quan hơn, Product Designer càng có mức độ tự…" at bounding box center [1176, 625] width 718 height 690
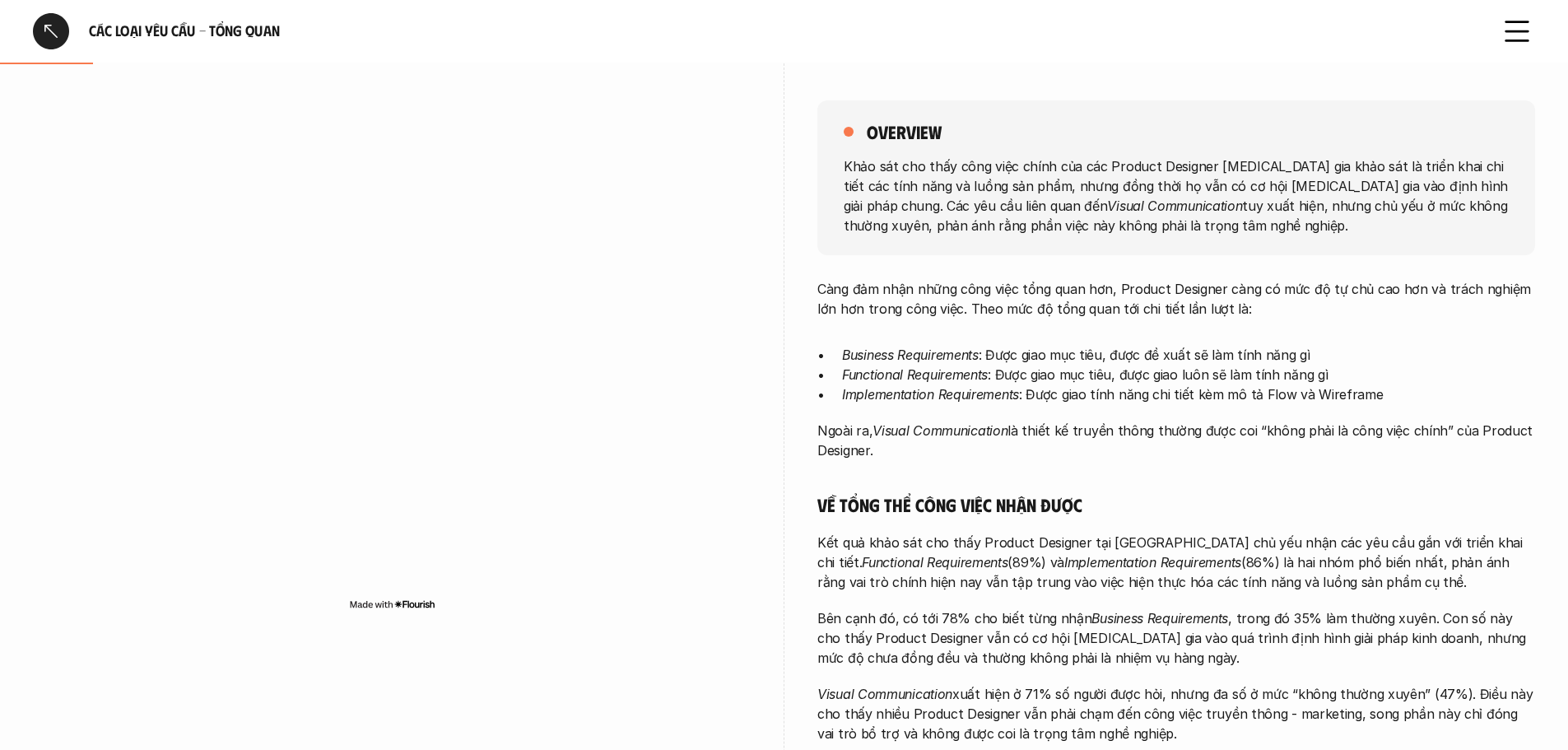
click at [1363, 404] on p "Implementation Requirements : Được giao tính năng chi tiết kèm mô tả Flow và Wi…" at bounding box center [1188, 395] width 693 height 20
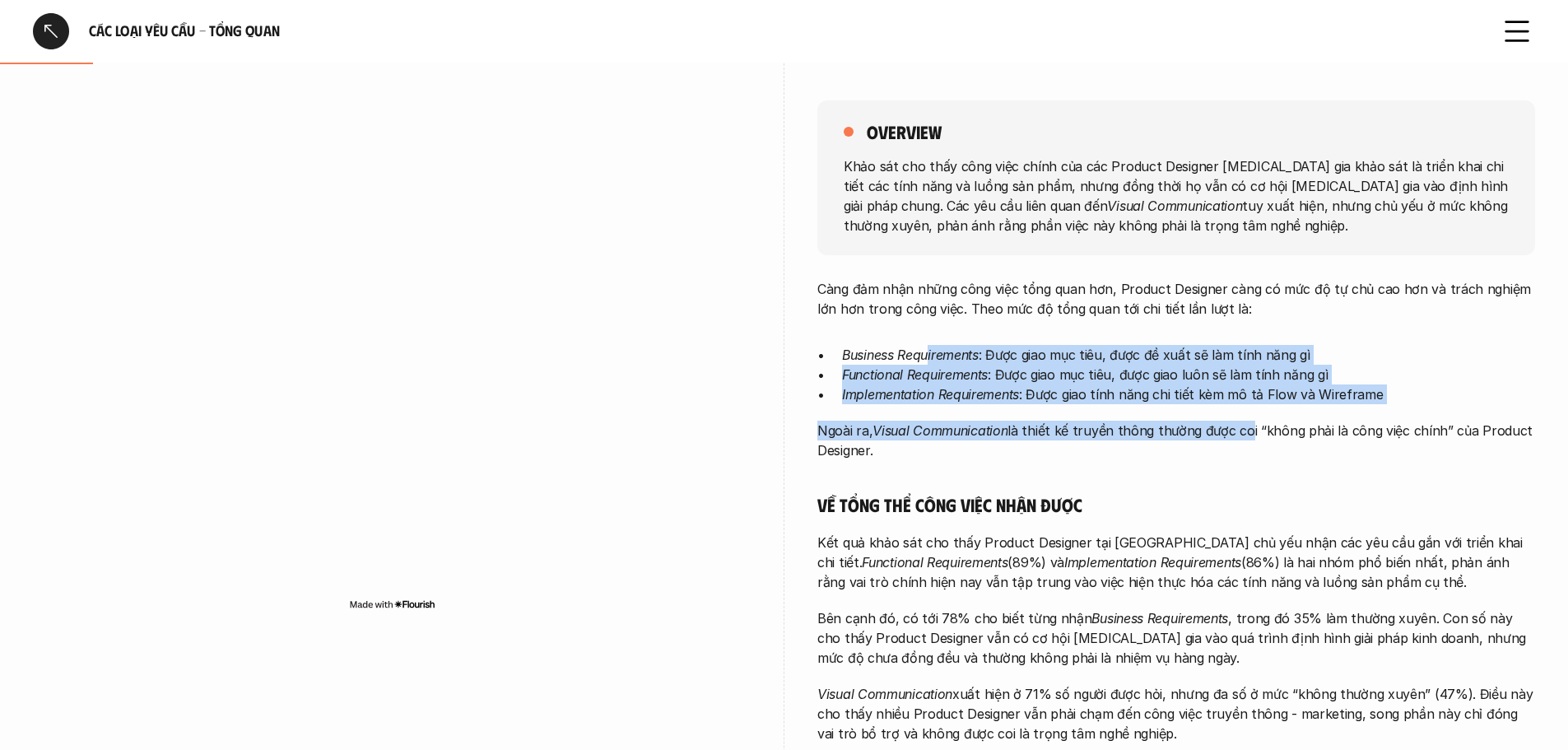
drag, startPoint x: 1125, startPoint y: 406, endPoint x: 1238, endPoint y: 419, distance: 113.7
click at [1238, 419] on div "Càng đảm nhận những công việc tổng quan hơn, Product Designer càng có mức độ tự…" at bounding box center [1176, 625] width 718 height 690
click at [1387, 408] on div "Càng đảm nhận những công việc tổng quan hơn, Product Designer càng có mức độ tự…" at bounding box center [1176, 625] width 718 height 690
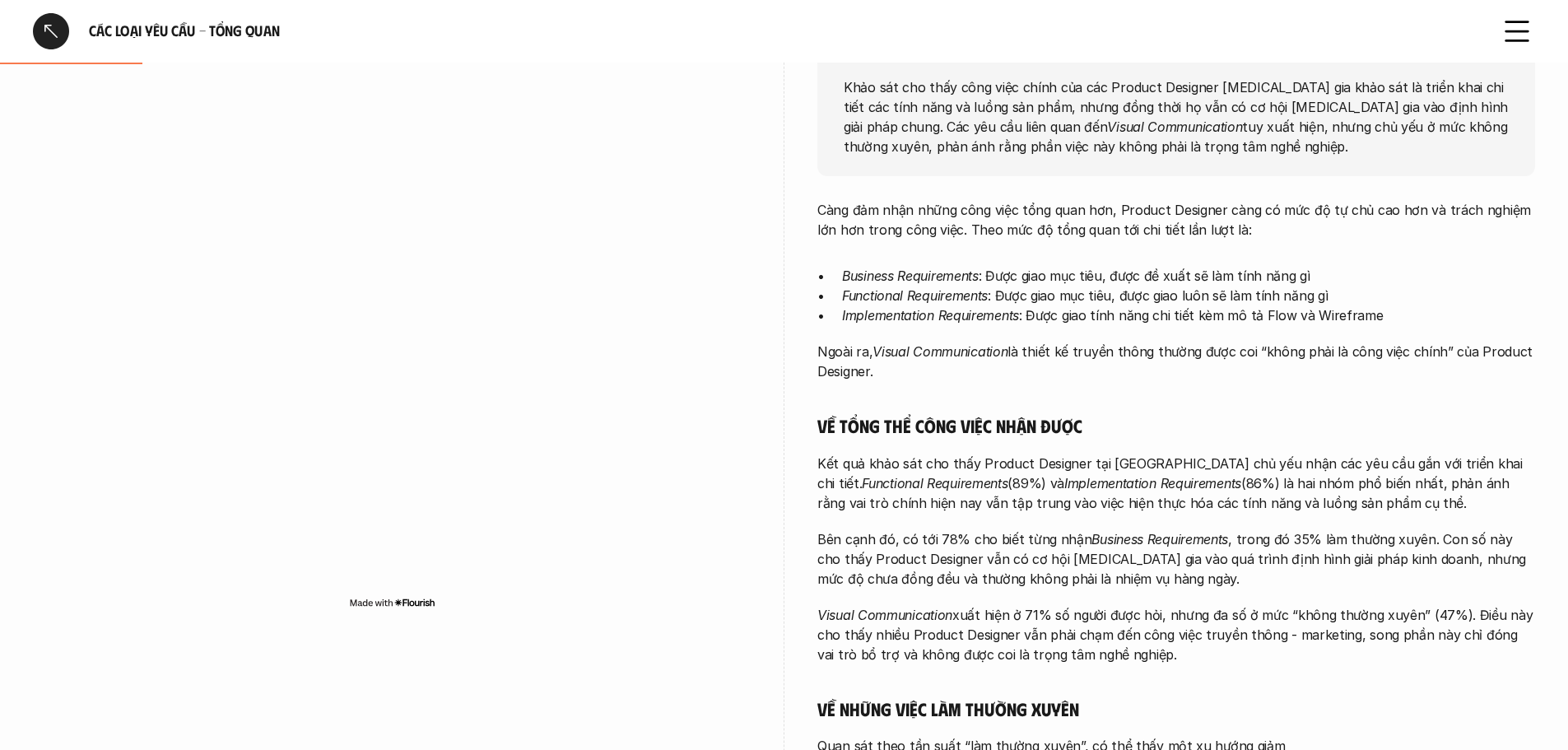
scroll to position [411, 0]
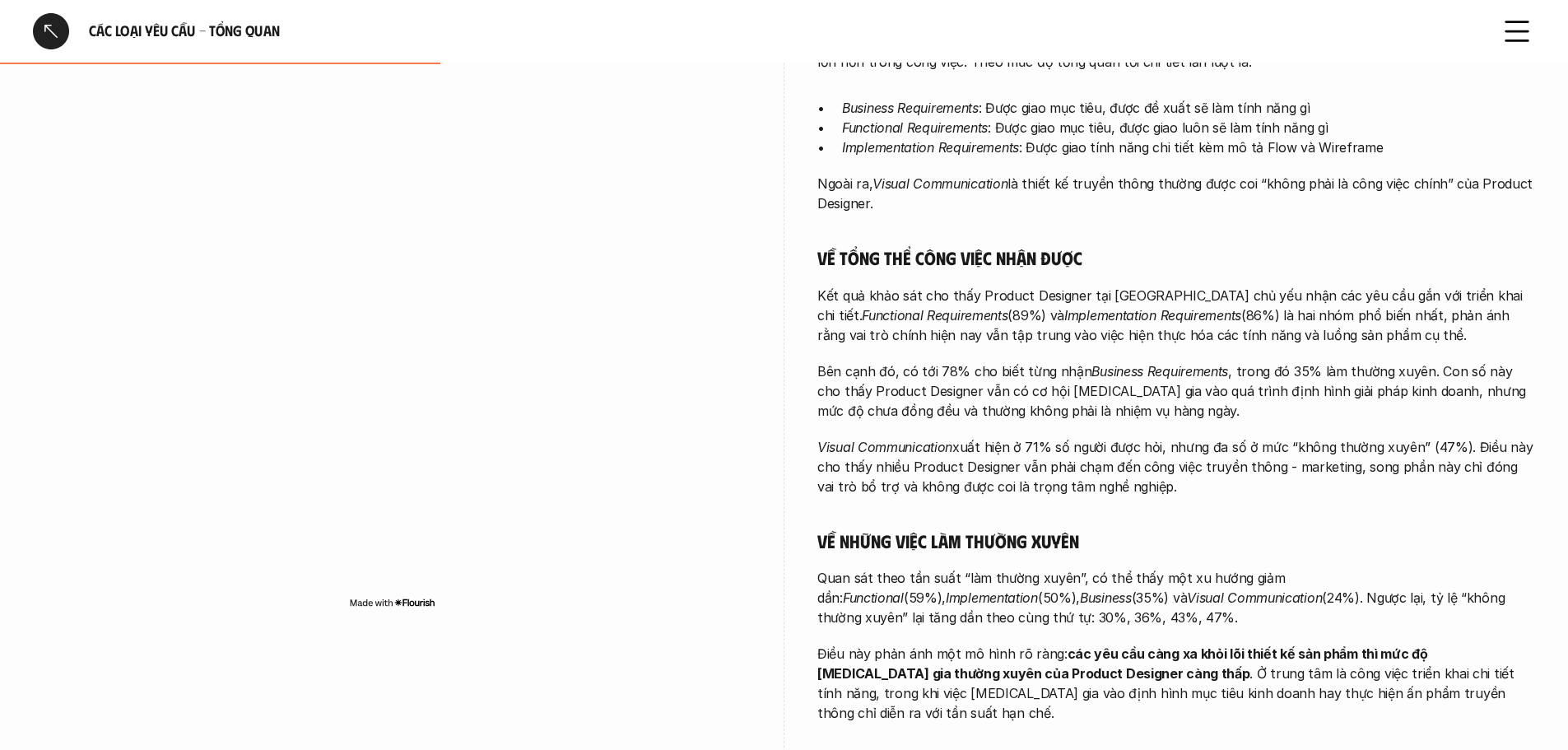
drag, startPoint x: 987, startPoint y: 357, endPoint x: 1163, endPoint y: 478, distance: 213.6
click at [1163, 478] on div "Càng đảm nhận những công việc tổng quan hơn, Product Designer càng có mức độ tự…" at bounding box center [1176, 377] width 718 height 690
click at [1177, 483] on p "Visual Communication xuất hiện ở 71% số người được hỏi, nhưng đa số ở mức “khôn…" at bounding box center [1176, 466] width 718 height 60
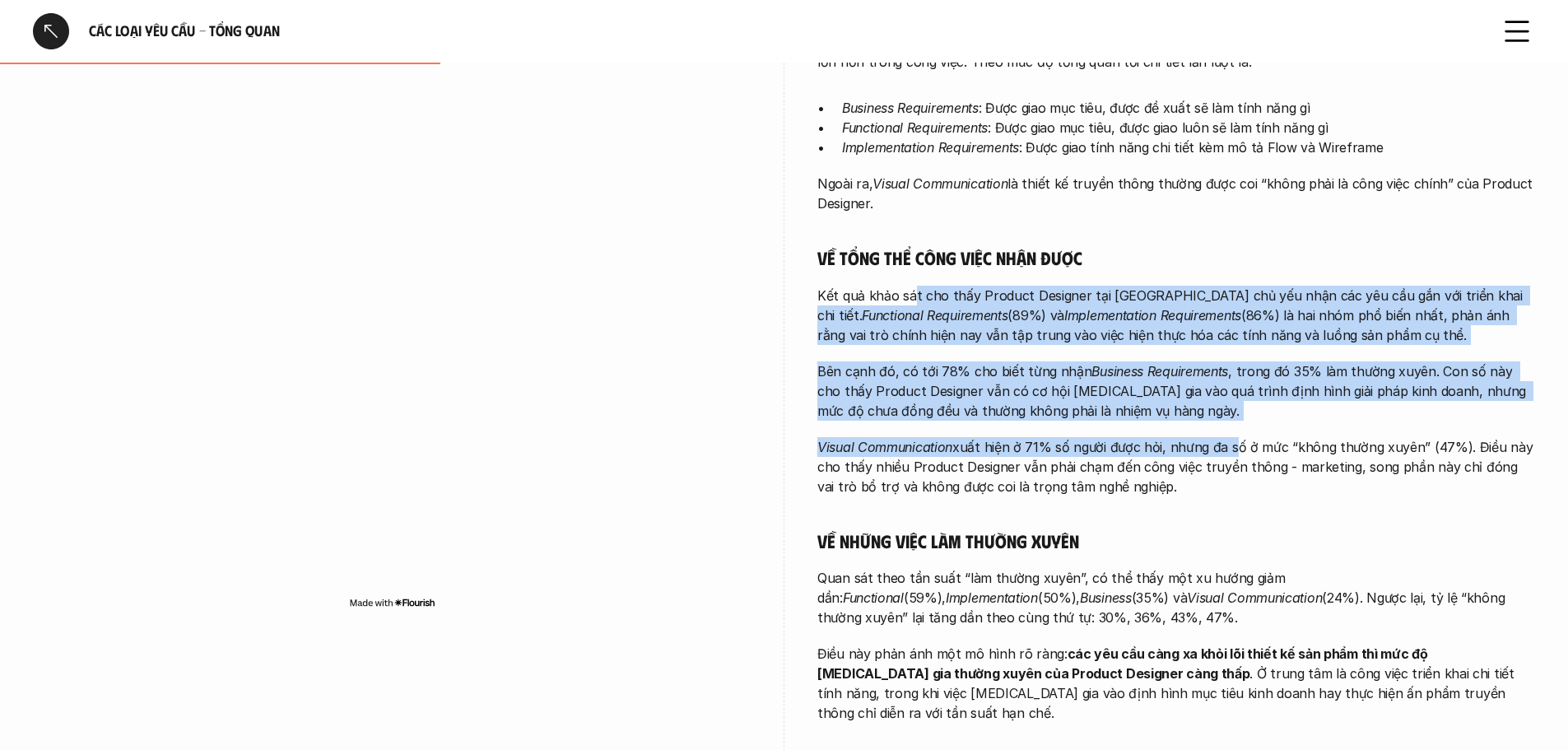
drag, startPoint x: 914, startPoint y: 292, endPoint x: 1229, endPoint y: 455, distance: 354.7
click at [1226, 455] on div "Càng đảm nhận những công việc tổng quan hơn, Product Designer càng có mức độ tự…" at bounding box center [1176, 377] width 718 height 690
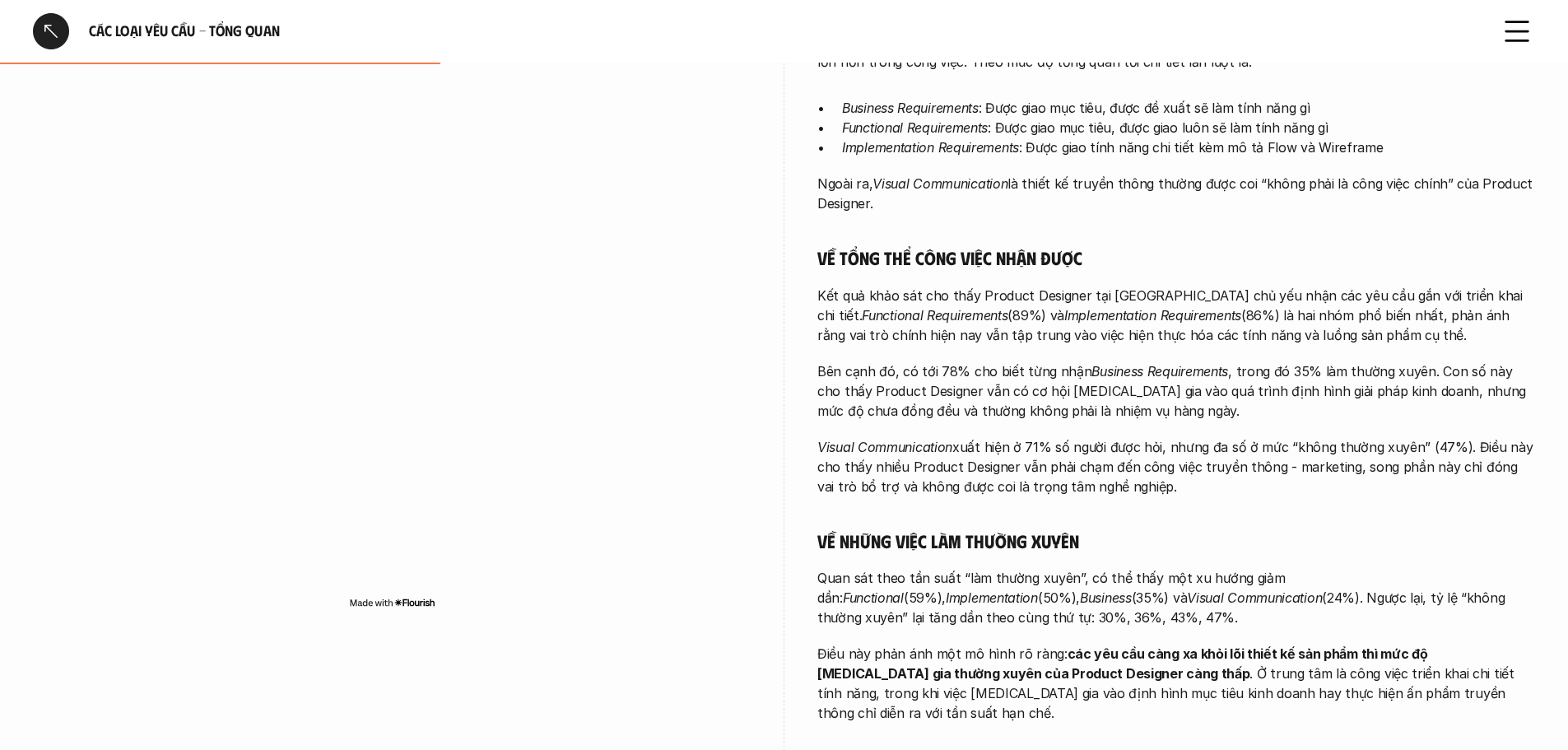
click at [1370, 479] on p "Visual Communication xuất hiện ở 71% số người được hỏi, nhưng đa số ở mức “khôn…" at bounding box center [1176, 466] width 718 height 60
drag, startPoint x: 1264, startPoint y: 499, endPoint x: 844, endPoint y: 281, distance: 473.2
click at [844, 281] on div "Càng đảm nhận những công việc tổng quan hơn, Product Designer càng có mức độ tự…" at bounding box center [1176, 377] width 718 height 690
click at [1175, 316] on em "Implementation Requirements" at bounding box center [1152, 315] width 177 height 16
drag, startPoint x: 1181, startPoint y: 305, endPoint x: 1424, endPoint y: 338, distance: 245.2
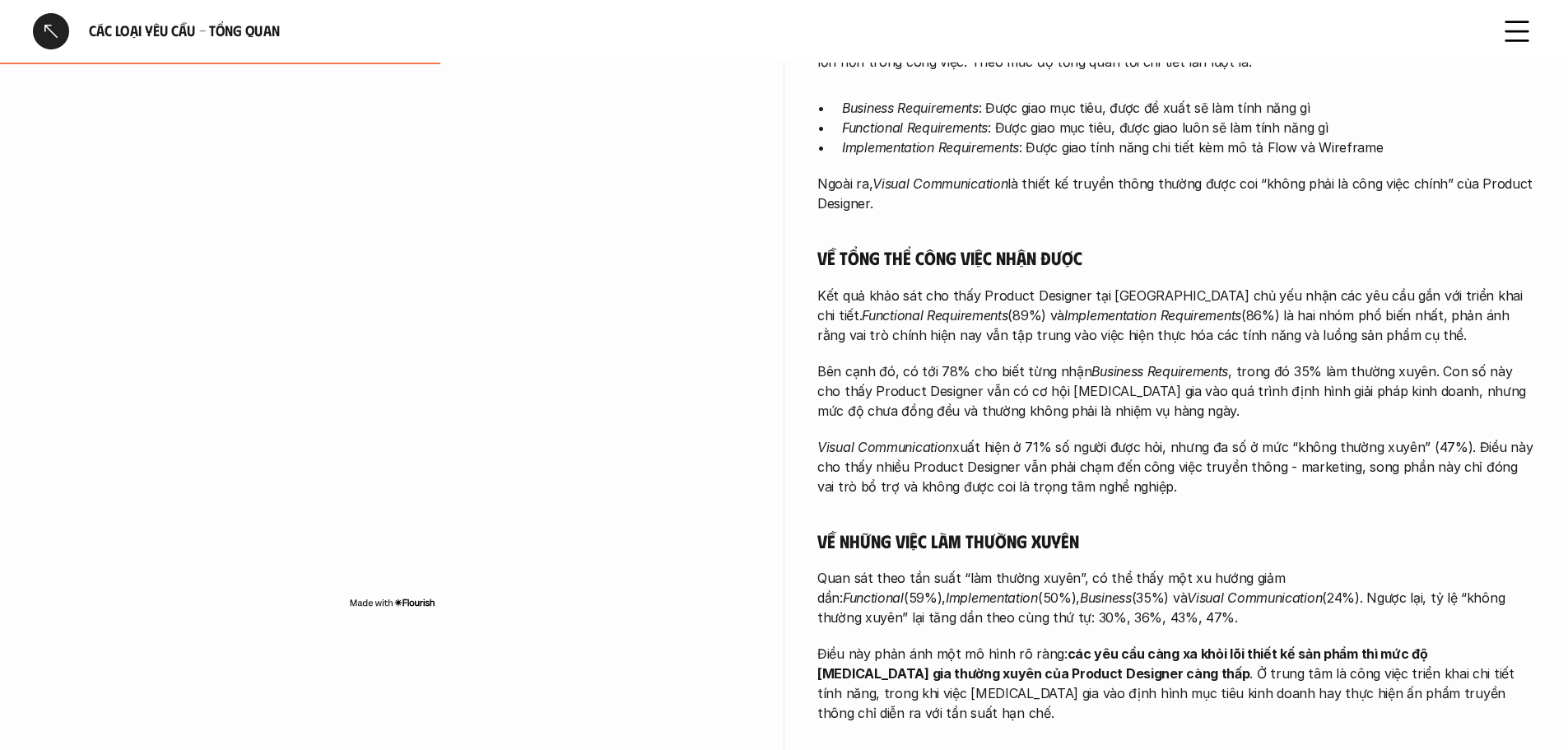
click at [1424, 338] on p "Kết quả khảo sát cho thấy Product Designer tại [GEOGRAPHIC_DATA] chủ yếu nhận c…" at bounding box center [1176, 315] width 718 height 60
drag, startPoint x: 1402, startPoint y: 332, endPoint x: 867, endPoint y: 285, distance: 537.1
click at [867, 286] on p "Kết quả khảo sát cho thấy Product Designer tại [GEOGRAPHIC_DATA] chủ yếu nhận c…" at bounding box center [1176, 315] width 718 height 60
click at [1150, 286] on p "Kết quả khảo sát cho thấy Product Designer tại [GEOGRAPHIC_DATA] chủ yếu nhận c…" at bounding box center [1176, 315] width 718 height 60
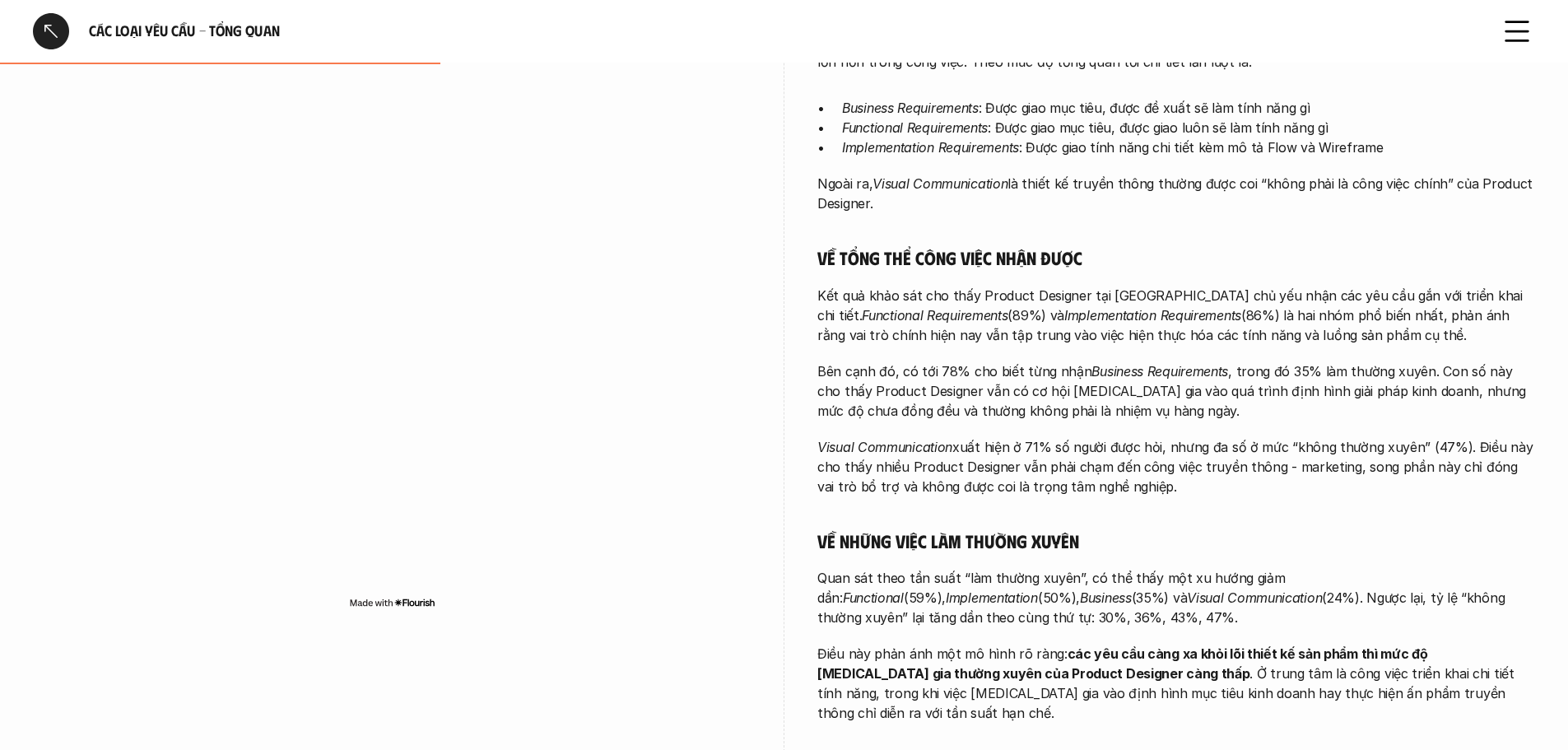
drag, startPoint x: 945, startPoint y: 292, endPoint x: 1390, endPoint y: 353, distance: 449.2
click at [1390, 353] on div "Càng đảm nhận những công việc tổng quan hơn, Product Designer càng có mức độ tự…" at bounding box center [1176, 377] width 718 height 690
click at [1438, 328] on p "Kết quả khảo sát cho thấy Product Designer tại [GEOGRAPHIC_DATA] chủ yếu nhận c…" at bounding box center [1176, 315] width 718 height 60
drag, startPoint x: 1406, startPoint y: 332, endPoint x: 931, endPoint y: 293, distance: 476.6
click at [931, 293] on p "Kết quả khảo sát cho thấy Product Designer tại [GEOGRAPHIC_DATA] chủ yếu nhận c…" at bounding box center [1176, 315] width 718 height 60
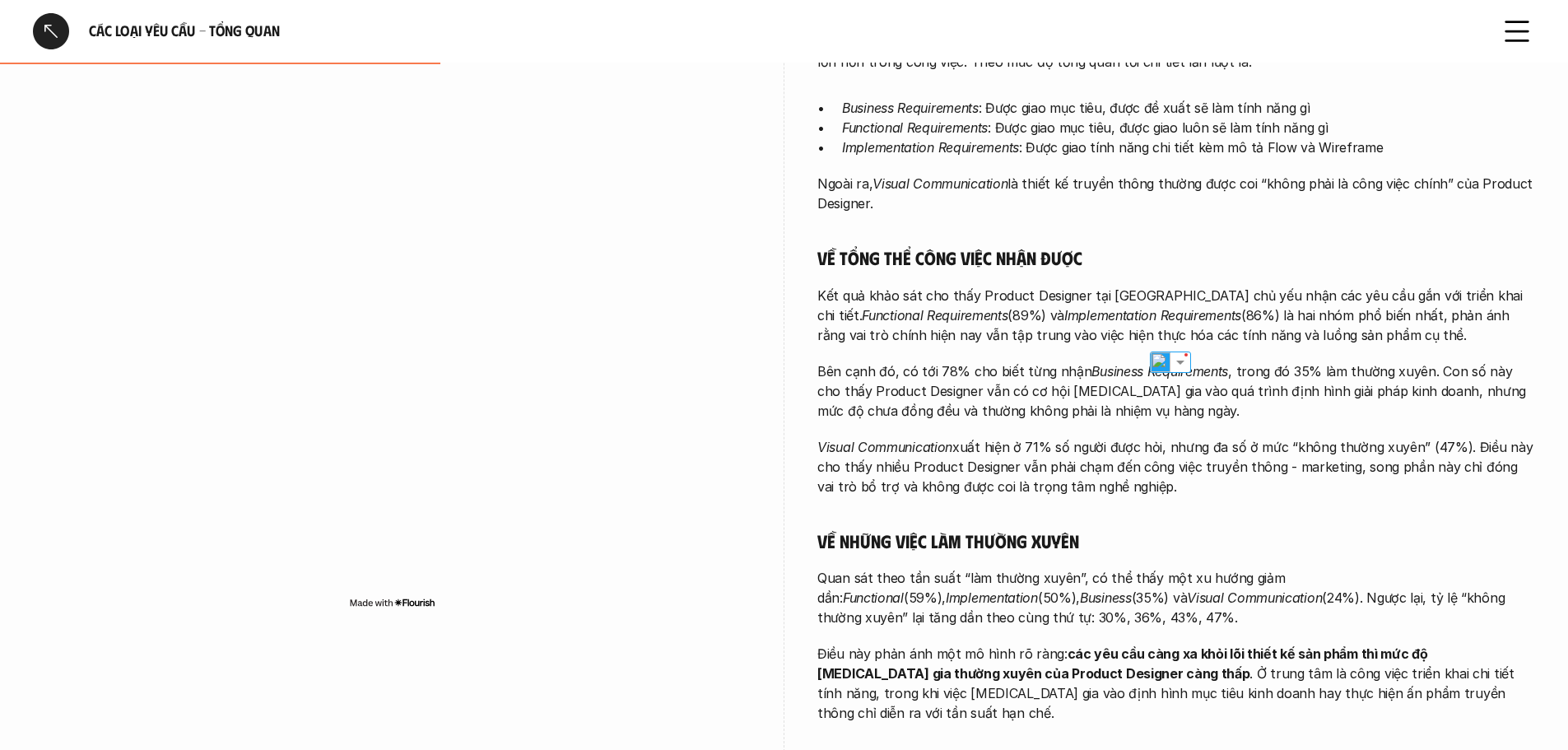
click at [875, 307] on em "Functional Requirements" at bounding box center [934, 315] width 146 height 16
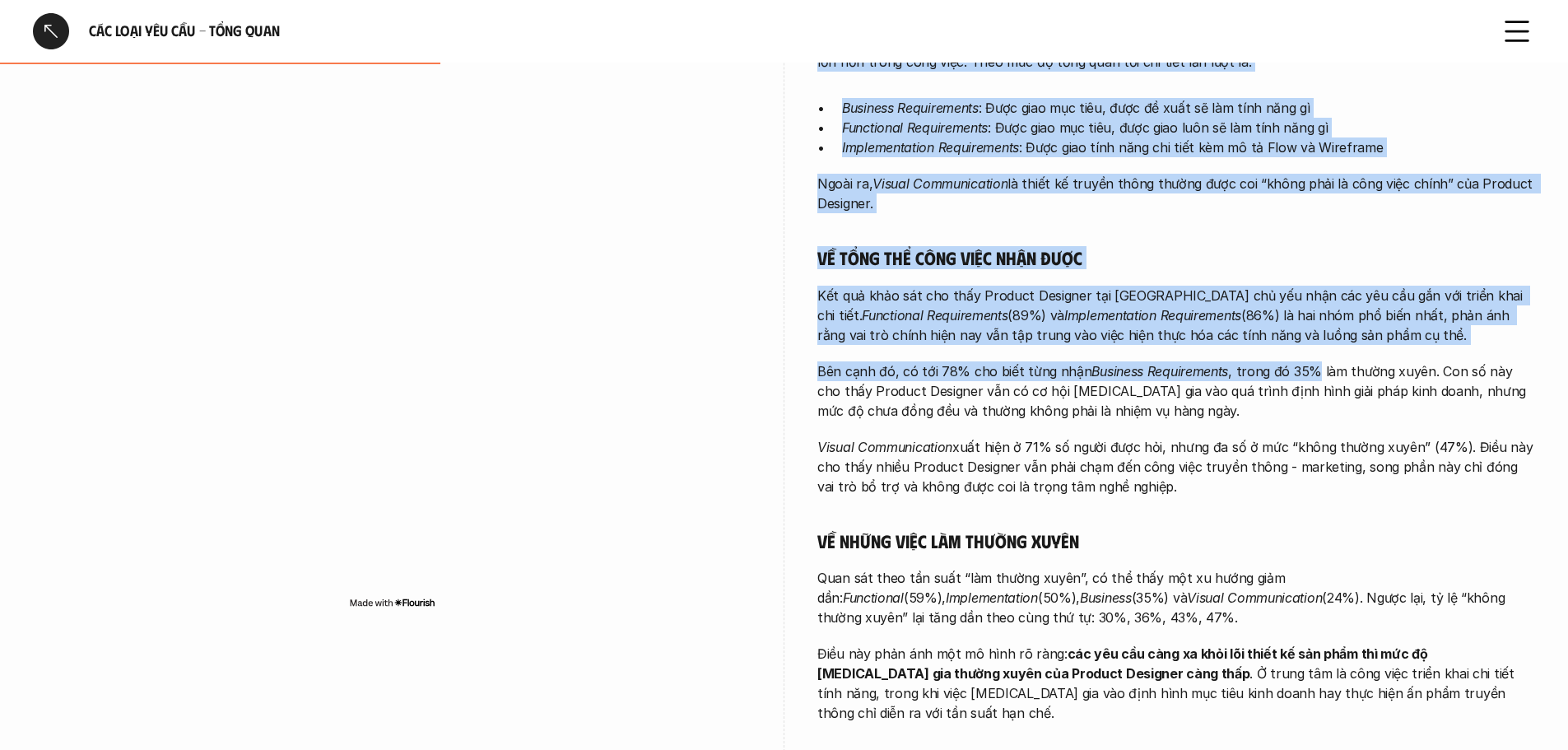
drag, startPoint x: 854, startPoint y: 298, endPoint x: 1311, endPoint y: 362, distance: 461.5
click at [1311, 362] on div "overview Khảo sát cho thấy công việc chính của các Product Designer [MEDICAL_DA…" at bounding box center [784, 292] width 1502 height 961
click at [1410, 345] on div "Càng đảm nhận những công việc tổng quan hơn, Product Designer càng có mức độ tự…" at bounding box center [1176, 377] width 718 height 690
drag, startPoint x: 1398, startPoint y: 339, endPoint x: 1053, endPoint y: 342, distance: 345.0
click at [1053, 342] on p "Kết quả khảo sát cho thấy Product Designer tại [GEOGRAPHIC_DATA] chủ yếu nhận c…" at bounding box center [1176, 315] width 718 height 60
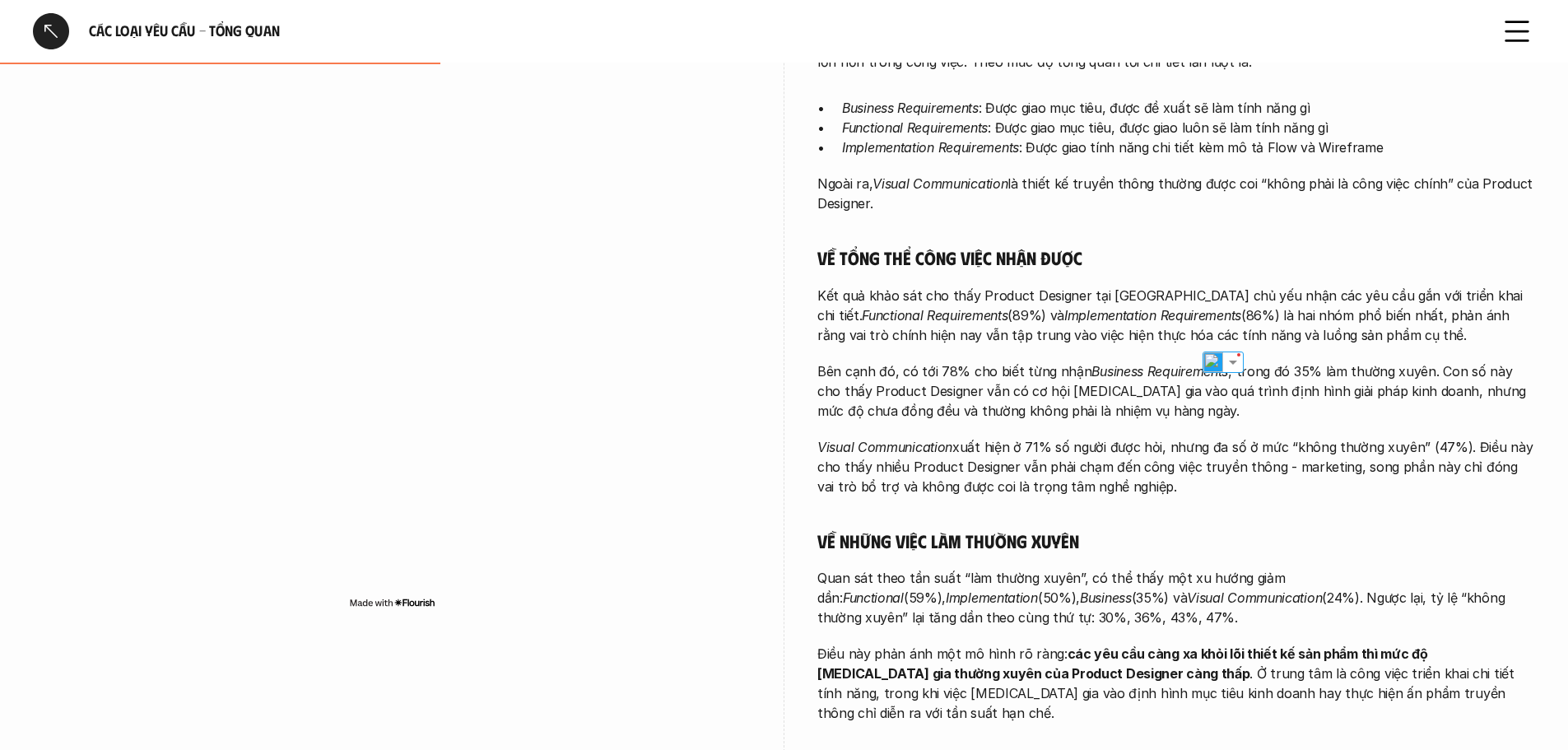
click at [818, 372] on p "Bên cạnh đó, có tới 78% cho biết từng nhận Business Requirements , trong đó 35%…" at bounding box center [1176, 391] width 718 height 60
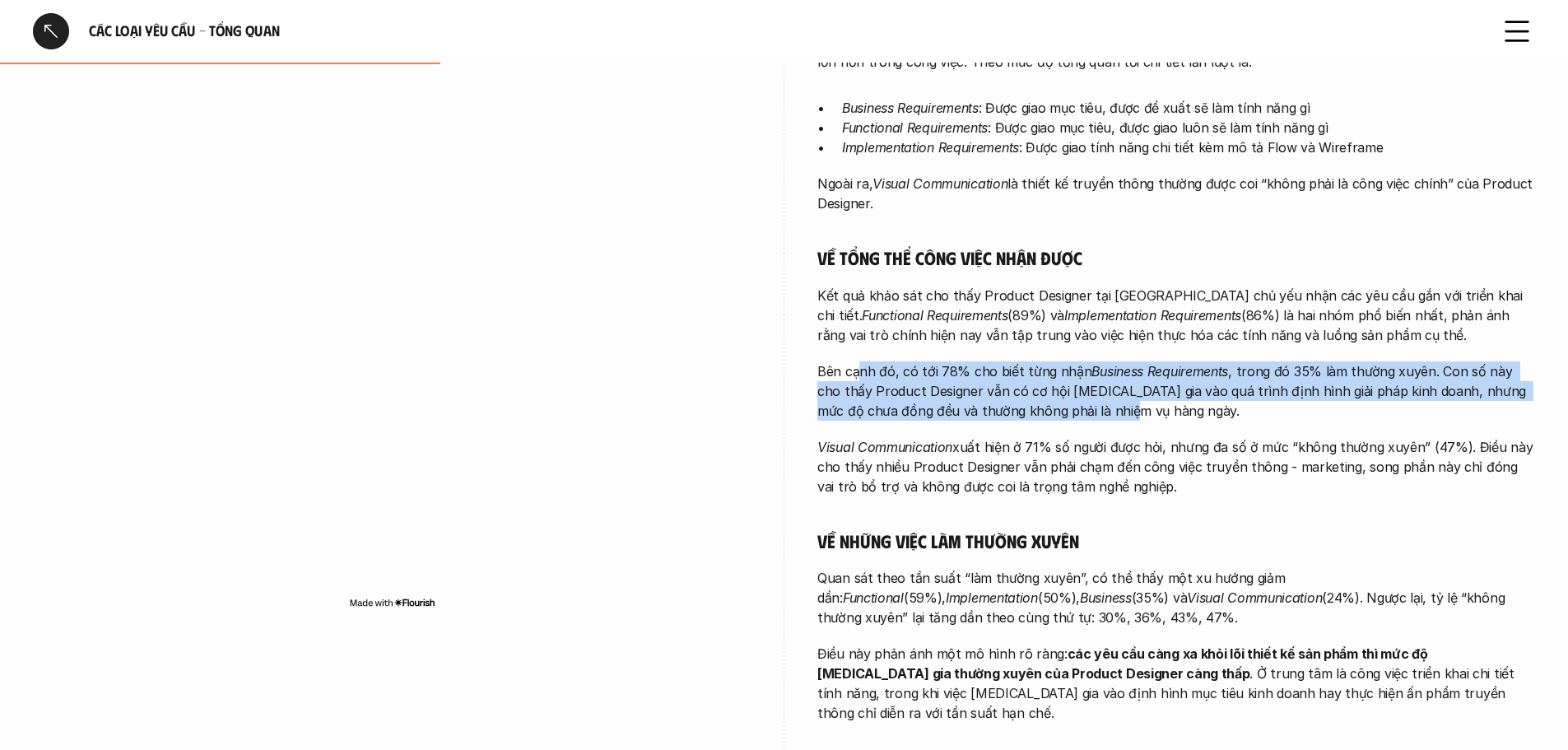
drag, startPoint x: 965, startPoint y: 393, endPoint x: 1160, endPoint y: 425, distance: 197.6
click at [1087, 418] on p "Bên cạnh đó, có tới 78% cho biết từng nhận Business Requirements , trong đó 35%…" at bounding box center [1176, 391] width 718 height 60
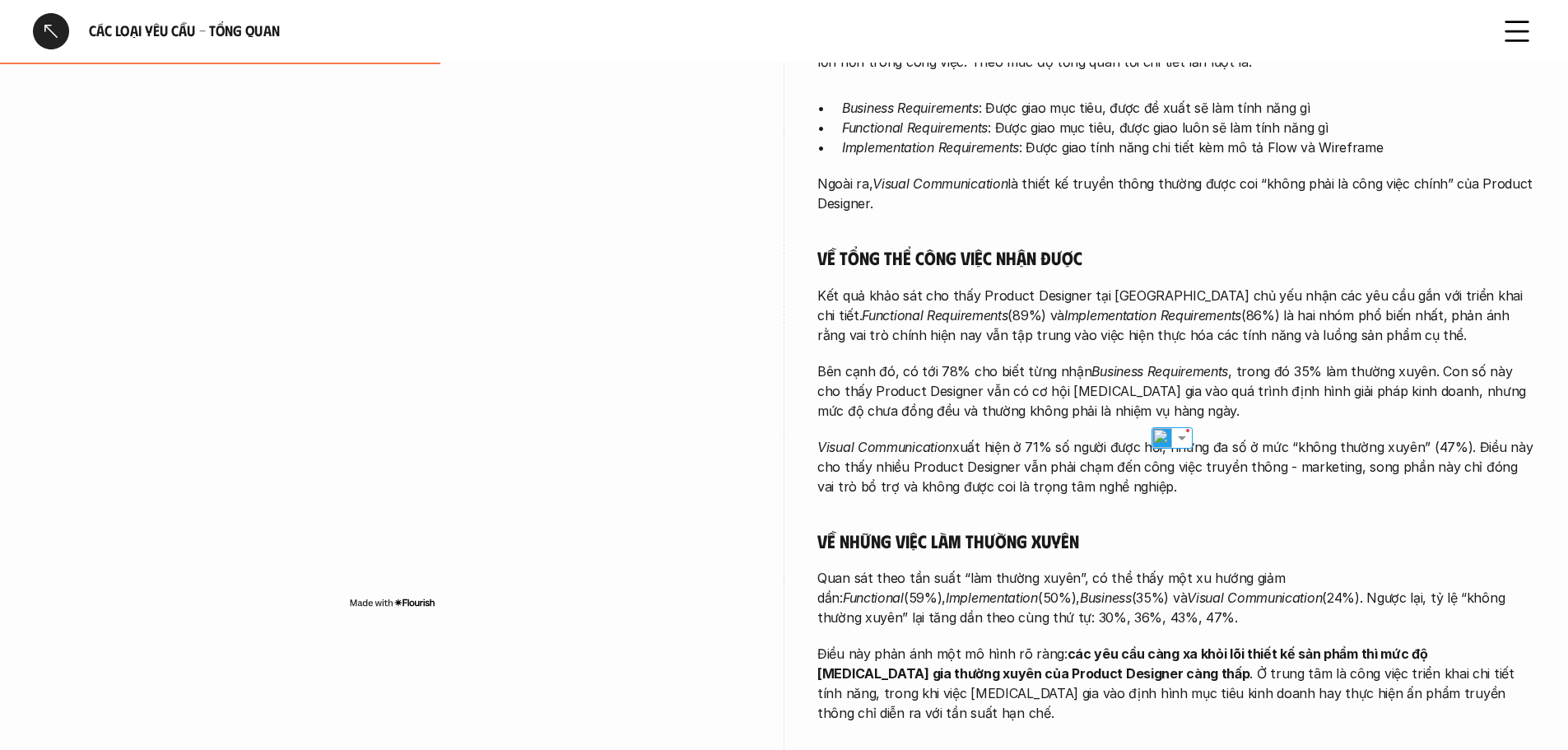
click at [1169, 425] on div "Càng đảm nhận những công việc tổng quan hơn, Product Designer càng có mức độ tự…" at bounding box center [1176, 377] width 718 height 690
drag, startPoint x: 928, startPoint y: 582, endPoint x: 1018, endPoint y: 616, distance: 96.2
click at [1018, 616] on p "Quan sát theo tần suất “làm thường xuyên”, có thể thấy một xu hướng giảm dần: F…" at bounding box center [1176, 597] width 718 height 60
click at [1085, 616] on p "Quan sát theo tần suất “làm thường xuyên”, có thể thấy một xu hướng giảm dần: F…" at bounding box center [1176, 597] width 718 height 60
drag, startPoint x: 964, startPoint y: 601, endPoint x: 838, endPoint y: 573, distance: 129.1
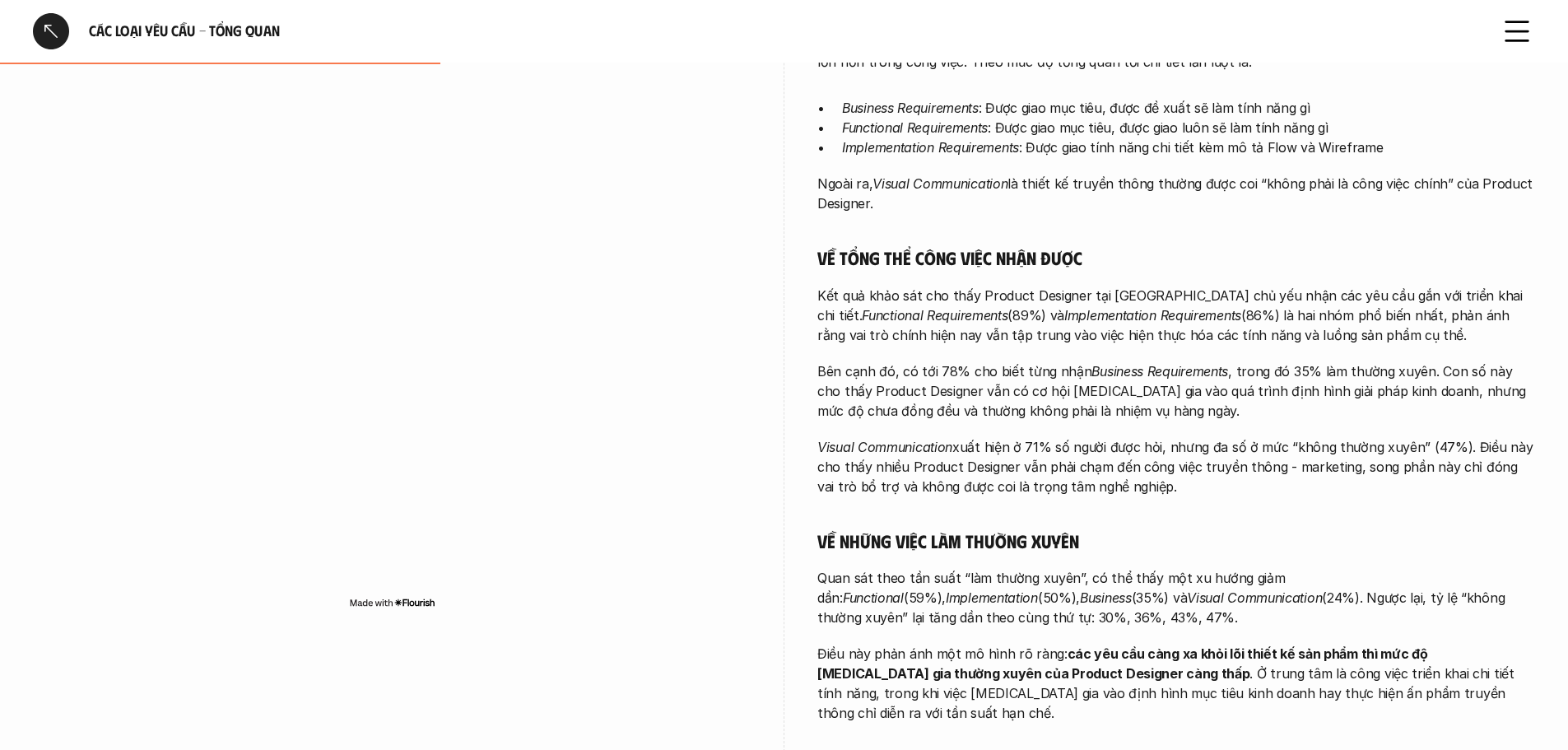
click at [838, 573] on p "Quan sát theo tần suất “làm thường xuyên”, có thể thấy một xu hướng giảm dần: F…" at bounding box center [1176, 597] width 718 height 60
click at [1051, 580] on p "Quan sát theo tần suất “làm thường xuyên”, có thể thấy một xu hướng giảm dần: F…" at bounding box center [1176, 597] width 718 height 60
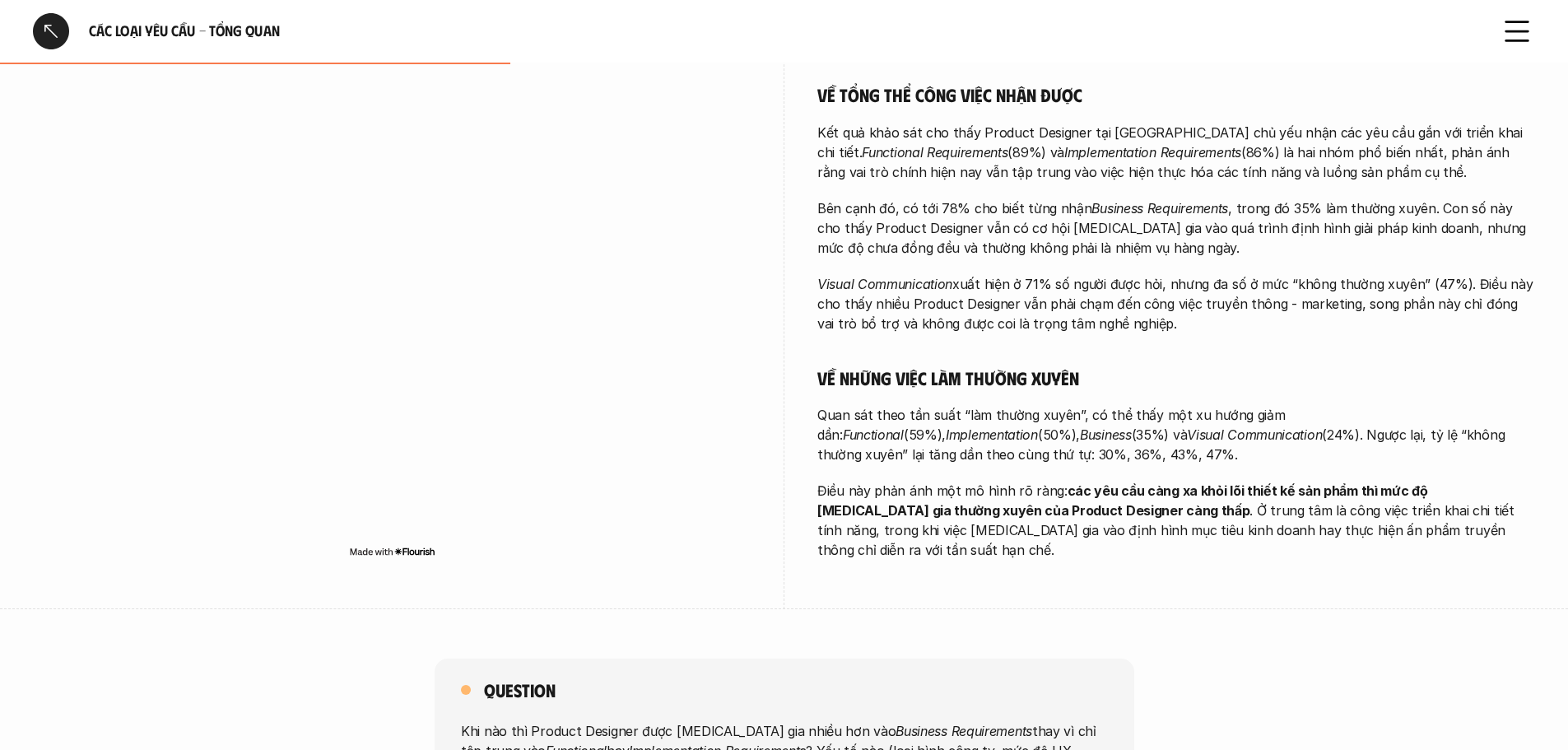
scroll to position [576, 0]
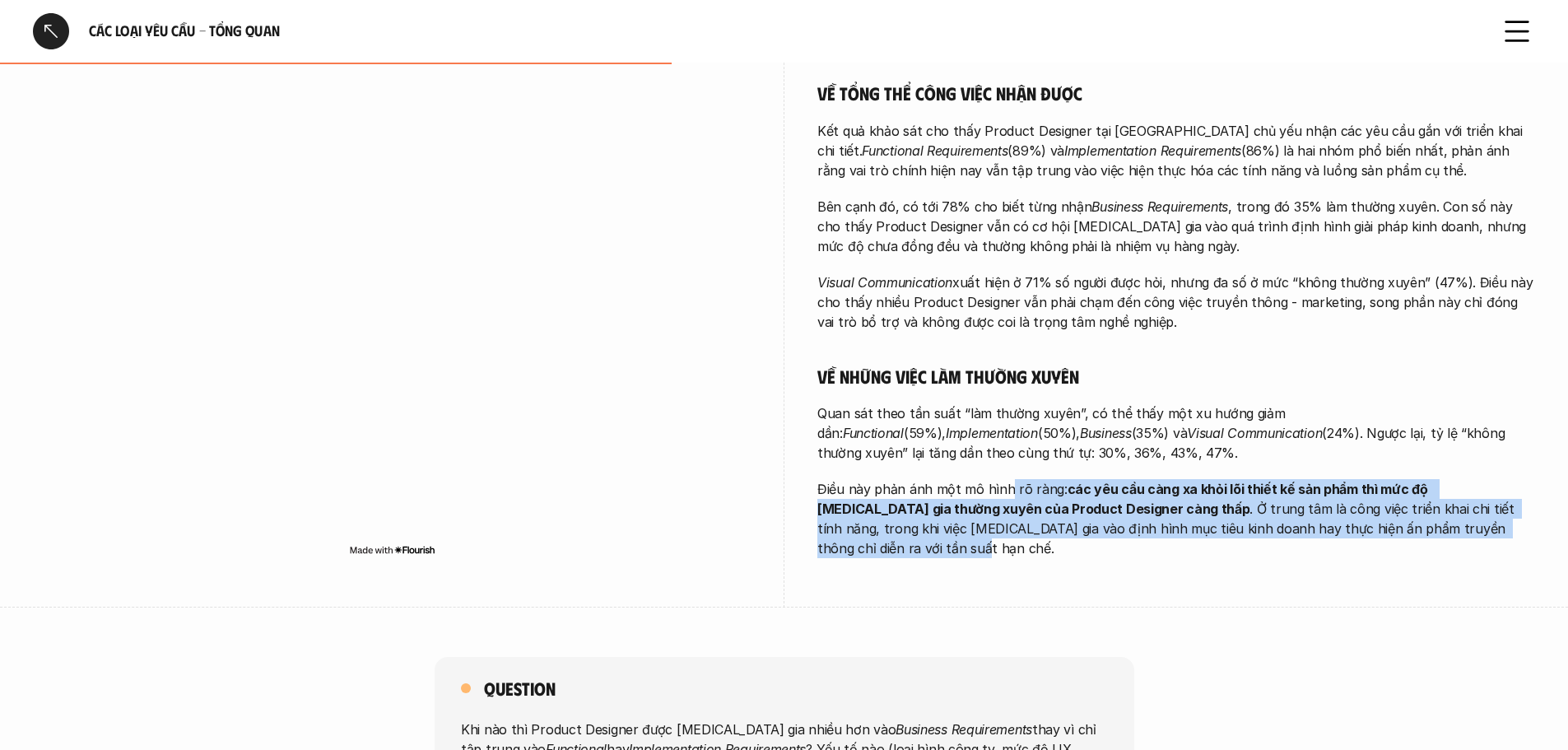
drag, startPoint x: 1005, startPoint y: 495, endPoint x: 1438, endPoint y: 546, distance: 436.0
click at [1438, 546] on div "overview Khảo sát cho thấy công việc chính của các Product Designer [MEDICAL_DA…" at bounding box center [1176, 127] width 718 height 961
click at [1480, 529] on p "Điều này phản ánh một mô hình rõ ràng: các yêu cầu càng xa khỏi lõi thiết kế sả…" at bounding box center [1176, 518] width 718 height 79
drag, startPoint x: 1414, startPoint y: 530, endPoint x: 828, endPoint y: 471, distance: 589.0
click at [828, 471] on div "Càng đảm nhận những công việc tổng quan hơn, Product Designer càng có mức độ tự…" at bounding box center [1176, 212] width 718 height 690
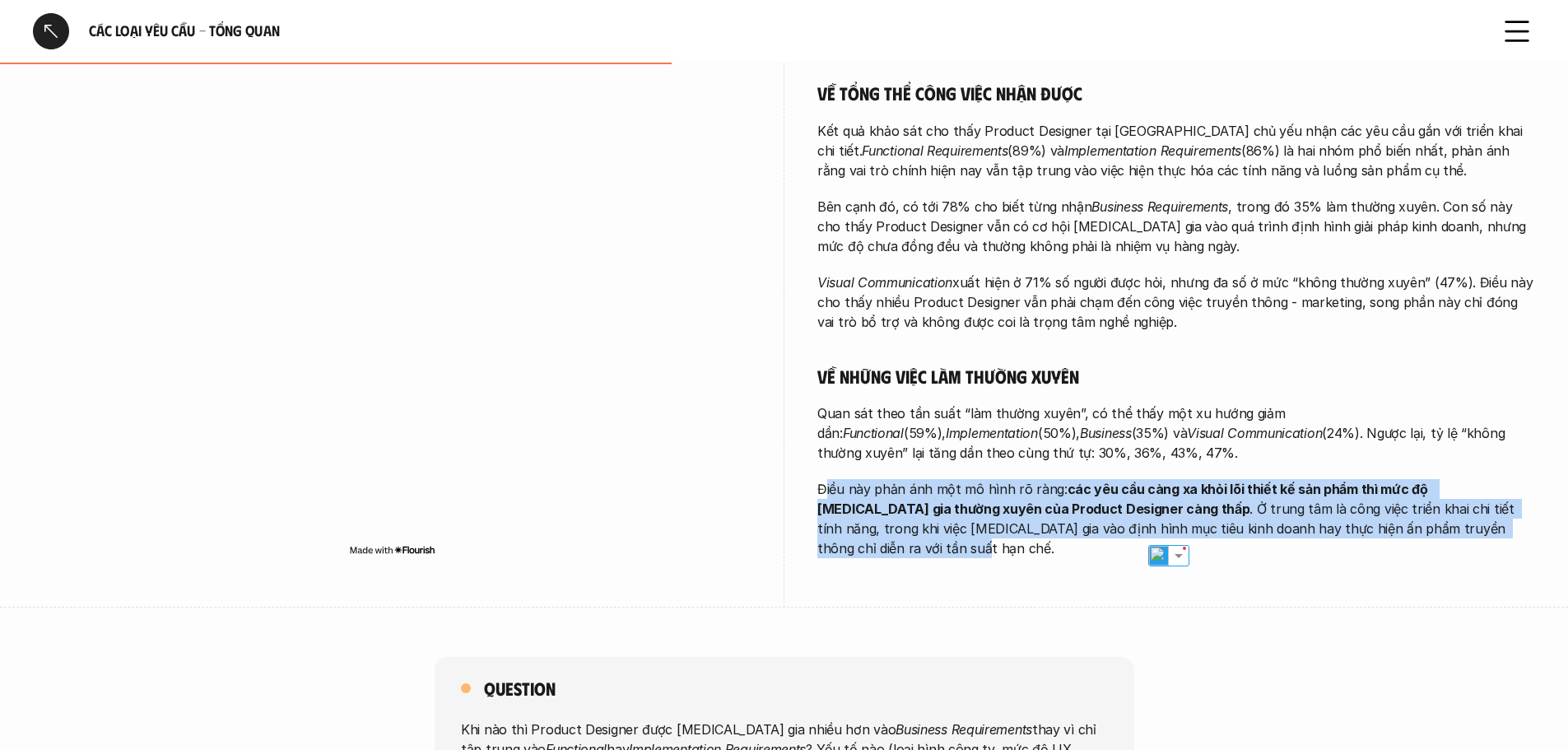
click at [1051, 480] on p "Điều này phản ánh một mô hình rõ ràng: các yêu cầu càng xa khỏi lõi thiết kế sả…" at bounding box center [1176, 518] width 718 height 79
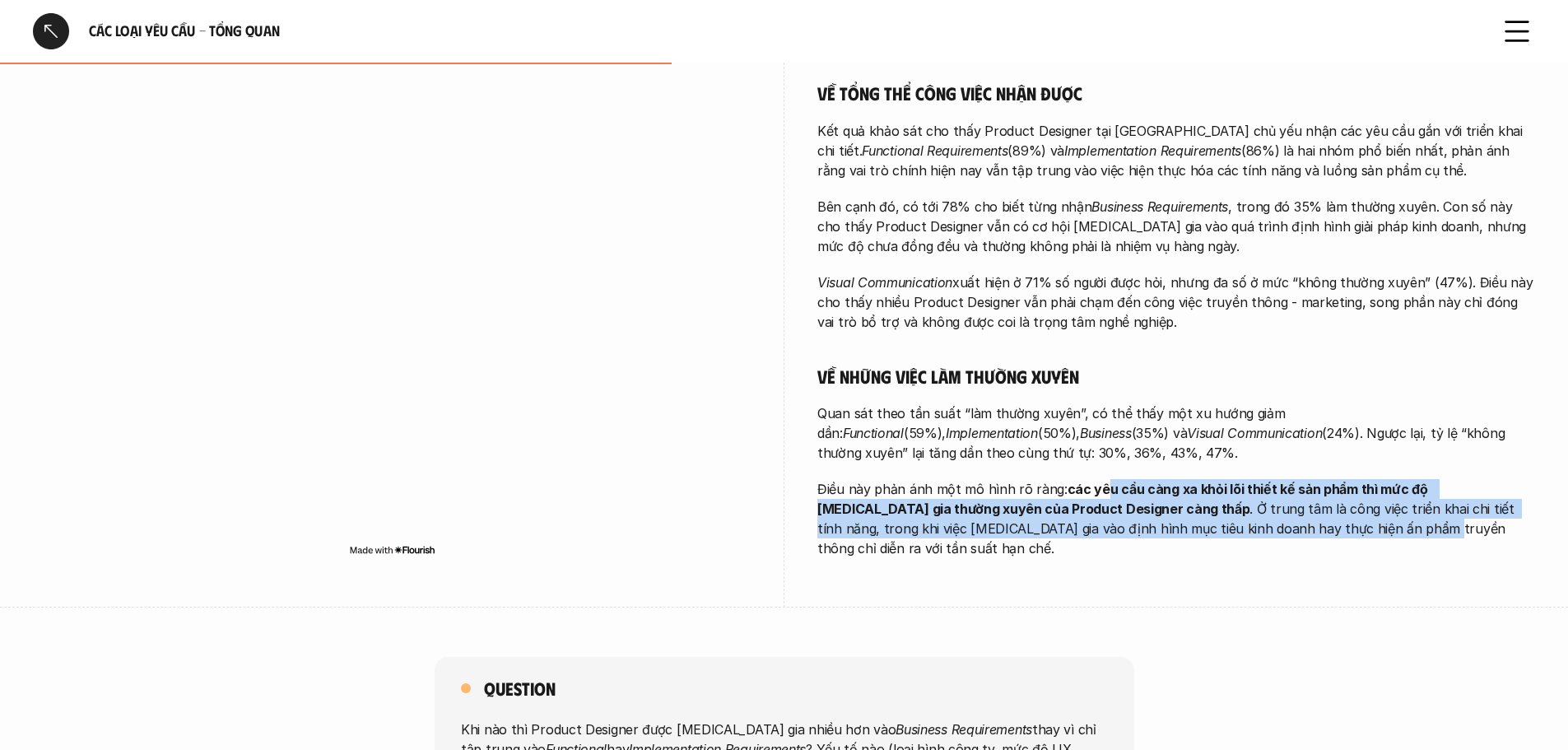
drag, startPoint x: 1099, startPoint y: 485, endPoint x: 1225, endPoint y: 529, distance: 133.5
click at [1225, 529] on p "Điều này phản ánh một mô hình rõ ràng: các yêu cầu càng xa khỏi lõi thiết kế sả…" at bounding box center [1176, 518] width 718 height 79
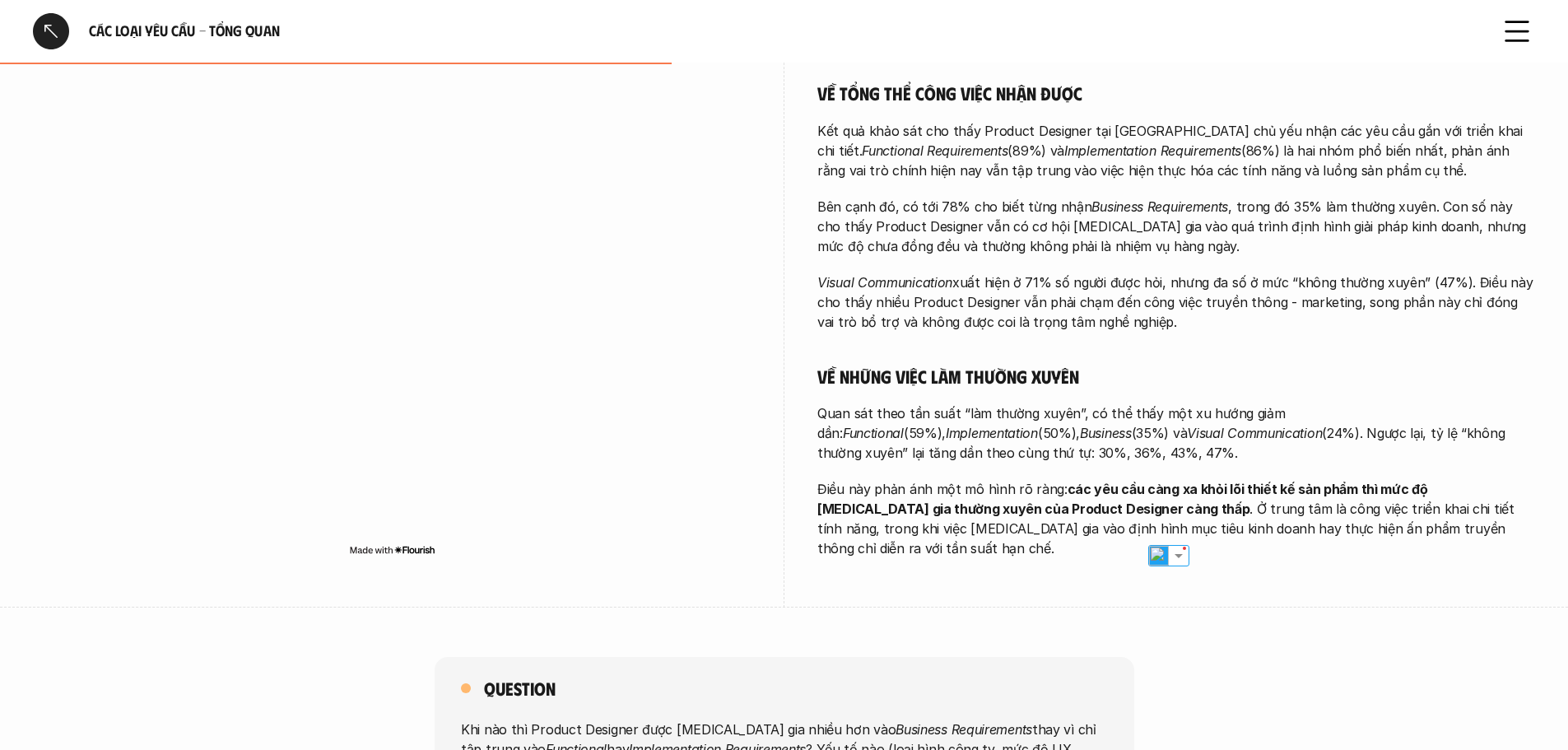
click at [1345, 533] on p "Điều này phản ánh một mô hình rõ ràng: các yêu cầu càng xa khỏi lõi thiết kế sả…" at bounding box center [1176, 518] width 718 height 79
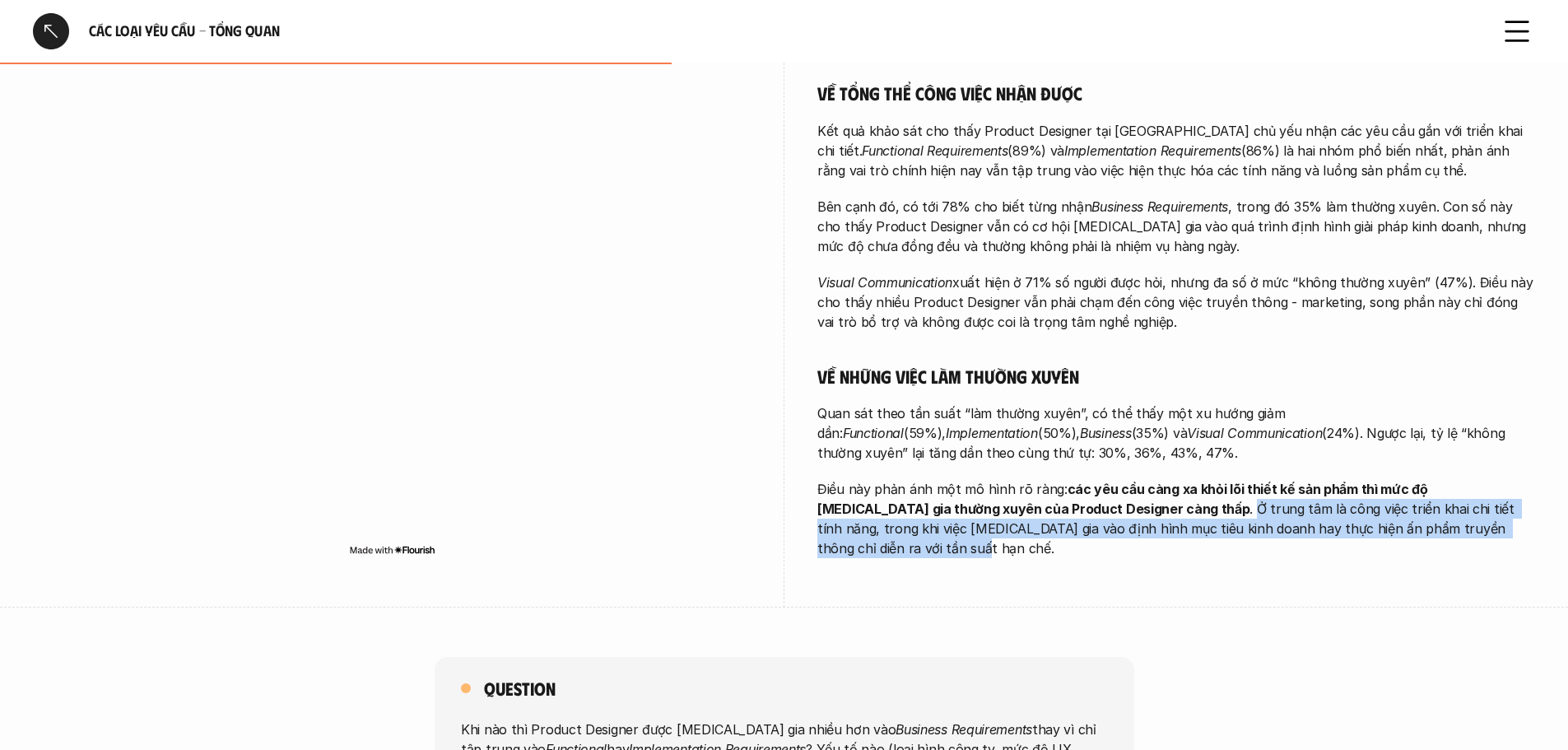
drag, startPoint x: 1437, startPoint y: 531, endPoint x: 1064, endPoint y: 502, distance: 374.1
click at [1064, 502] on p "Điều này phản ánh một mô hình rõ ràng: các yêu cầu càng xa khỏi lõi thiết kế sả…" at bounding box center [1176, 518] width 718 height 79
click at [1475, 522] on p "Điều này phản ánh một mô hình rõ ràng: các yêu cầu càng xa khỏi lõi thiết kế sả…" at bounding box center [1176, 518] width 718 height 79
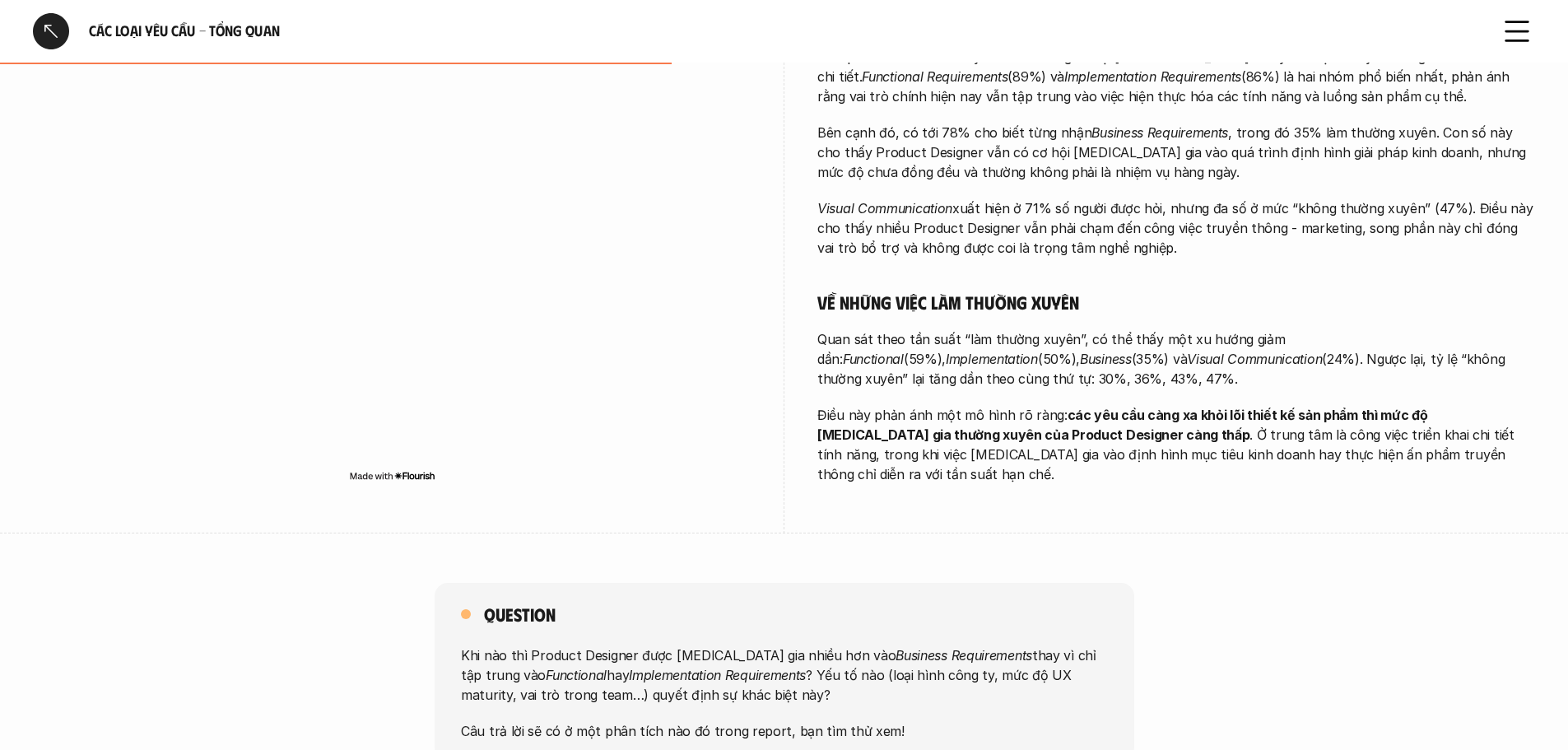
scroll to position [741, 0]
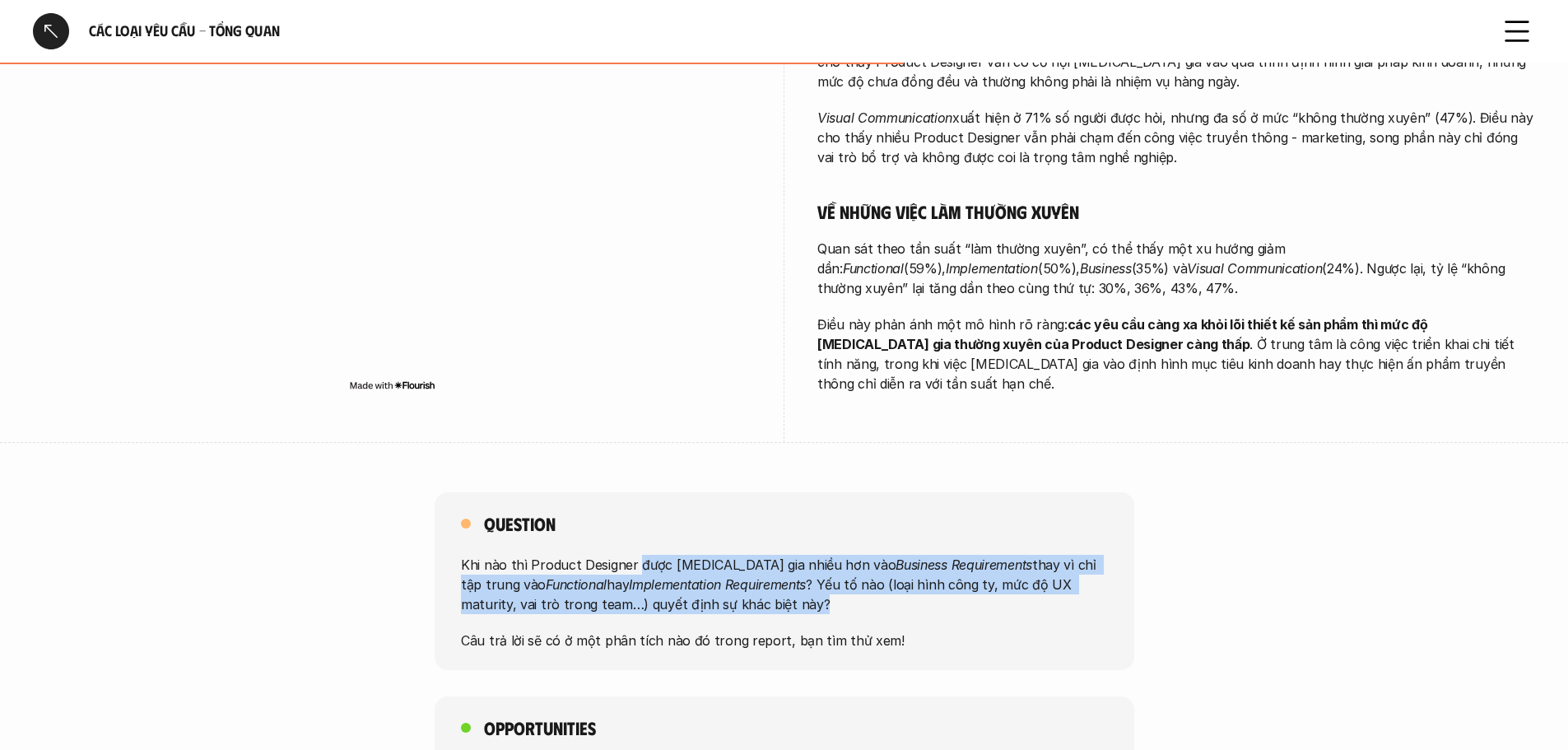
drag, startPoint x: 637, startPoint y: 550, endPoint x: 800, endPoint y: 591, distance: 168.1
click at [800, 591] on p "Khi nào thì Product Designer được [MEDICAL_DATA] gia nhiều hơn vào Business Req…" at bounding box center [784, 584] width 647 height 60
click at [800, 590] on p "Khi nào thì Product Designer được [MEDICAL_DATA] gia nhiều hơn vào Business Req…" at bounding box center [784, 584] width 647 height 60
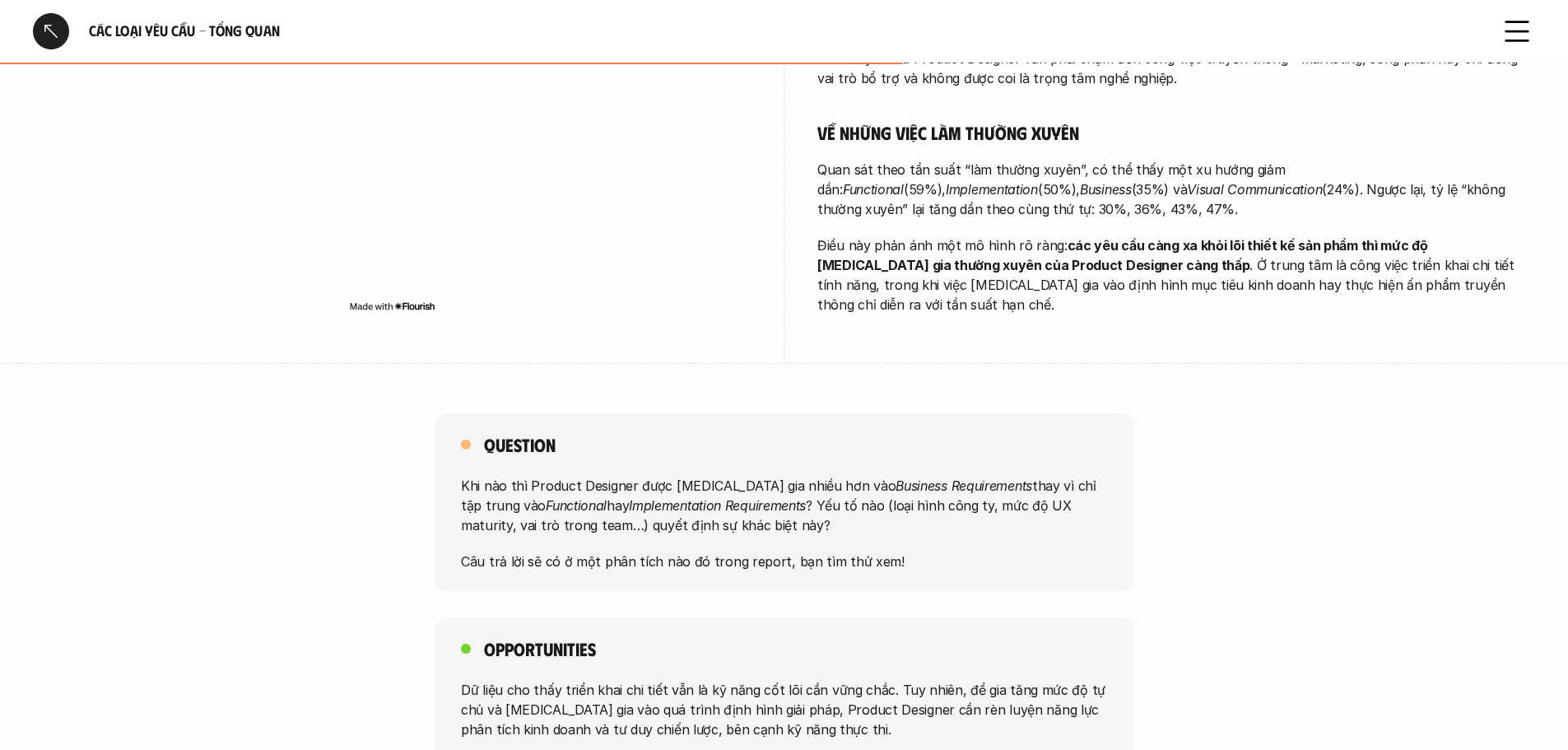
scroll to position [988, 0]
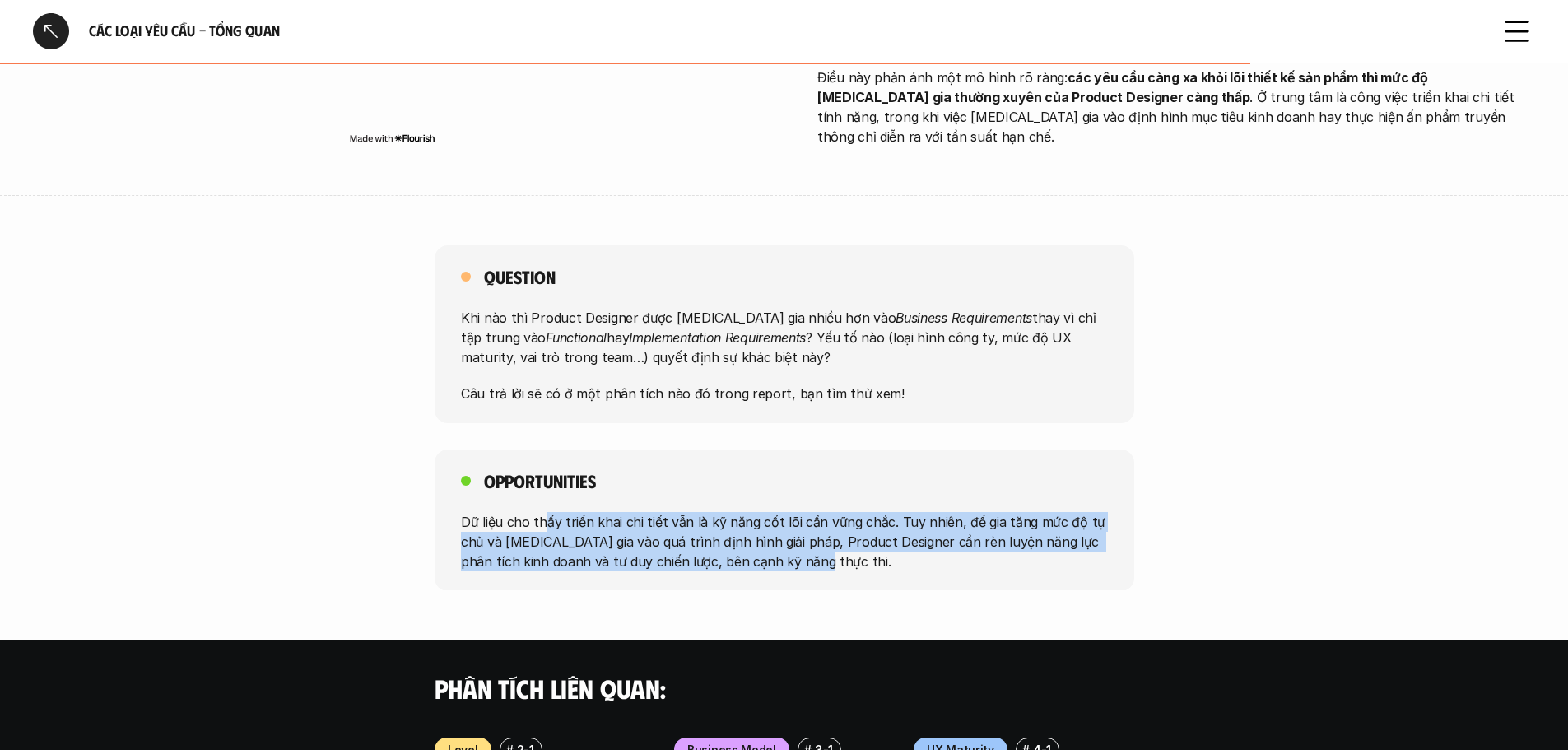
drag, startPoint x: 543, startPoint y: 502, endPoint x: 832, endPoint y: 547, distance: 292.5
click at [832, 547] on p "Dữ liệu cho thấy triển khai chi tiết vẫn là kỹ năng cốt lõi cần vững chắc. Tuy …" at bounding box center [784, 540] width 647 height 60
click at [852, 534] on p "Dữ liệu cho thấy triển khai chi tiết vẫn là kỹ năng cốt lõi cần vững chắc. Tuy …" at bounding box center [784, 540] width 647 height 60
drag, startPoint x: 802, startPoint y: 549, endPoint x: 435, endPoint y: 507, distance: 369.4
click at [435, 507] on div "Opportunities Dữ liệu cho thấy triển khai chi tiết vẫn là kỹ năng cốt lõi cần v…" at bounding box center [785, 520] width 700 height 142
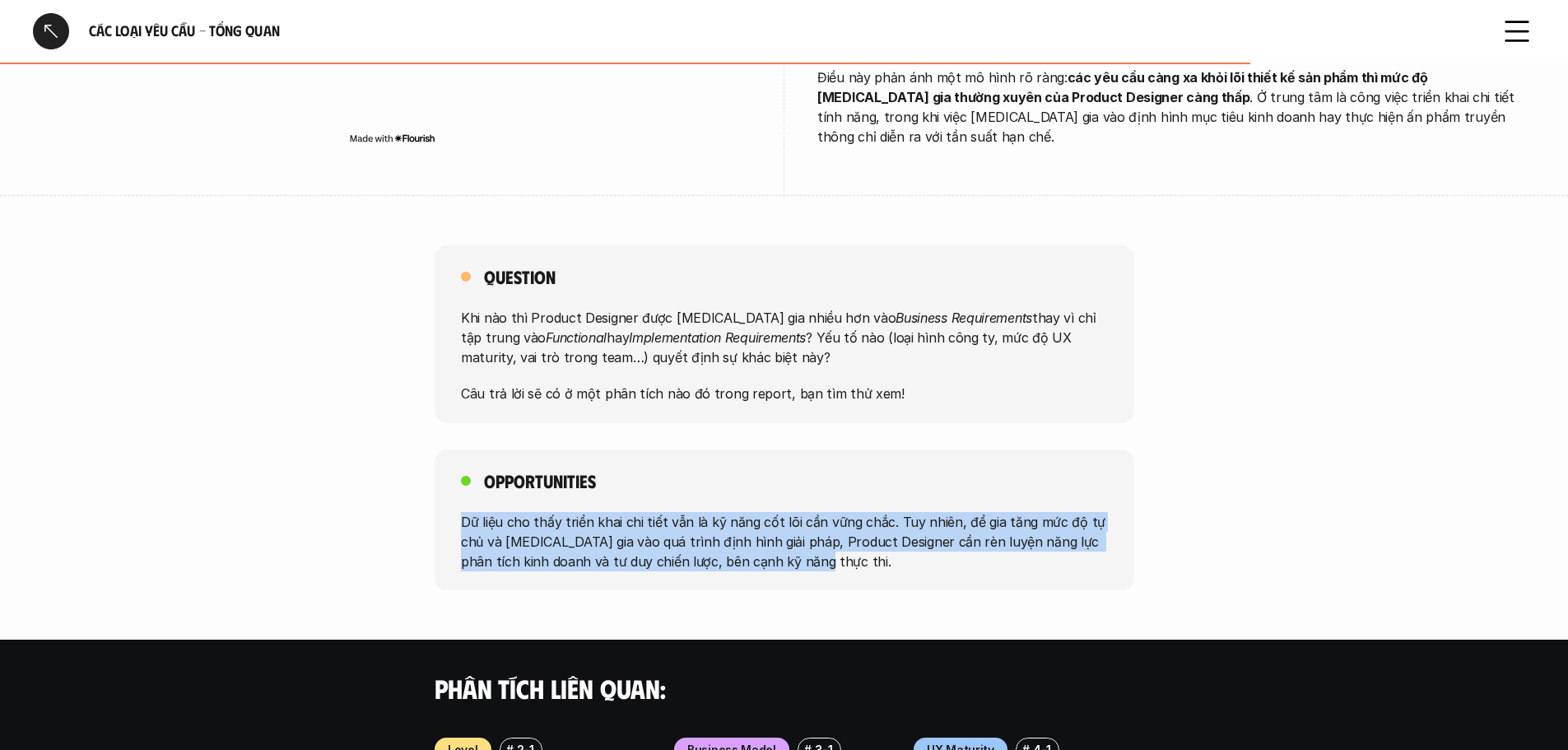
click at [429, 514] on div "Opportunities Dữ liệu cho thấy triển khai chi tiết vẫn là kỹ năng cốt lõi cần v…" at bounding box center [784, 520] width 1568 height 142
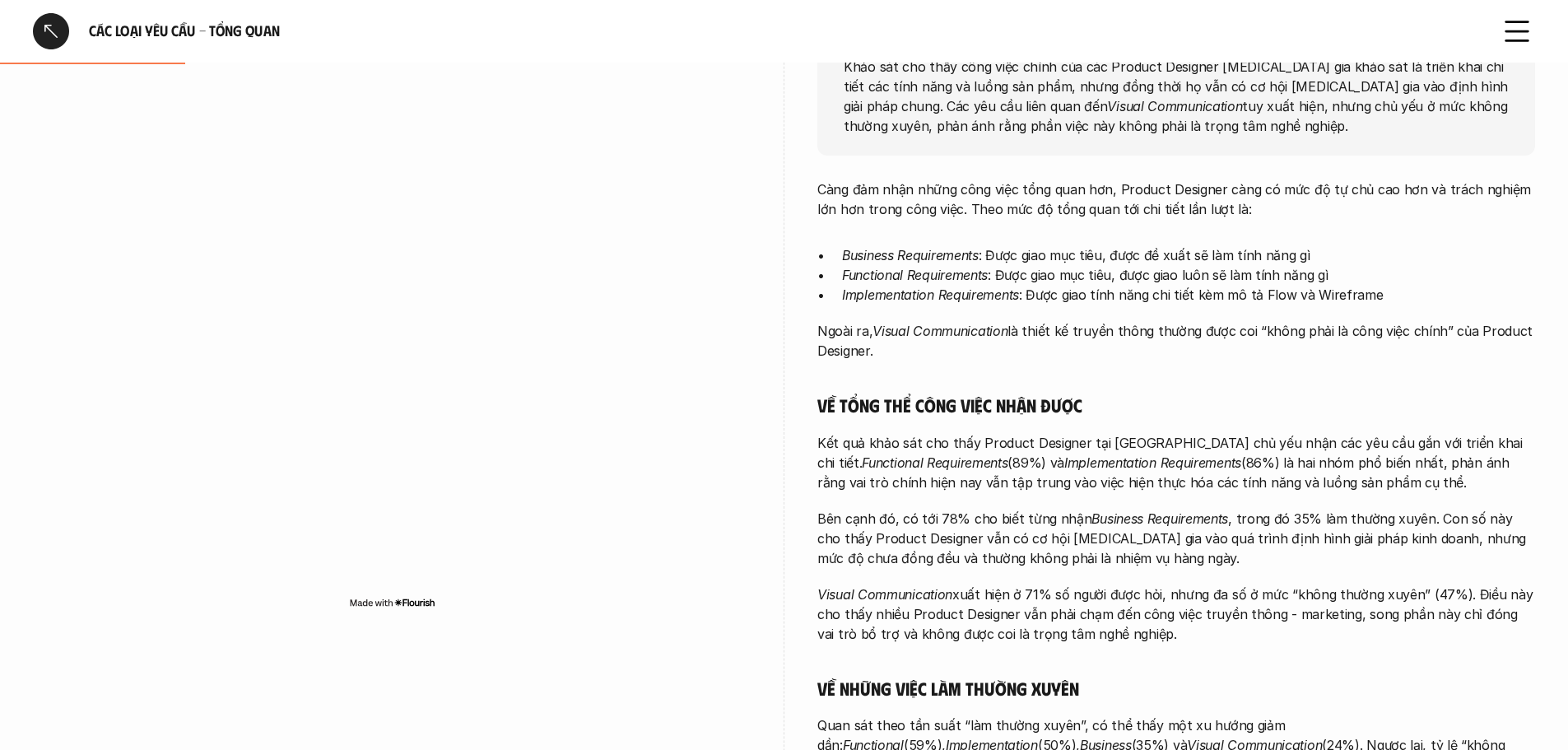
scroll to position [231, 0]
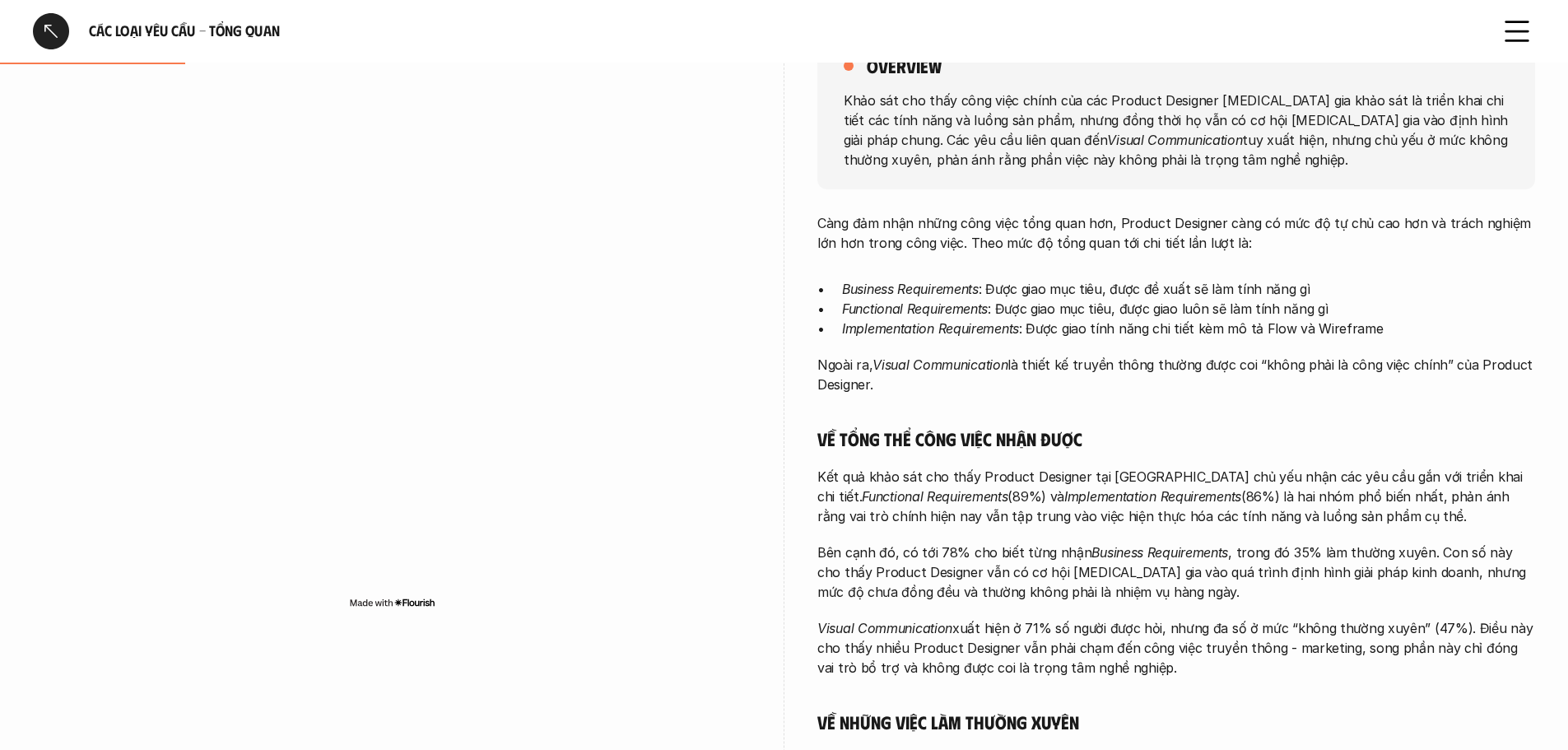
click at [949, 266] on div "Càng đảm nhận những công việc tổng quan hơn, Product Designer càng có mức độ tự…" at bounding box center [1176, 559] width 718 height 690
